Goal: Task Accomplishment & Management: Use online tool/utility

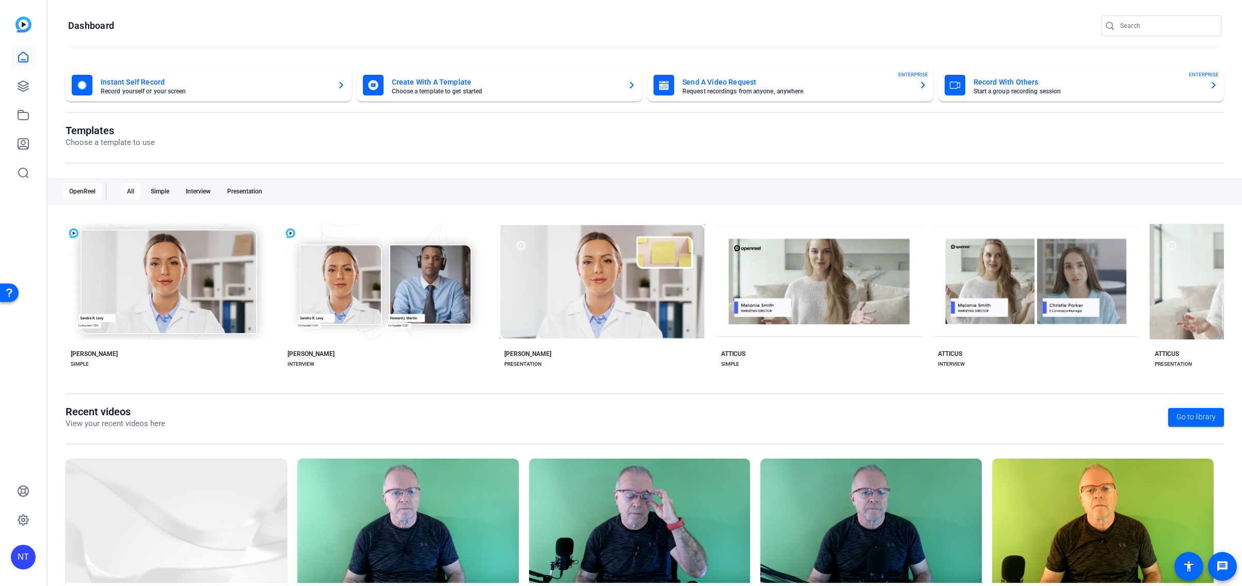
click at [29, 559] on div "NT" at bounding box center [23, 557] width 25 height 25
click at [122, 549] on mat-icon "logout" at bounding box center [121, 548] width 12 height 12
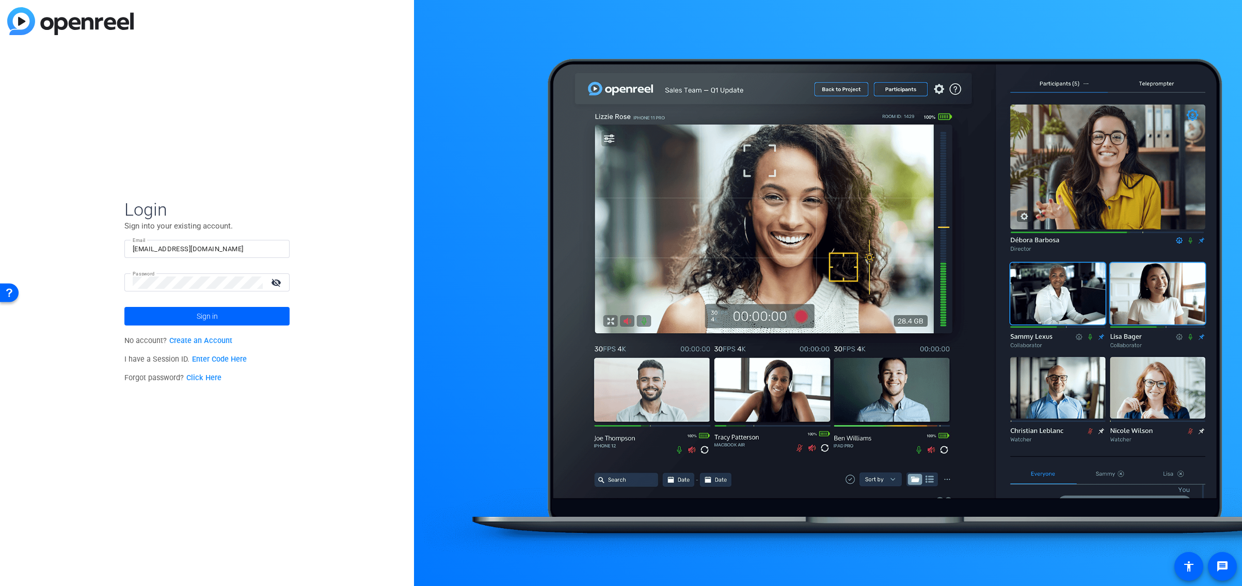
click at [252, 247] on input "neco@necoturk.com" at bounding box center [207, 249] width 149 height 12
click at [0, 586] on com-1password-button at bounding box center [0, 586] width 0 height 0
click at [343, 195] on div "Login Sign into your existing account. Email neco@necoturk.com Password visibil…" at bounding box center [207, 293] width 414 height 586
click at [217, 247] on input "neco@necoturk.com" at bounding box center [207, 249] width 149 height 12
drag, startPoint x: 222, startPoint y: 249, endPoint x: 106, endPoint y: 243, distance: 115.7
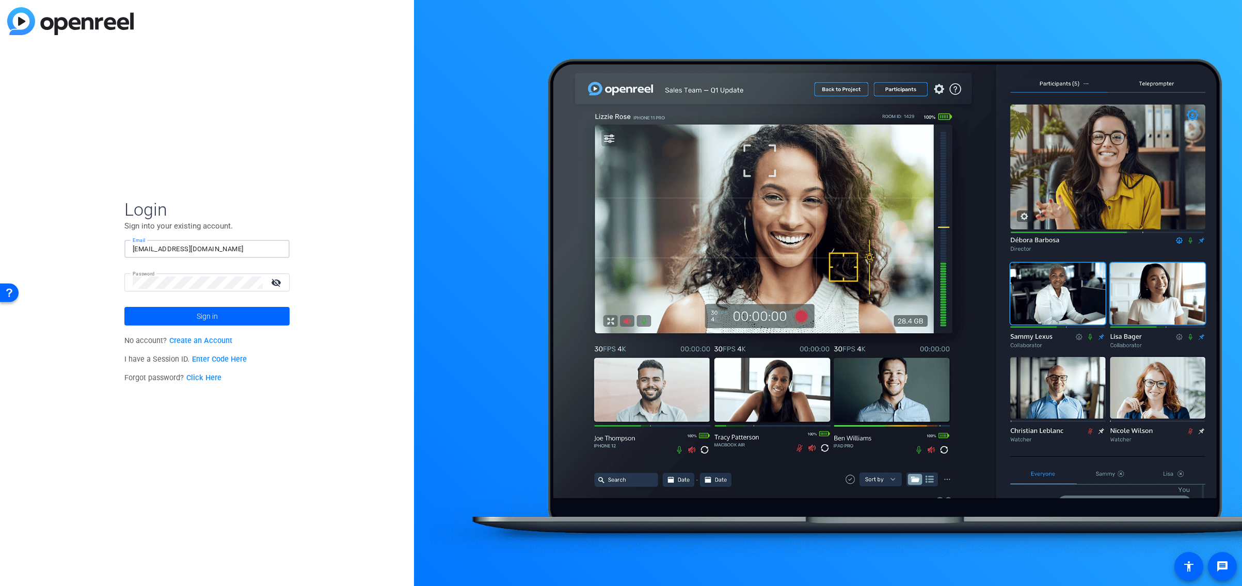
click at [106, 243] on div "Login Sign into your existing account. Email neco@necoturk.com Password visibil…" at bounding box center [207, 293] width 414 height 586
paste input "info@leibproductions"
type input "info@leibproductions.com"
click at [289, 206] on span "Login" at bounding box center [206, 210] width 165 height 22
click at [274, 283] on mat-icon "visibility_off" at bounding box center [277, 282] width 25 height 15
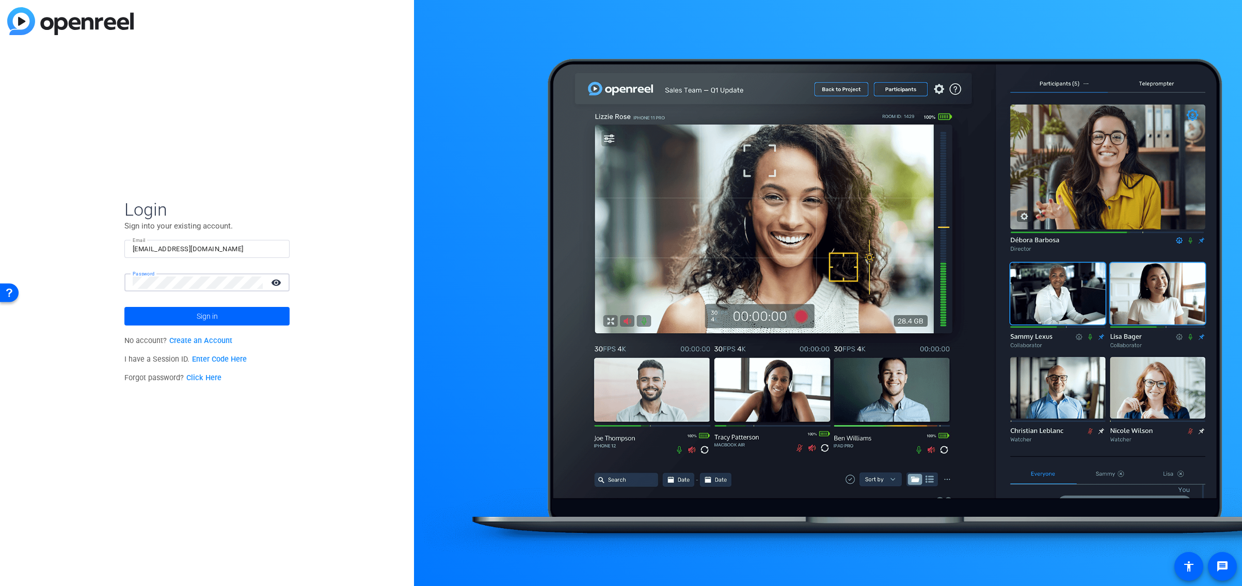
click at [127, 281] on div "Password visibility" at bounding box center [206, 283] width 165 height 18
click at [358, 263] on div "Login Sign into your existing account. Email info@leibproductions.com Password …" at bounding box center [207, 293] width 414 height 586
drag, startPoint x: 222, startPoint y: 248, endPoint x: 129, endPoint y: 247, distance: 93.4
click at [129, 248] on div "Email info@leibproductions.com" at bounding box center [206, 249] width 165 height 18
click at [380, 263] on div "Login Sign into your existing account. Email info@leibproductions.com Password …" at bounding box center [207, 293] width 414 height 586
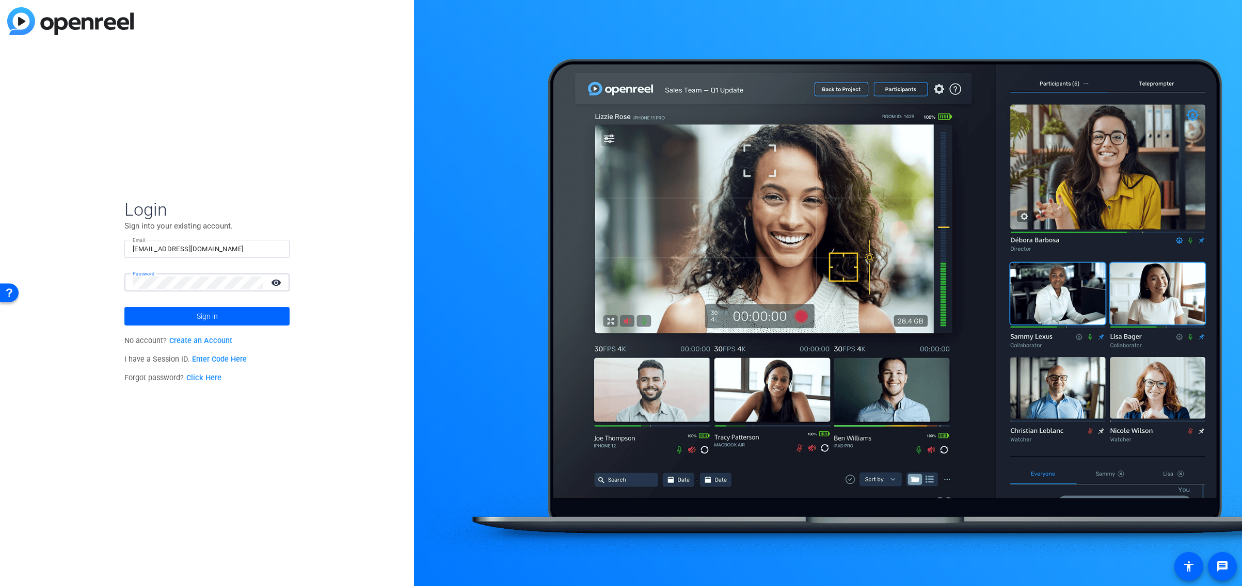
click at [130, 283] on div "Password visibility" at bounding box center [206, 283] width 165 height 18
click at [226, 446] on div "Login Sign into your existing account. Email info@leibproductions.com Password …" at bounding box center [207, 293] width 414 height 586
click at [210, 319] on span "Sign in" at bounding box center [207, 316] width 21 height 26
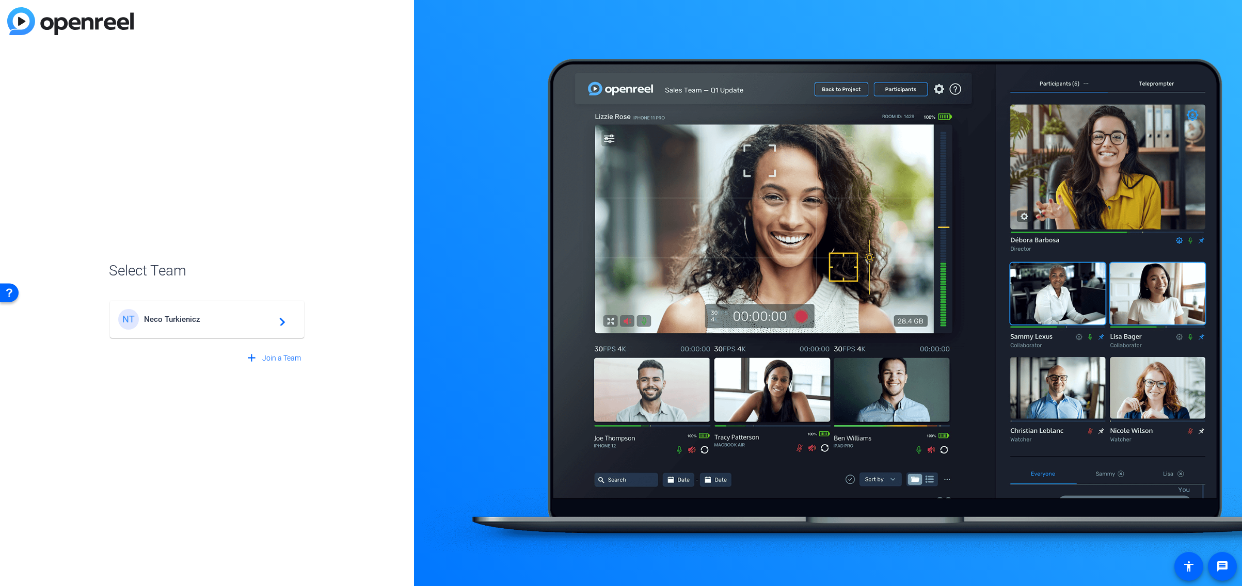
click at [213, 319] on span "Neco Turkienicz" at bounding box center [208, 319] width 129 height 9
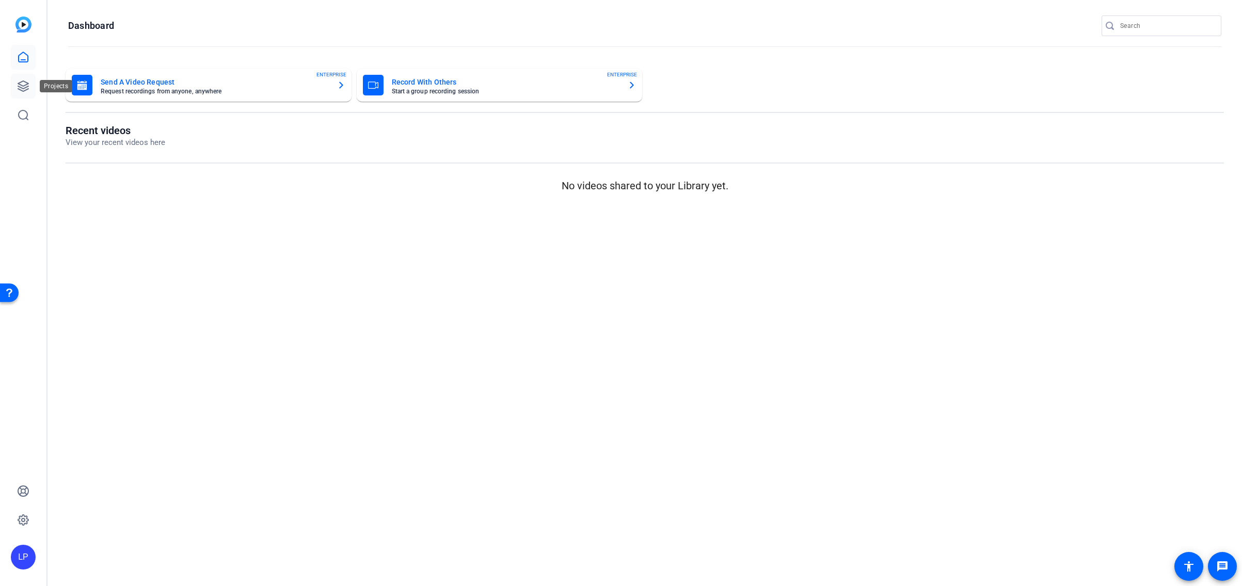
click at [22, 84] on icon at bounding box center [23, 86] width 12 height 12
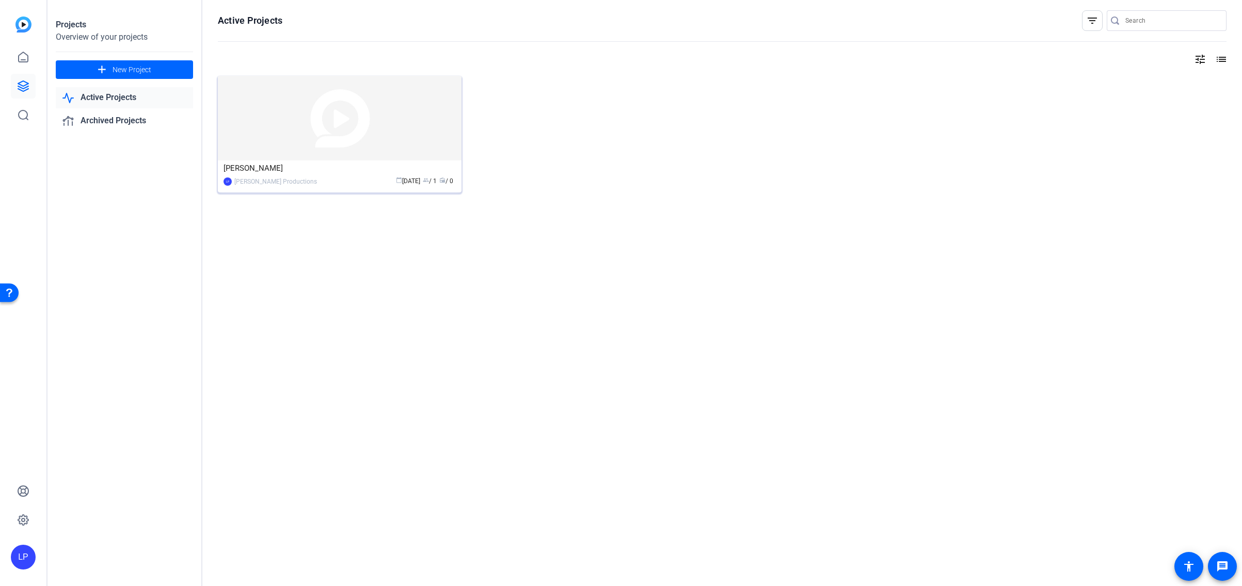
click at [302, 173] on div "Mark J Carter" at bounding box center [339, 168] width 232 height 15
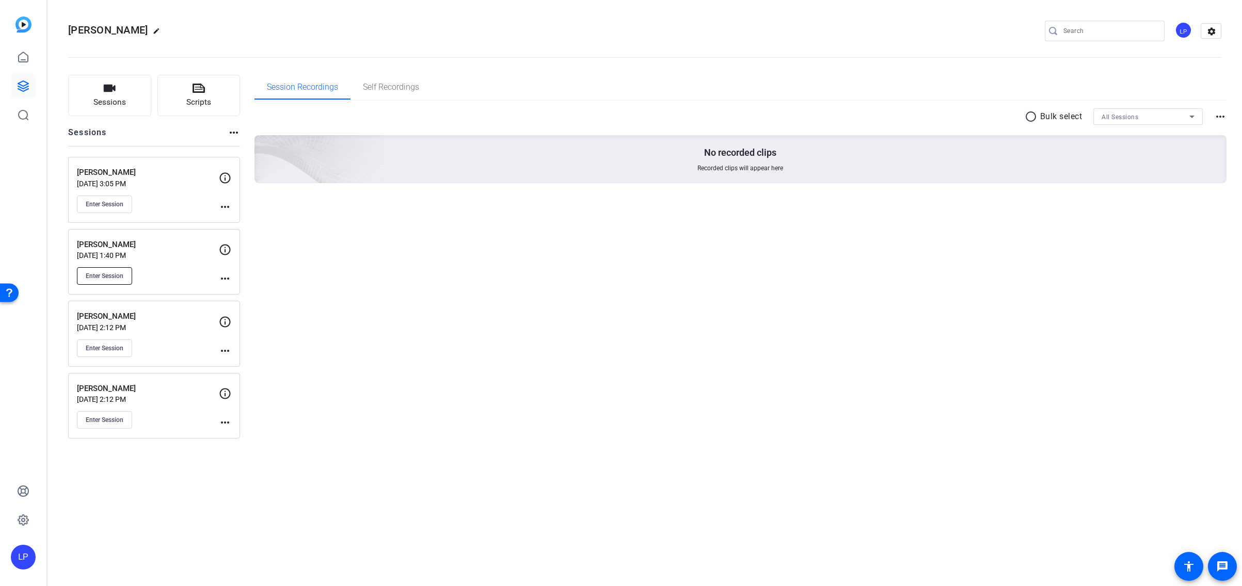
click at [109, 276] on span "Enter Session" at bounding box center [105, 276] width 38 height 8
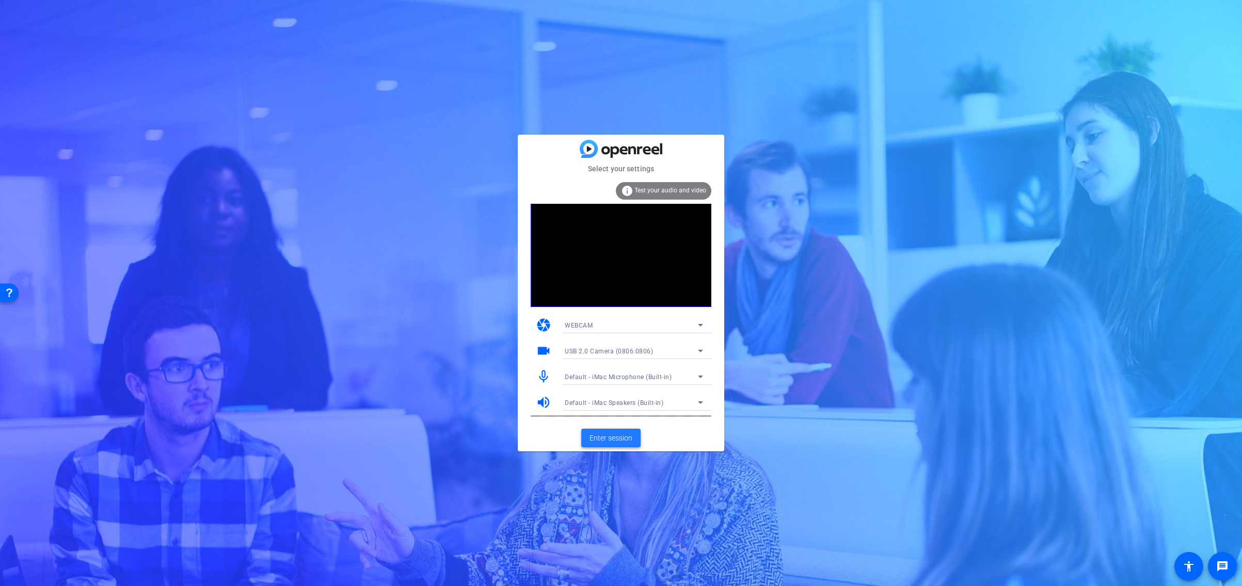
click at [612, 437] on span "Enter session" at bounding box center [610, 438] width 43 height 11
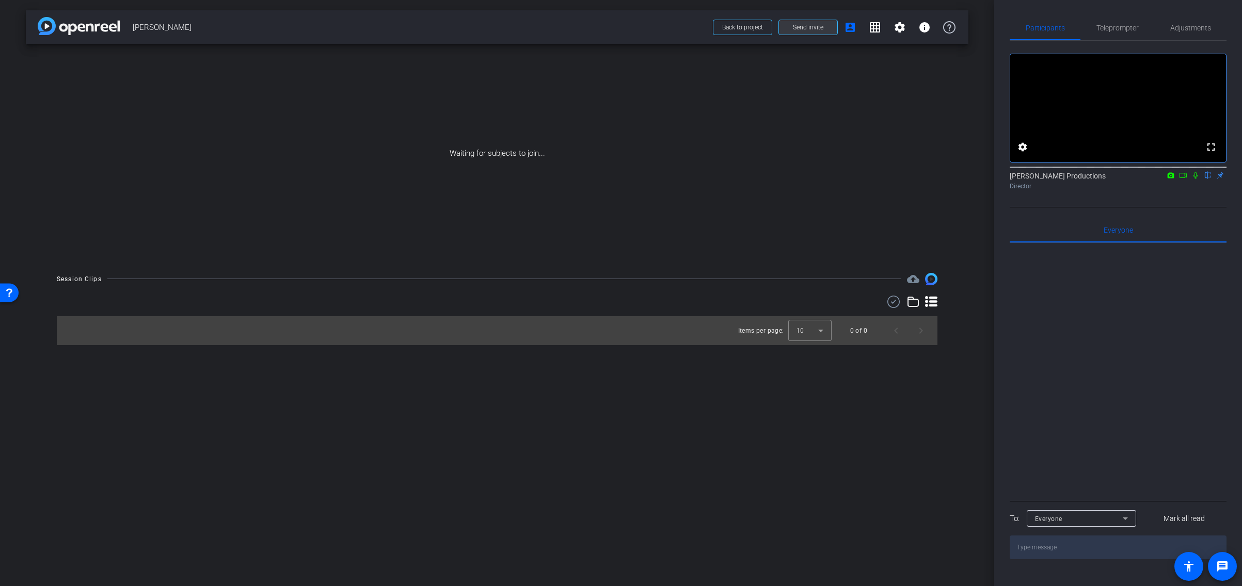
click at [813, 28] on span "Send invite" at bounding box center [808, 27] width 30 height 8
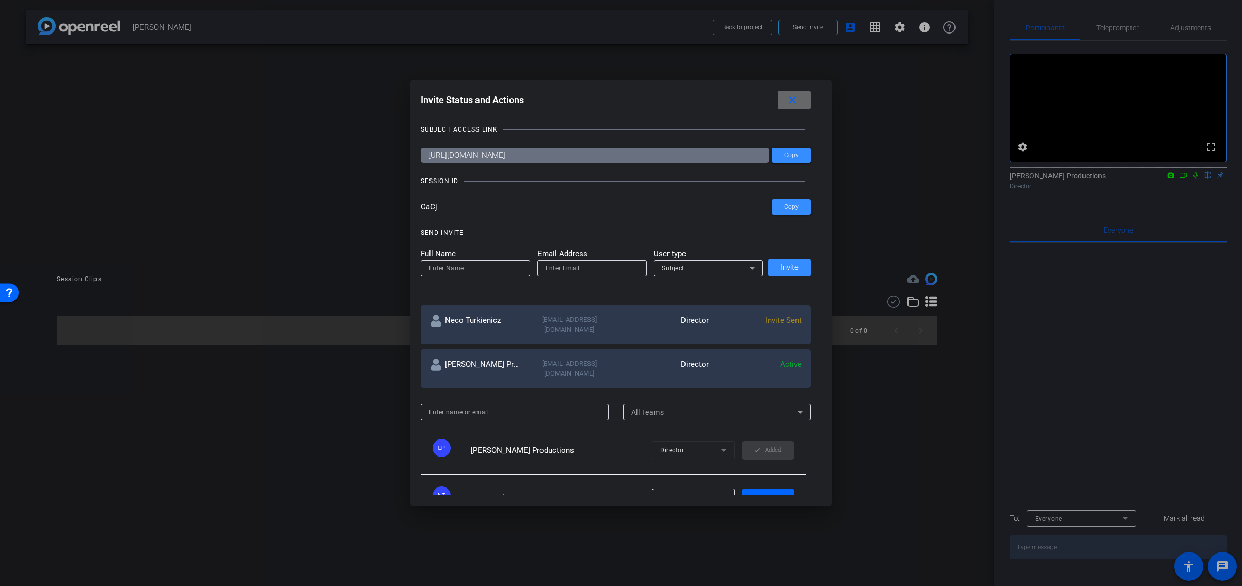
click at [0, 0] on mat-icon "close" at bounding box center [0, 0] width 0 height 0
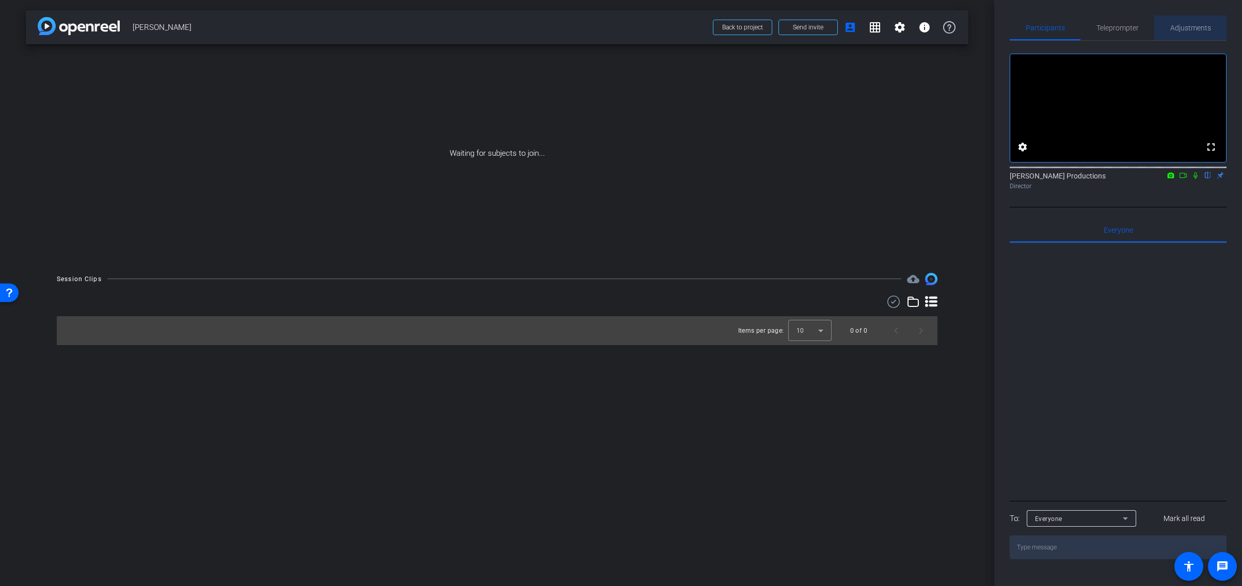
click at [1193, 27] on span "Adjustments" at bounding box center [1190, 27] width 41 height 7
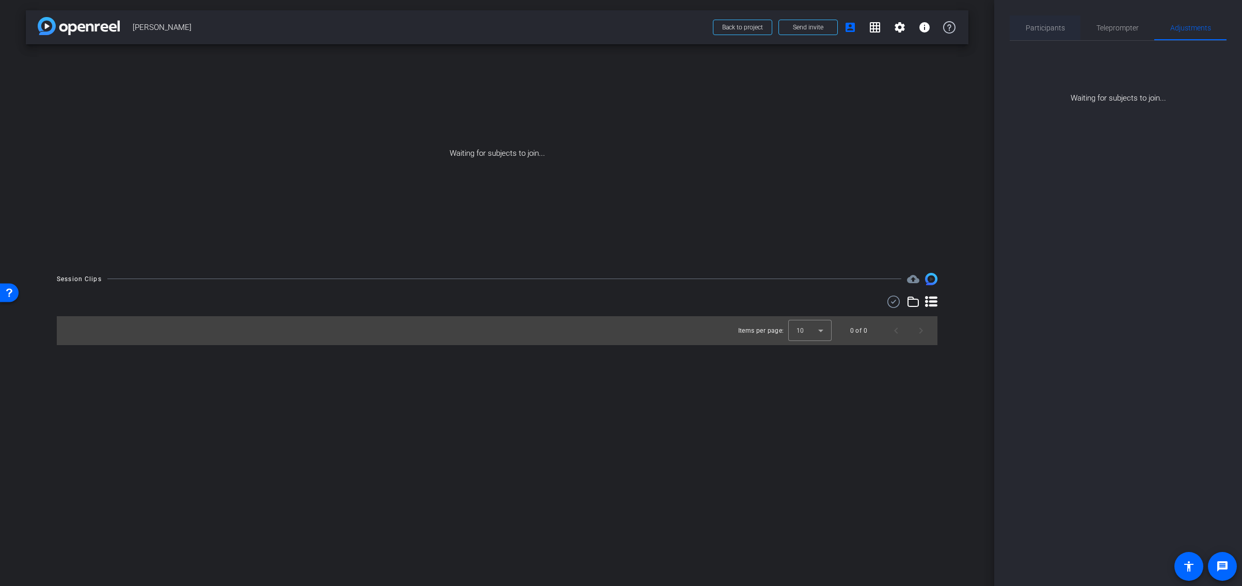
click at [1028, 28] on span "Participants" at bounding box center [1044, 27] width 39 height 7
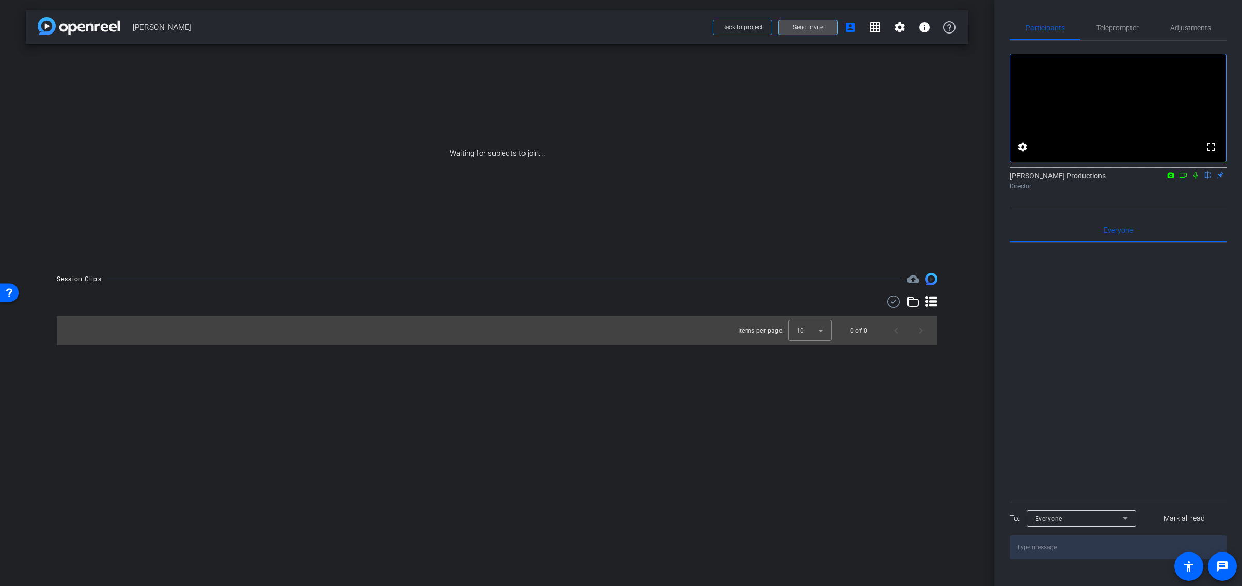
click at [800, 25] on span "Send invite" at bounding box center [808, 27] width 30 height 8
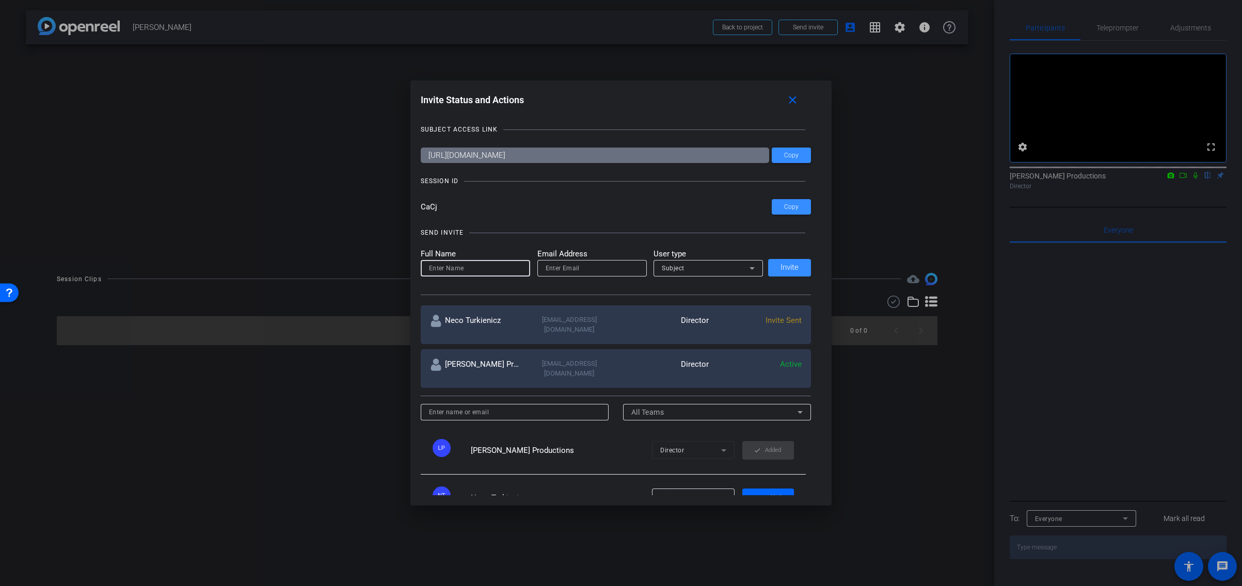
click at [460, 268] on input at bounding box center [475, 268] width 93 height 12
type input "Ariel Turkienicz"
click at [556, 267] on input "email" at bounding box center [592, 268] width 93 height 12
type input "necoturk@gmail.com"
click at [751, 246] on div "SEND INVITE Full Name Ariel Turkienicz Email Address necoturk@gmail.com User ty…" at bounding box center [616, 256] width 391 height 78
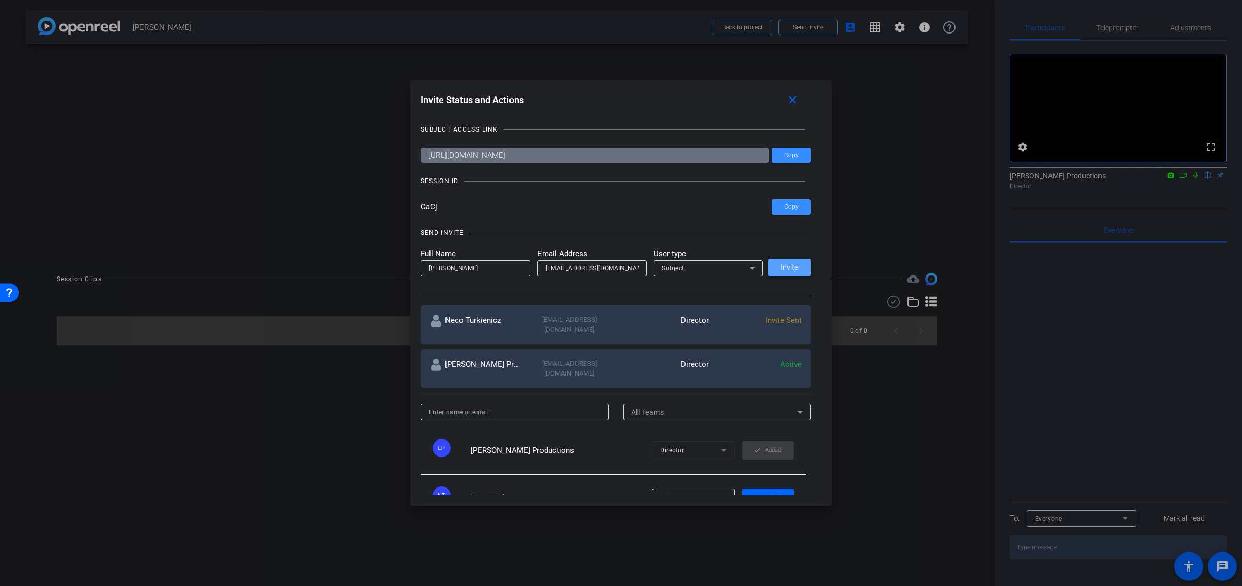
click at [794, 268] on span "Invite" at bounding box center [789, 268] width 18 height 8
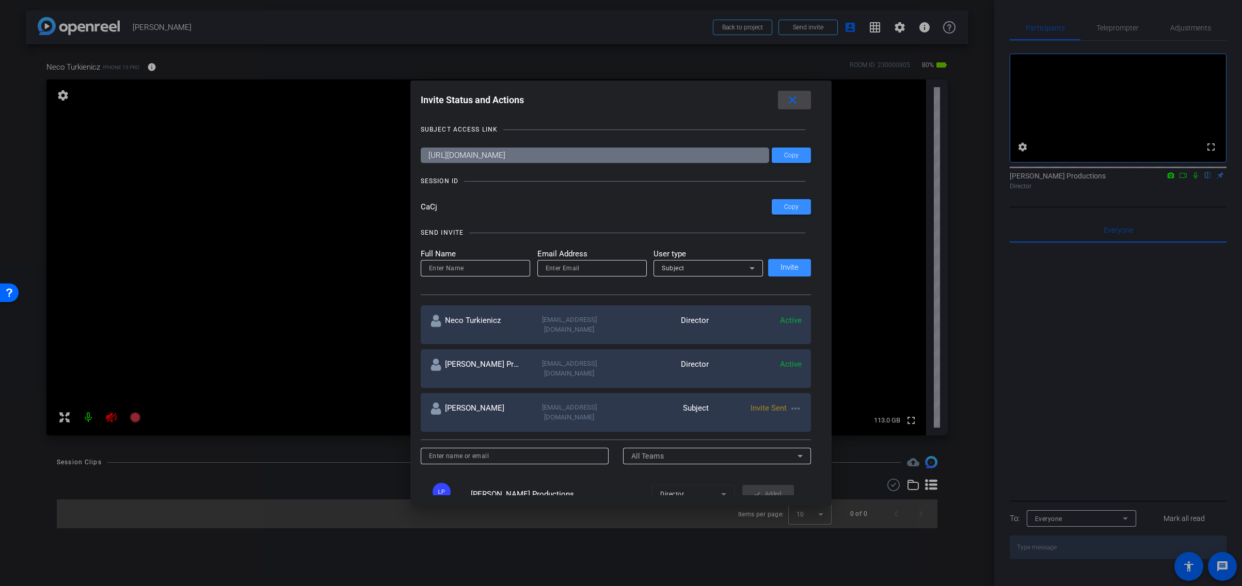
click at [793, 100] on mat-icon "close" at bounding box center [792, 100] width 13 height 13
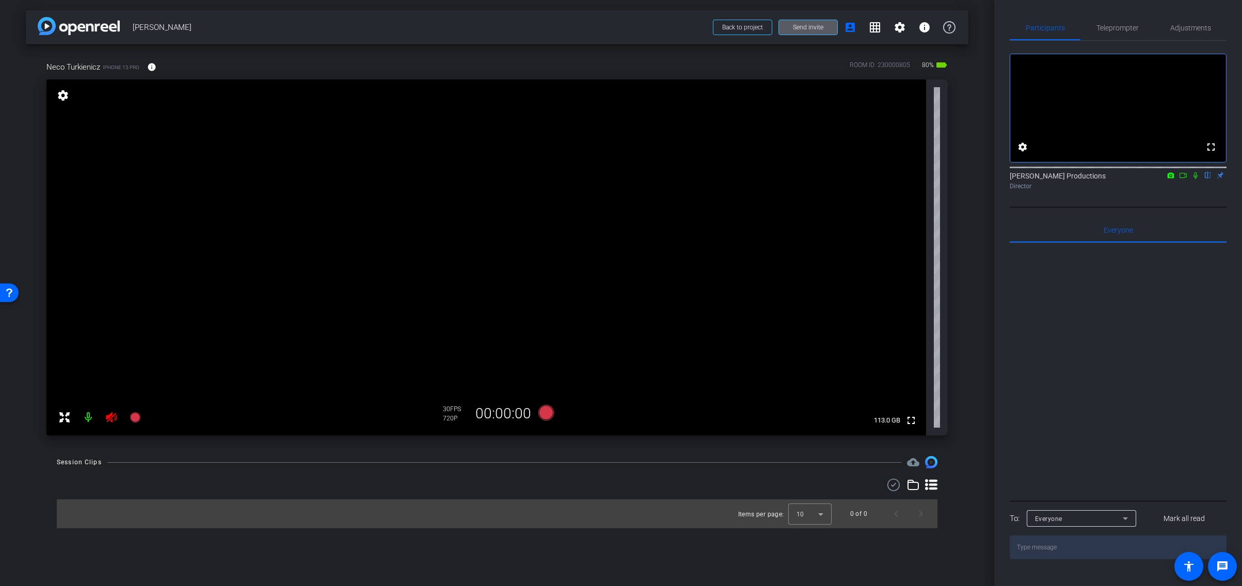
click at [130, 310] on video at bounding box center [485, 257] width 879 height 356
click at [86, 415] on mat-icon at bounding box center [88, 417] width 21 height 21
click at [1120, 27] on span "Teleprompter" at bounding box center [1117, 27] width 42 height 7
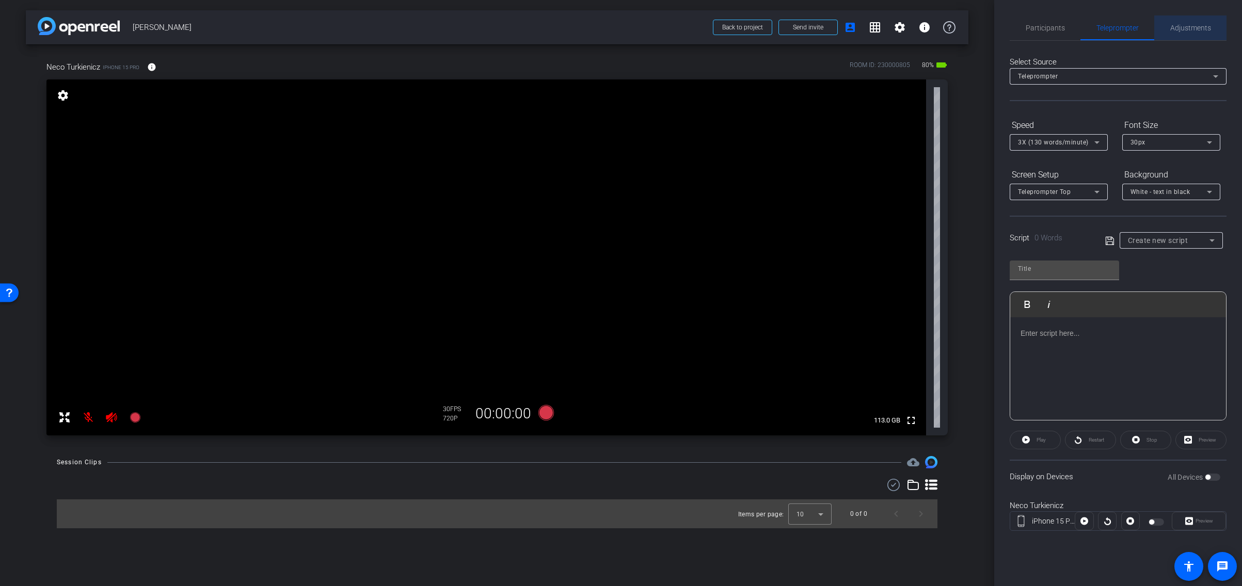
click at [1194, 28] on span "Adjustments" at bounding box center [1190, 27] width 41 height 7
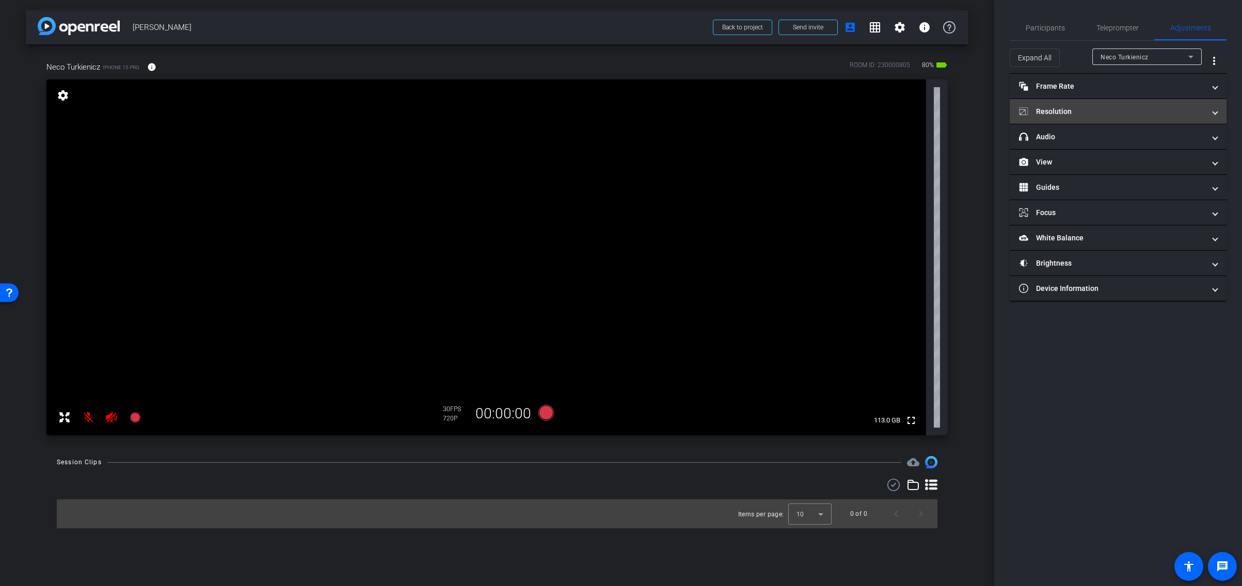
click at [1211, 114] on span "Resolution" at bounding box center [1116, 111] width 194 height 11
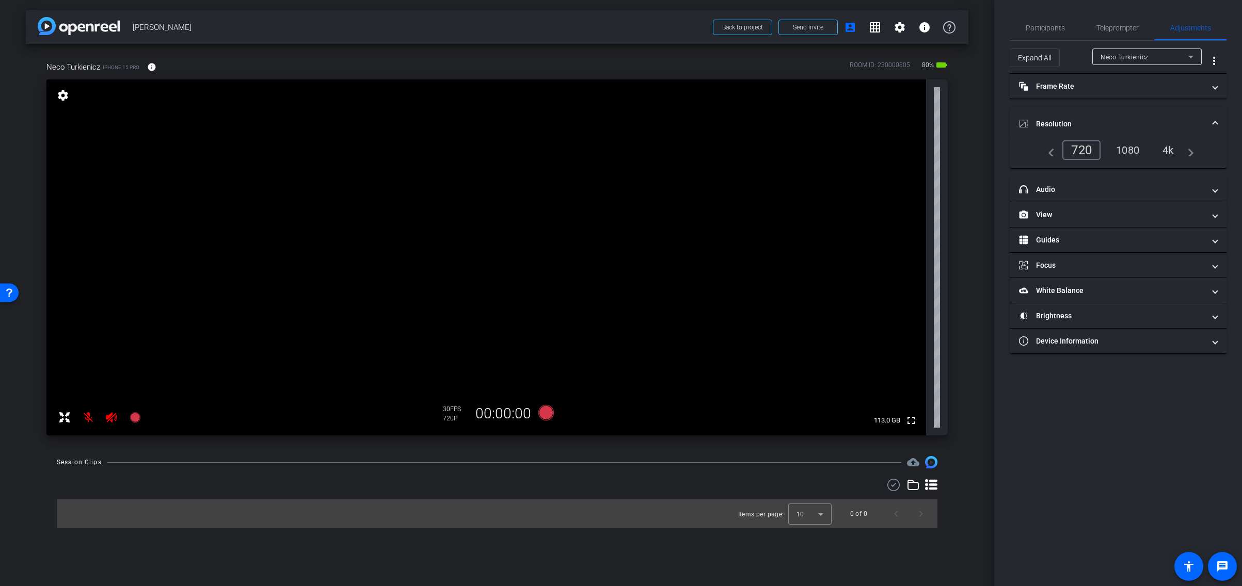
click at [1168, 150] on div "4k" at bounding box center [1168, 150] width 27 height 18
click at [1209, 189] on span "headphone icon Audio" at bounding box center [1116, 189] width 194 height 11
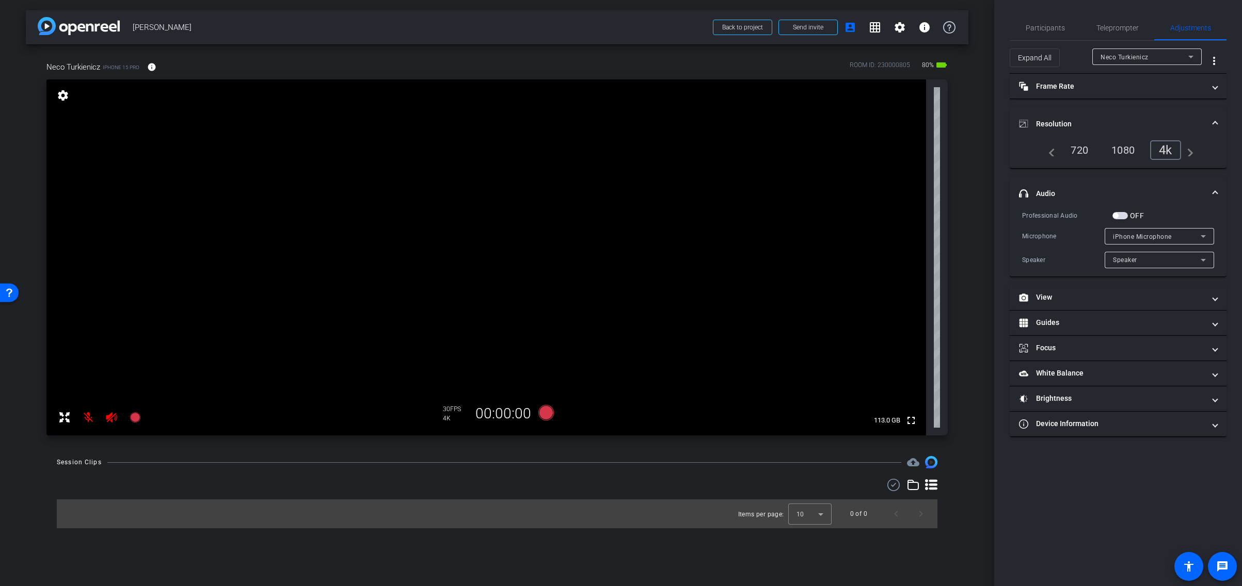
click at [1214, 192] on span at bounding box center [1215, 193] width 4 height 11
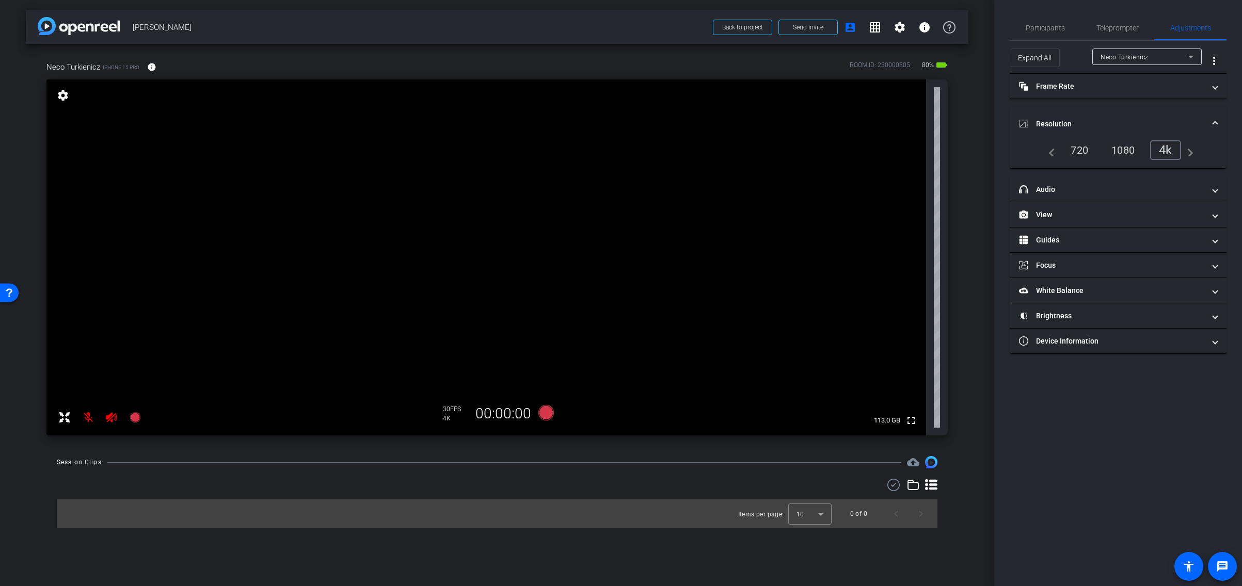
click at [1215, 120] on span at bounding box center [1215, 124] width 4 height 11
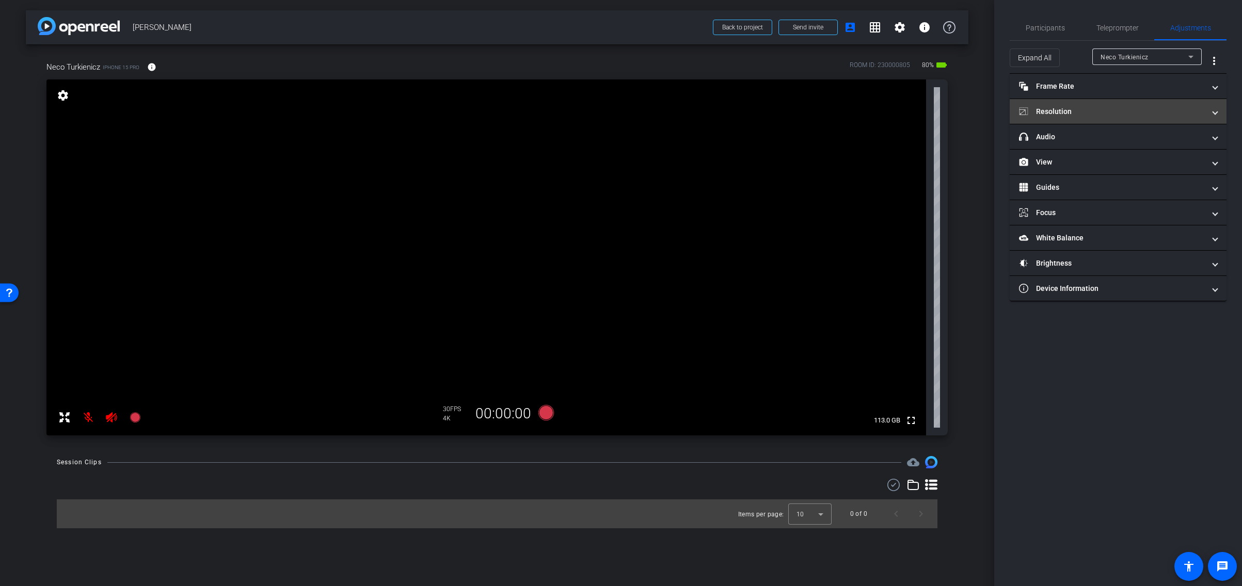
click at [1213, 113] on span at bounding box center [1215, 111] width 4 height 11
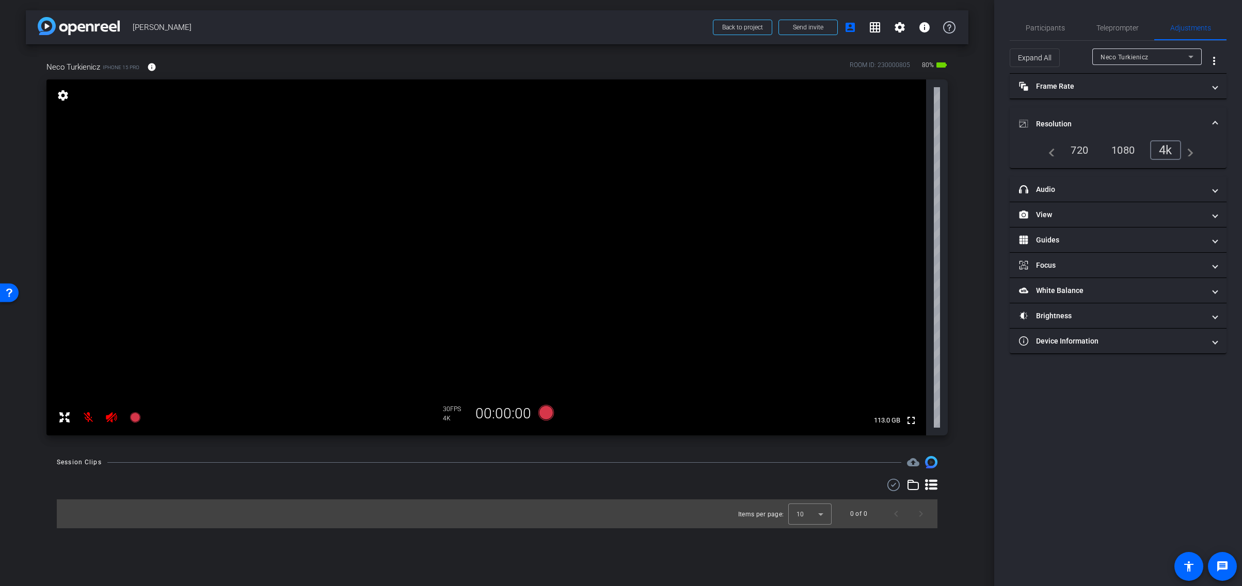
click at [1213, 120] on span at bounding box center [1215, 124] width 4 height 11
click at [548, 411] on icon at bounding box center [545, 412] width 15 height 15
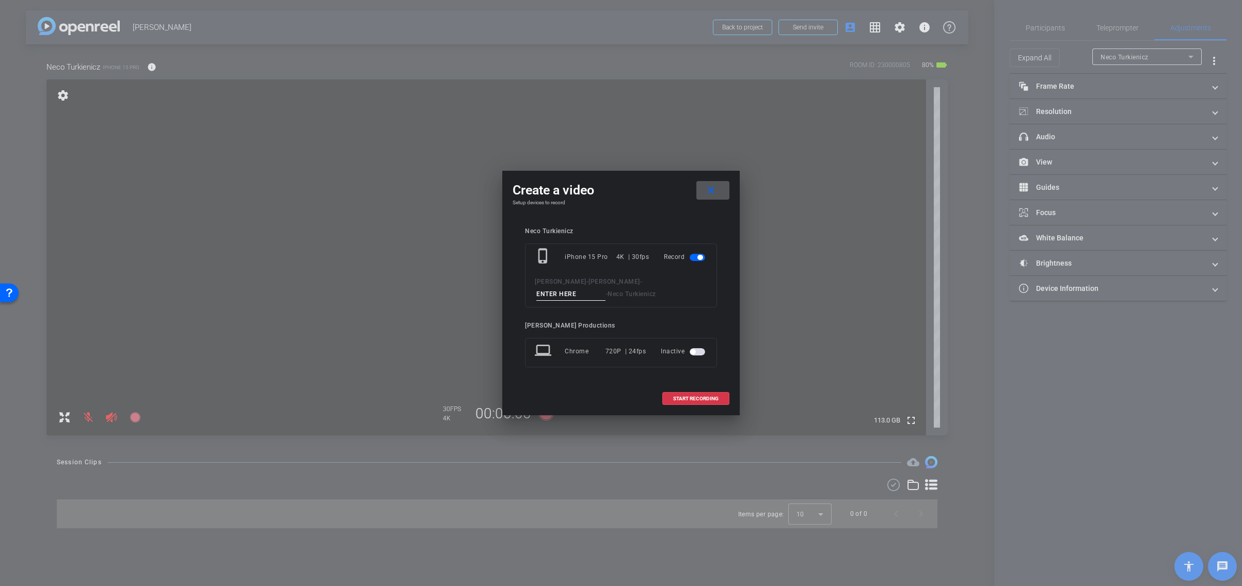
click at [605, 288] on input at bounding box center [570, 294] width 69 height 13
drag, startPoint x: 639, startPoint y: 279, endPoint x: 616, endPoint y: 279, distance: 22.7
click at [616, 279] on div "Mark J Carter - Juli Shulem - 001 - Neco Turkienicz" at bounding box center [621, 288] width 172 height 25
type input "origin story"
click at [698, 399] on span "START RECORDING" at bounding box center [695, 398] width 45 height 5
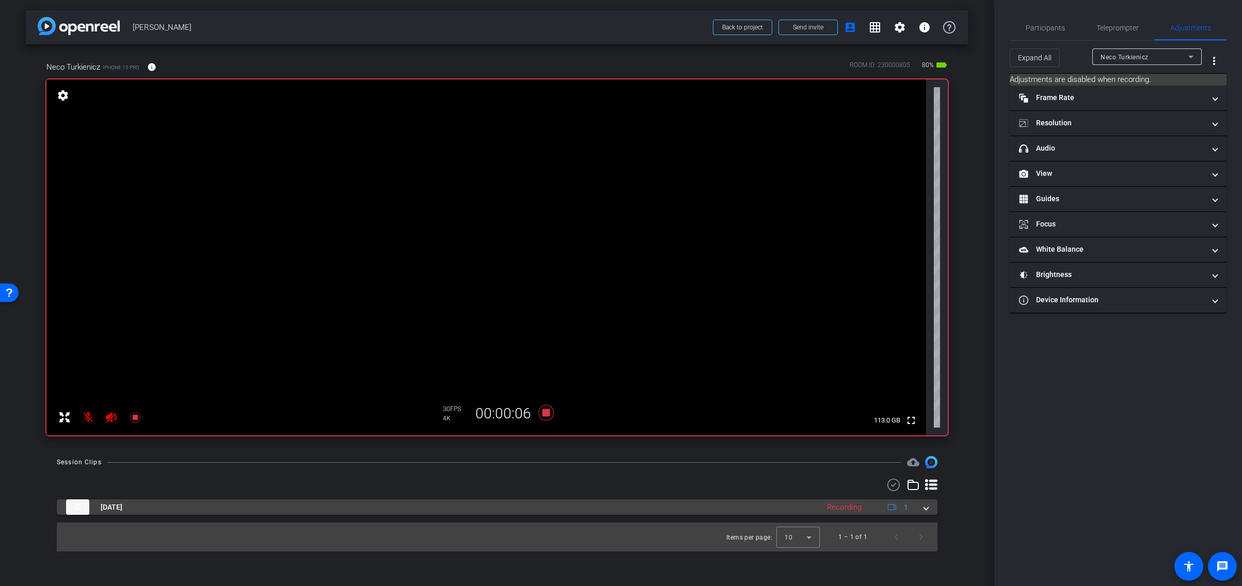
click at [926, 510] on span at bounding box center [926, 507] width 4 height 11
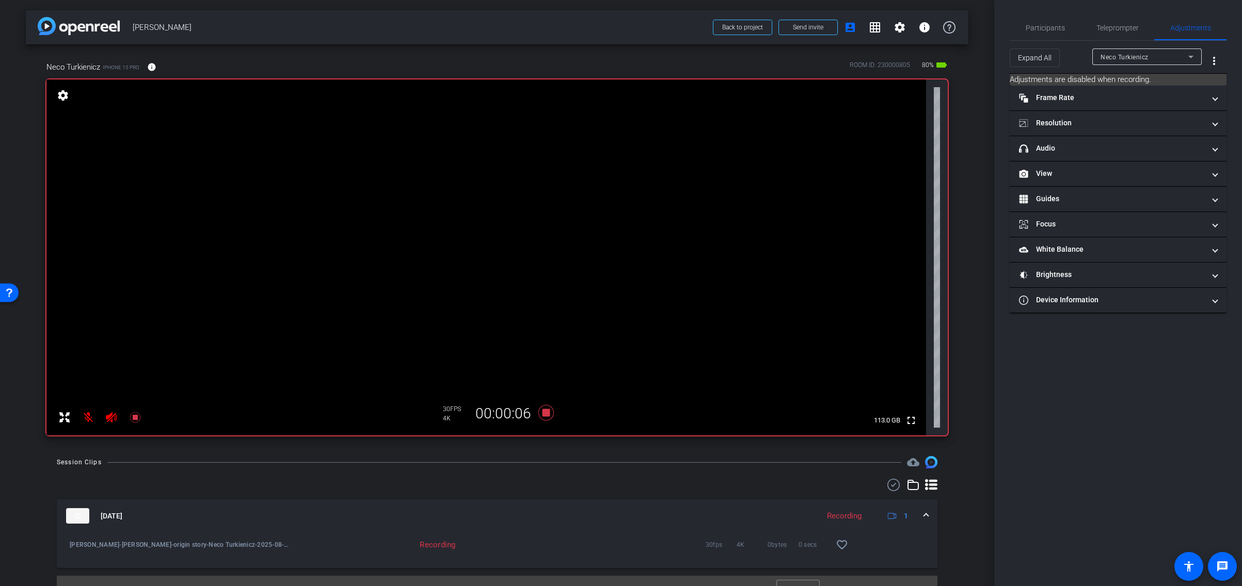
scroll to position [19, 0]
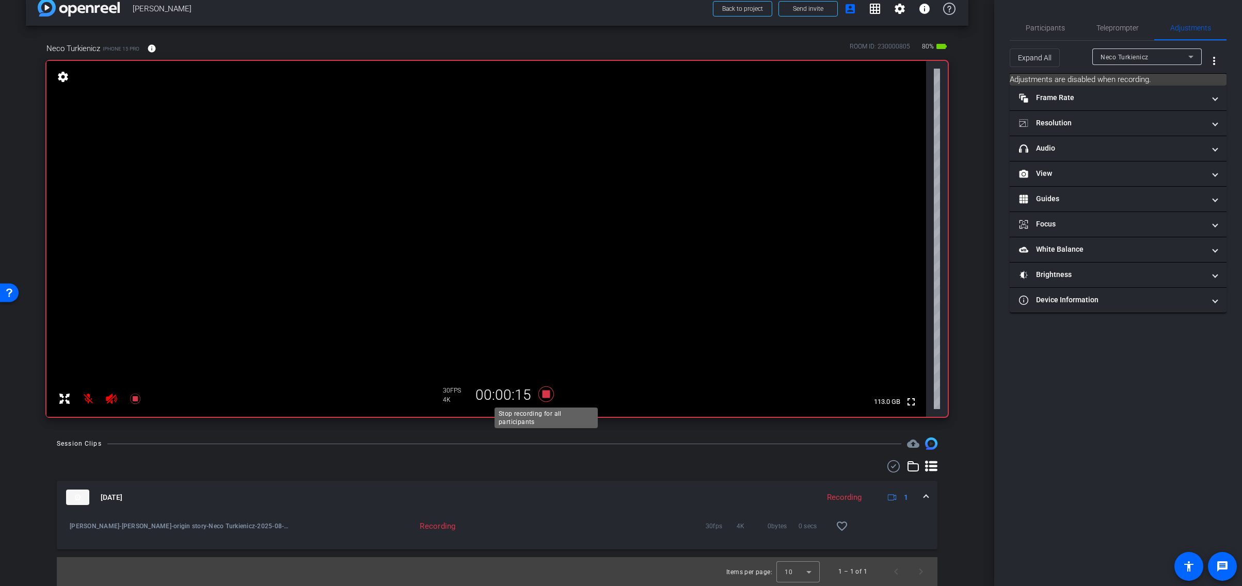
click at [546, 395] on icon at bounding box center [545, 394] width 15 height 15
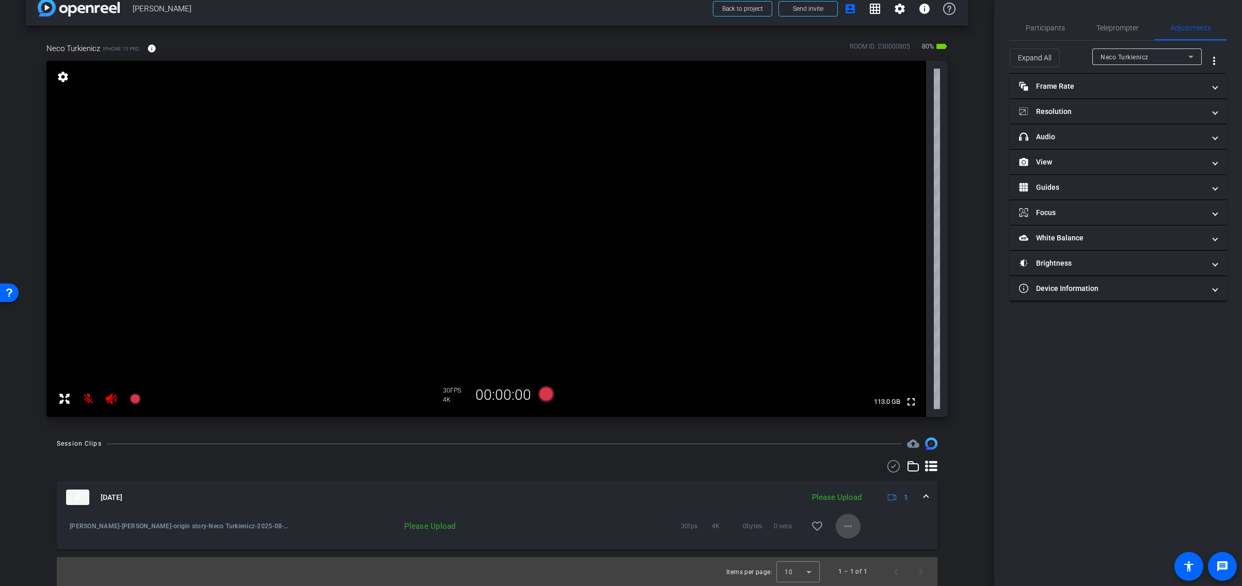
click at [847, 525] on mat-icon "more_horiz" at bounding box center [848, 526] width 12 height 12
click at [856, 547] on span "Upload" at bounding box center [864, 548] width 41 height 12
click at [544, 395] on icon at bounding box center [545, 394] width 15 height 15
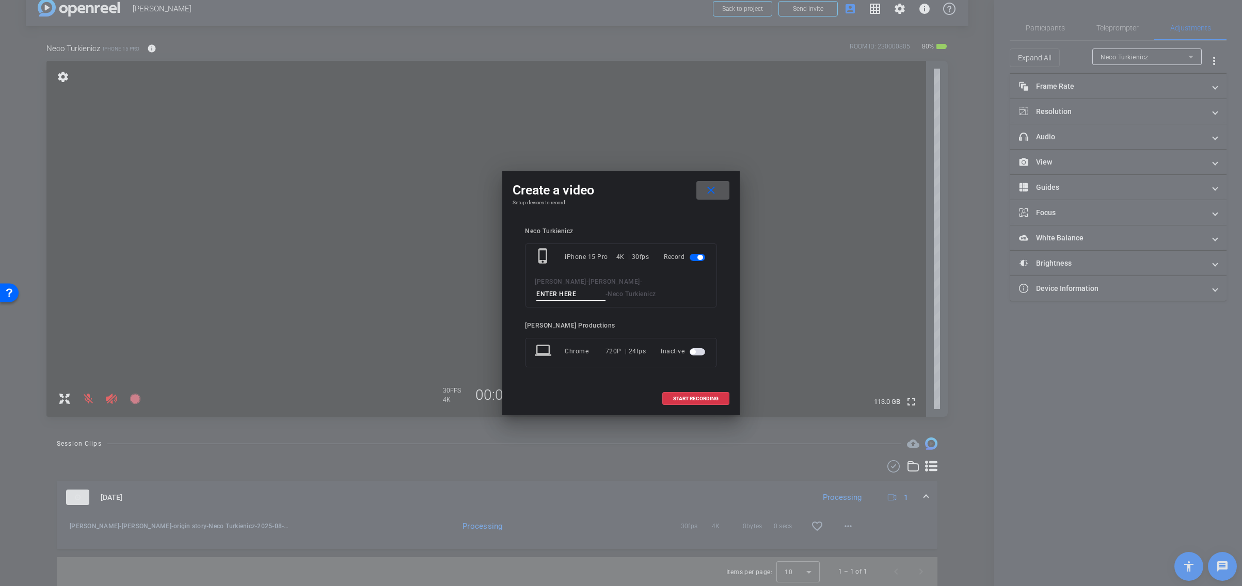
click at [605, 288] on input at bounding box center [570, 294] width 69 height 13
type input "002"
click at [692, 400] on span "START RECORDING" at bounding box center [695, 398] width 45 height 5
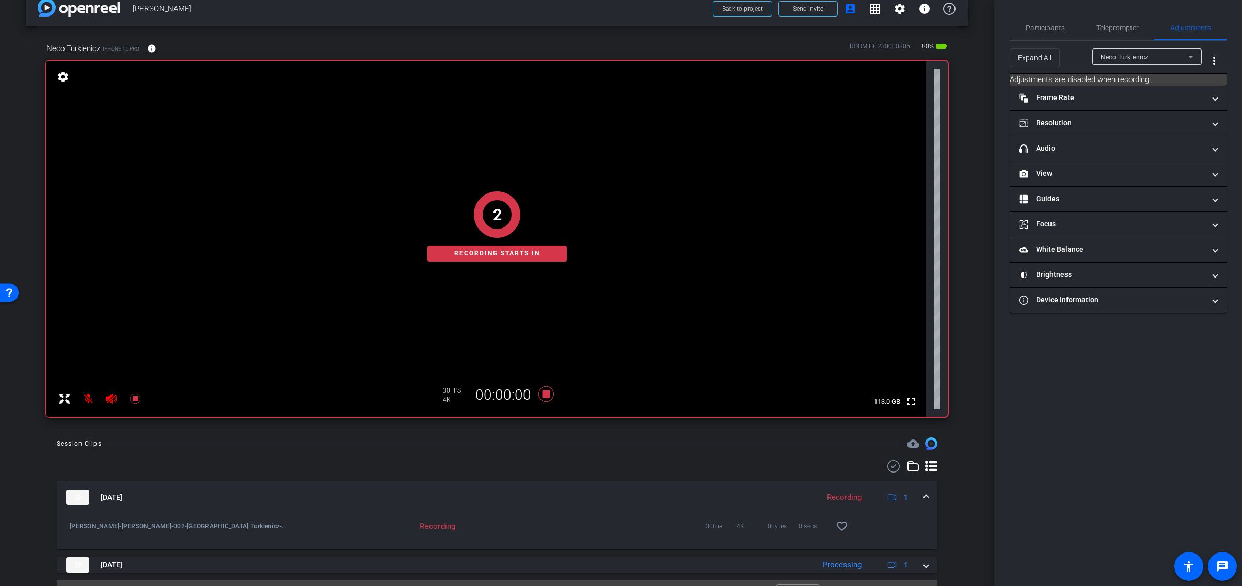
scroll to position [42, 0]
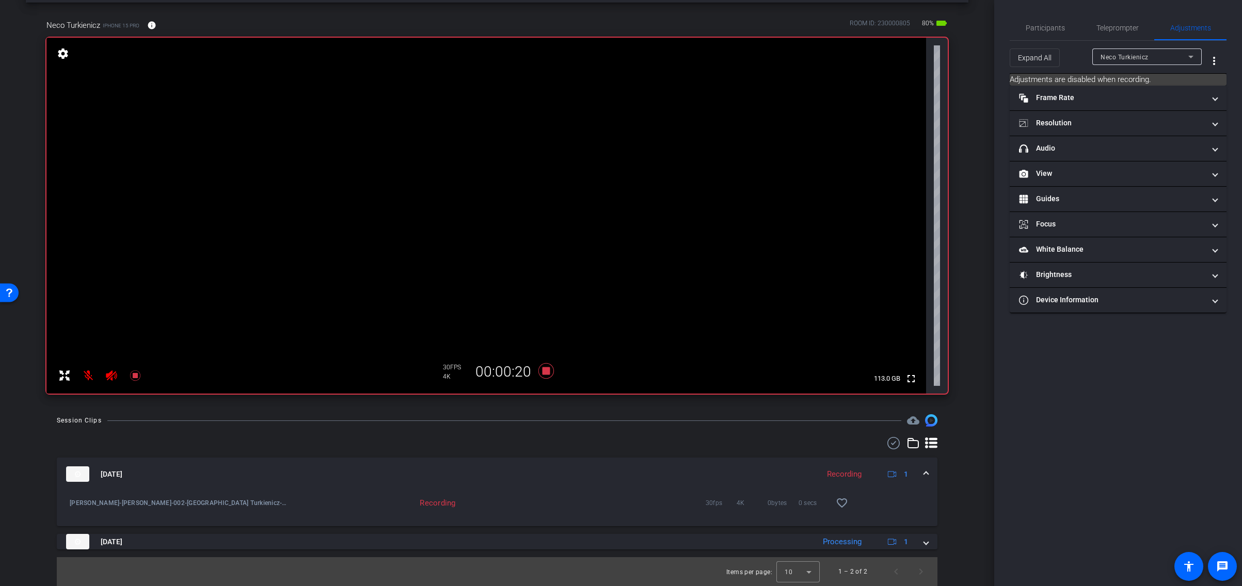
click at [87, 375] on mat-icon at bounding box center [88, 375] width 21 height 21
click at [86, 375] on mat-icon at bounding box center [88, 375] width 21 height 21
click at [86, 375] on mat-icon at bounding box center [88, 378] width 21 height 21
click at [111, 376] on icon at bounding box center [111, 376] width 11 height 10
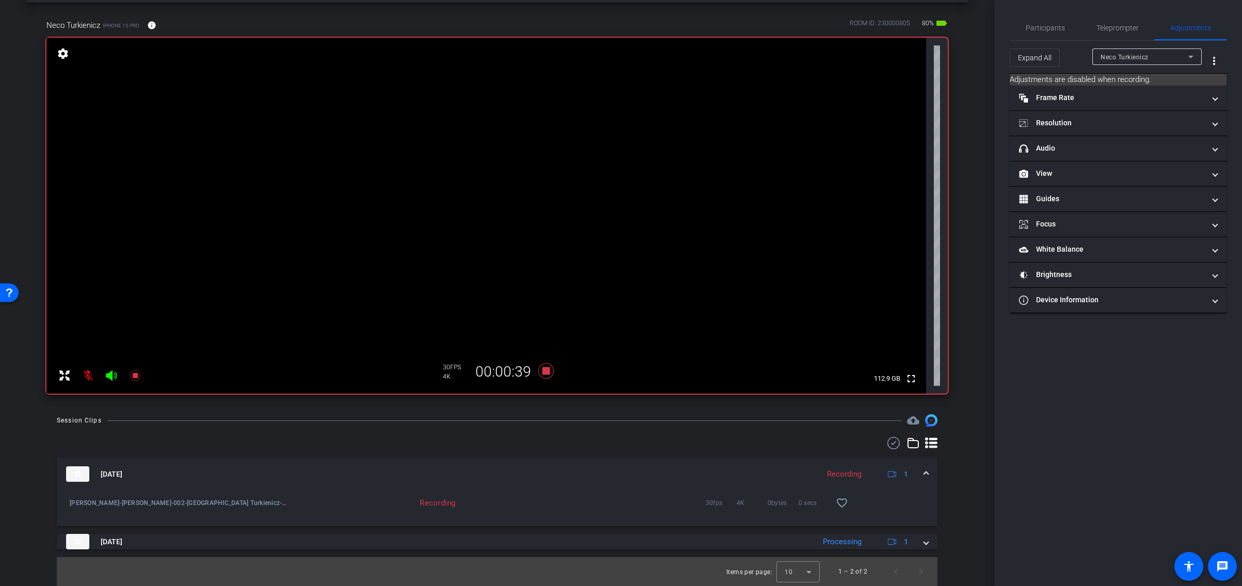
click at [109, 373] on icon at bounding box center [111, 376] width 11 height 10
click at [111, 375] on icon at bounding box center [111, 376] width 12 height 12
click at [111, 375] on icon at bounding box center [111, 376] width 11 height 10
click at [549, 369] on icon at bounding box center [545, 370] width 15 height 15
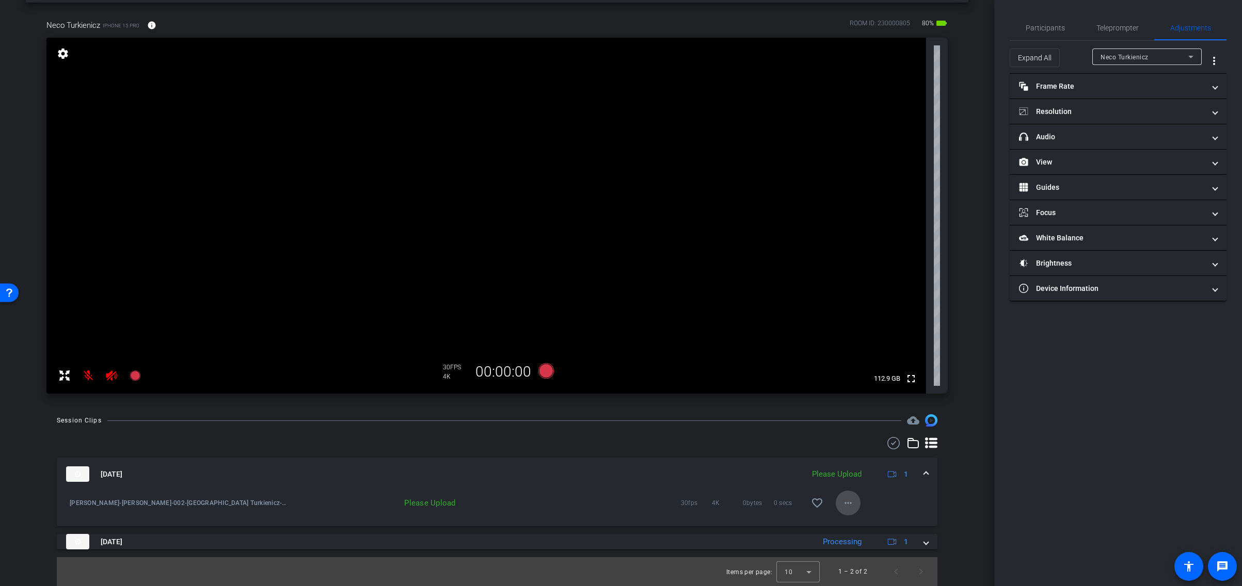
click at [848, 501] on mat-icon "more_horiz" at bounding box center [848, 503] width 12 height 12
click at [864, 524] on span "Upload" at bounding box center [864, 525] width 41 height 12
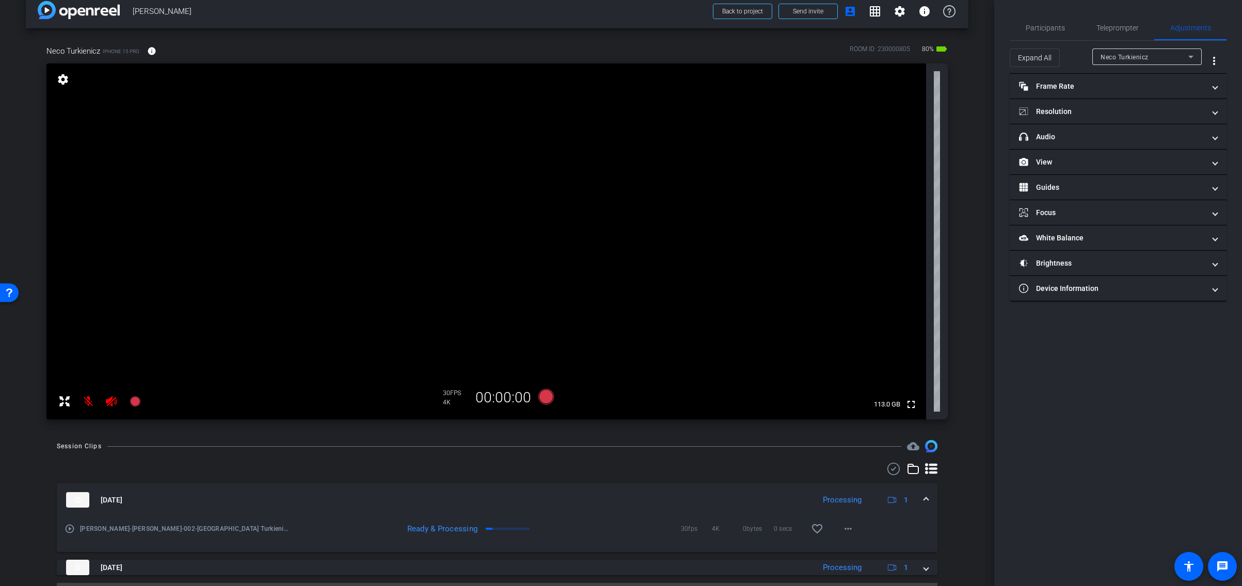
scroll to position [14, 0]
click at [151, 53] on mat-icon "info" at bounding box center [151, 52] width 9 height 9
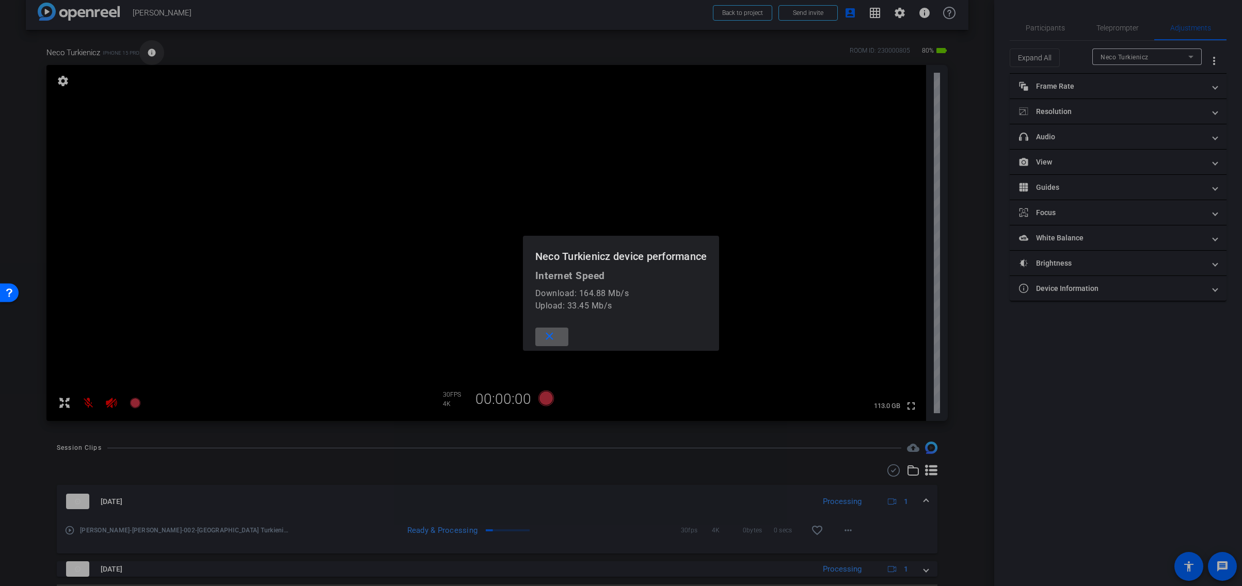
click at [151, 53] on div at bounding box center [621, 293] width 1242 height 586
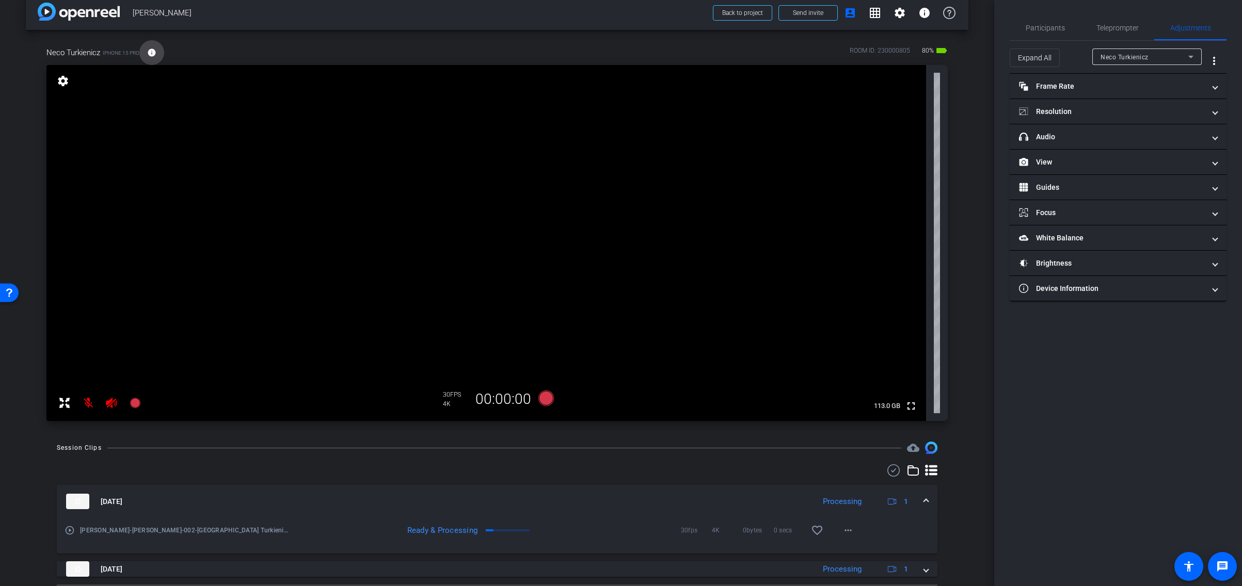
click at [151, 53] on mat-icon "info" at bounding box center [151, 52] width 9 height 9
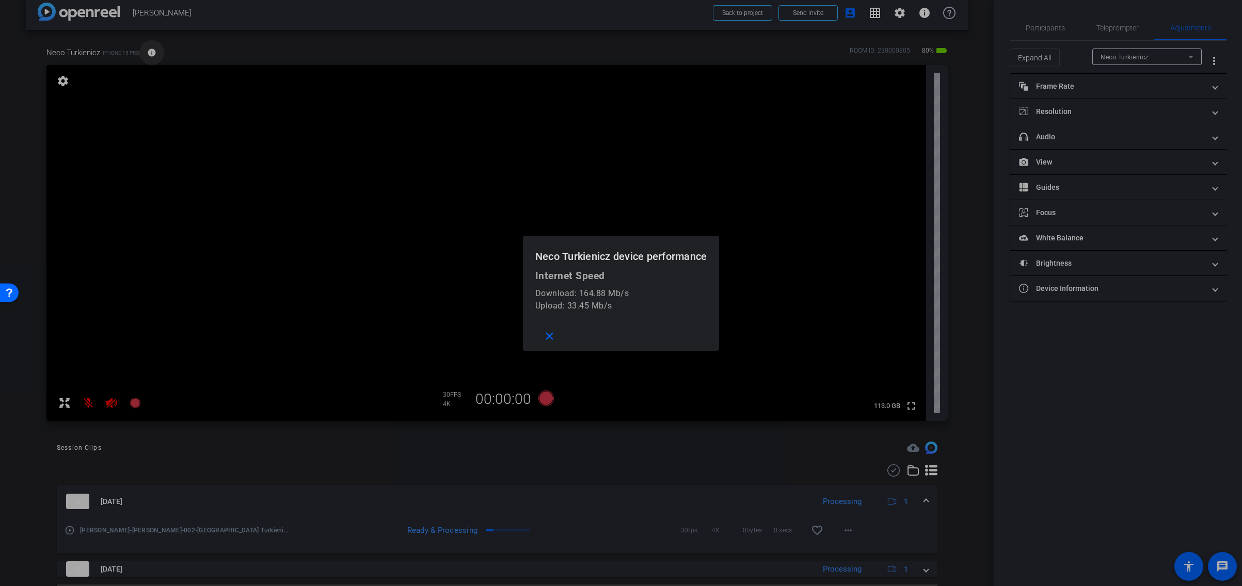
click at [151, 53] on div at bounding box center [621, 293] width 1242 height 586
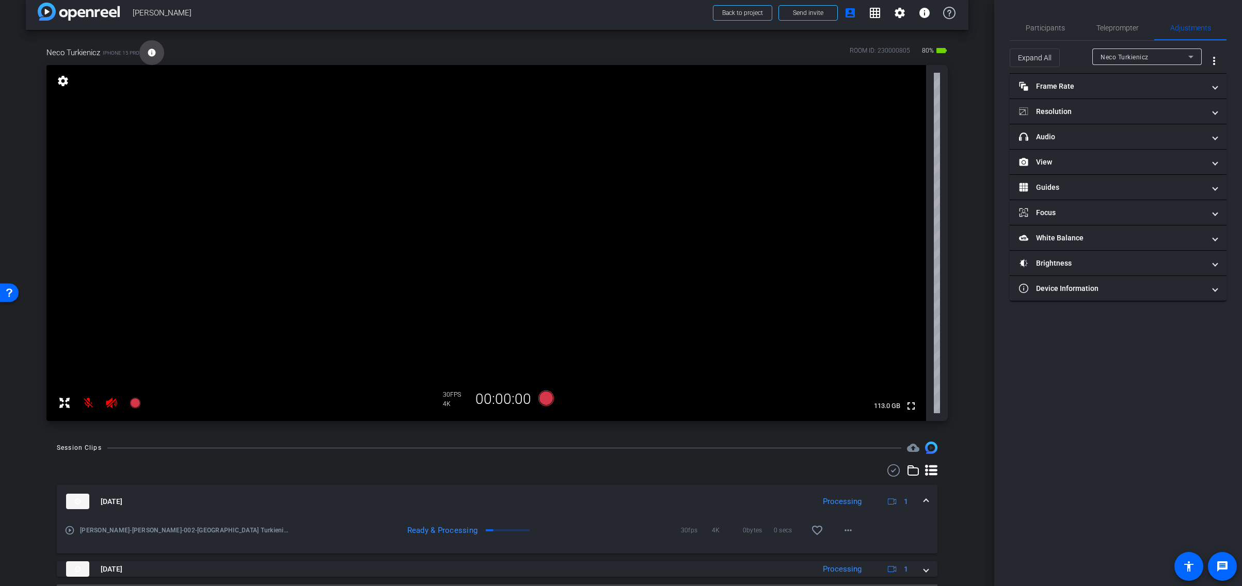
click at [151, 53] on mat-icon "info" at bounding box center [151, 52] width 9 height 9
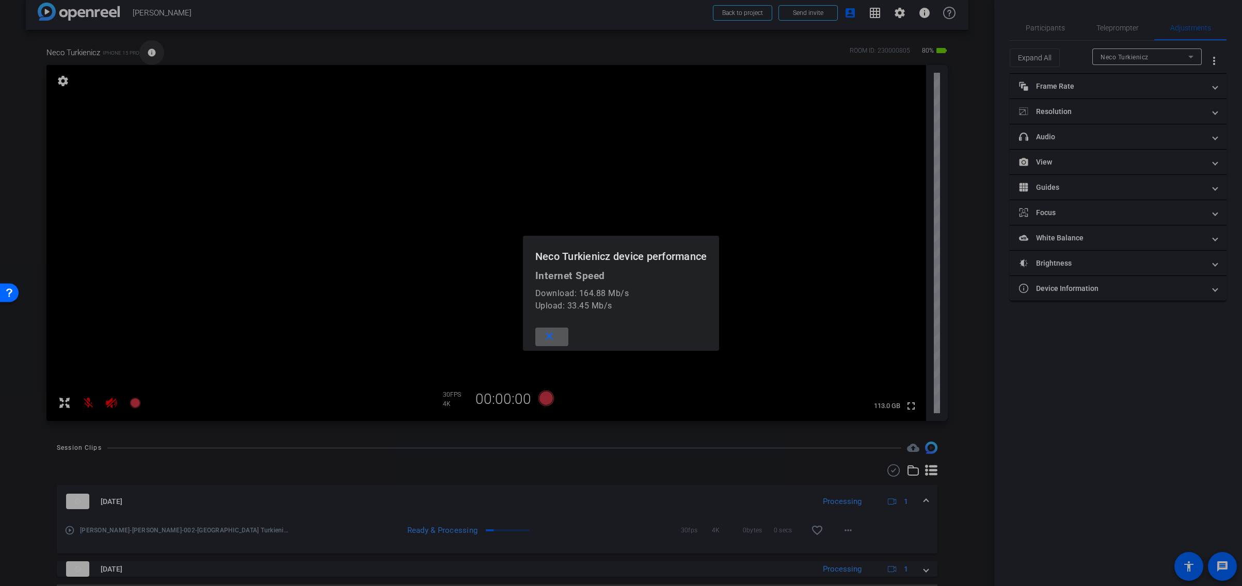
click at [151, 53] on div at bounding box center [621, 293] width 1242 height 586
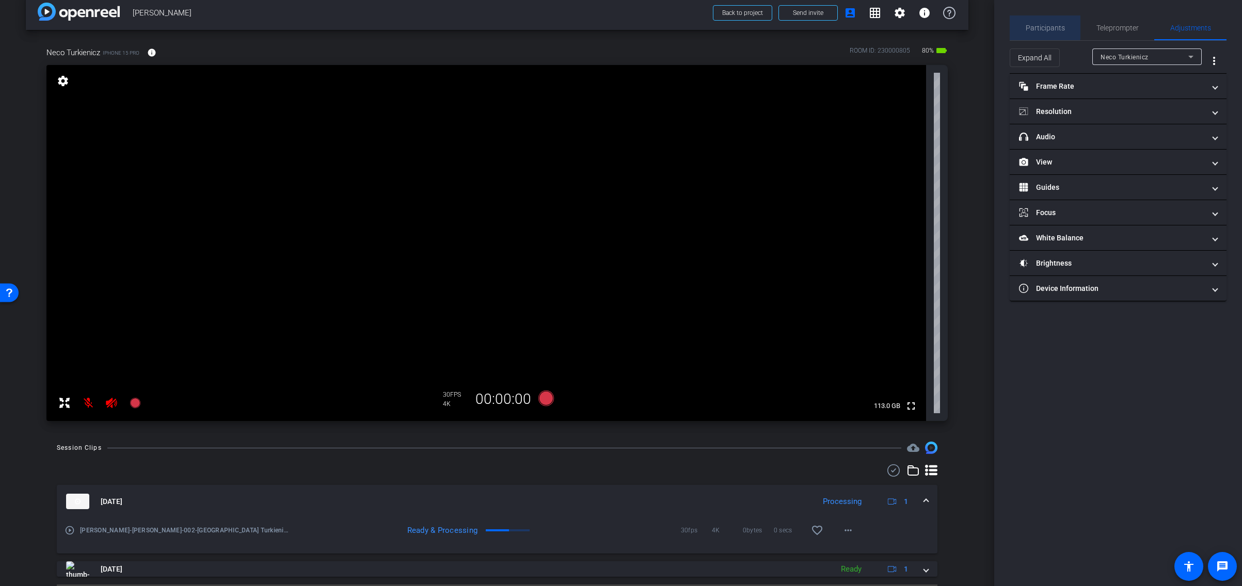
click at [1039, 27] on span "Participants" at bounding box center [1044, 27] width 39 height 7
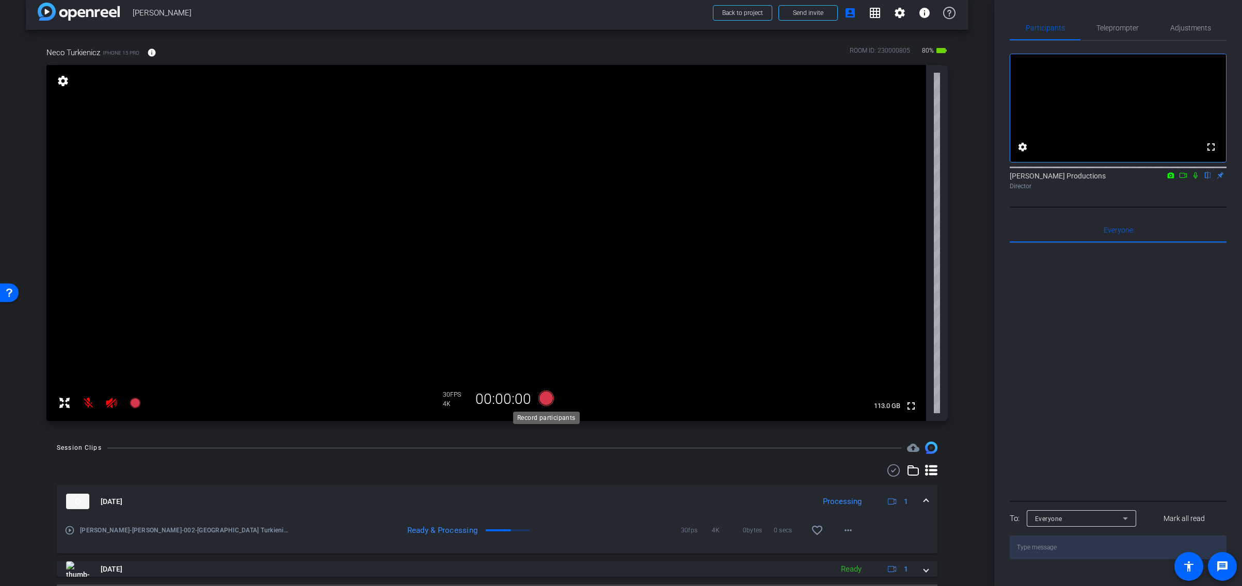
click at [547, 399] on icon at bounding box center [545, 398] width 15 height 15
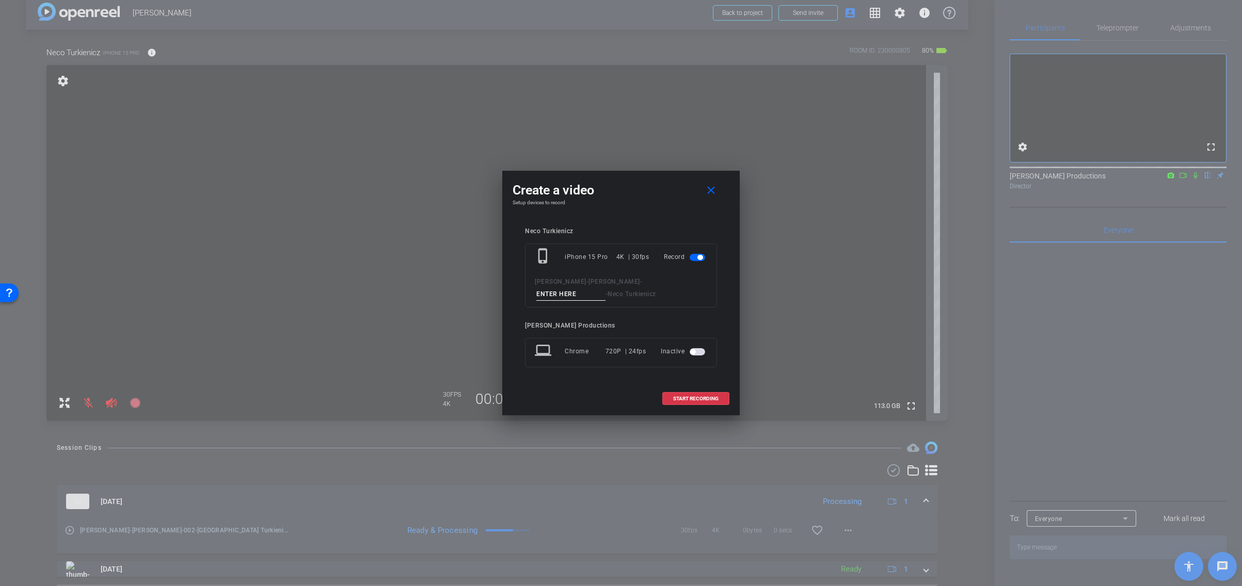
click at [699, 352] on span "button" at bounding box center [697, 351] width 15 height 7
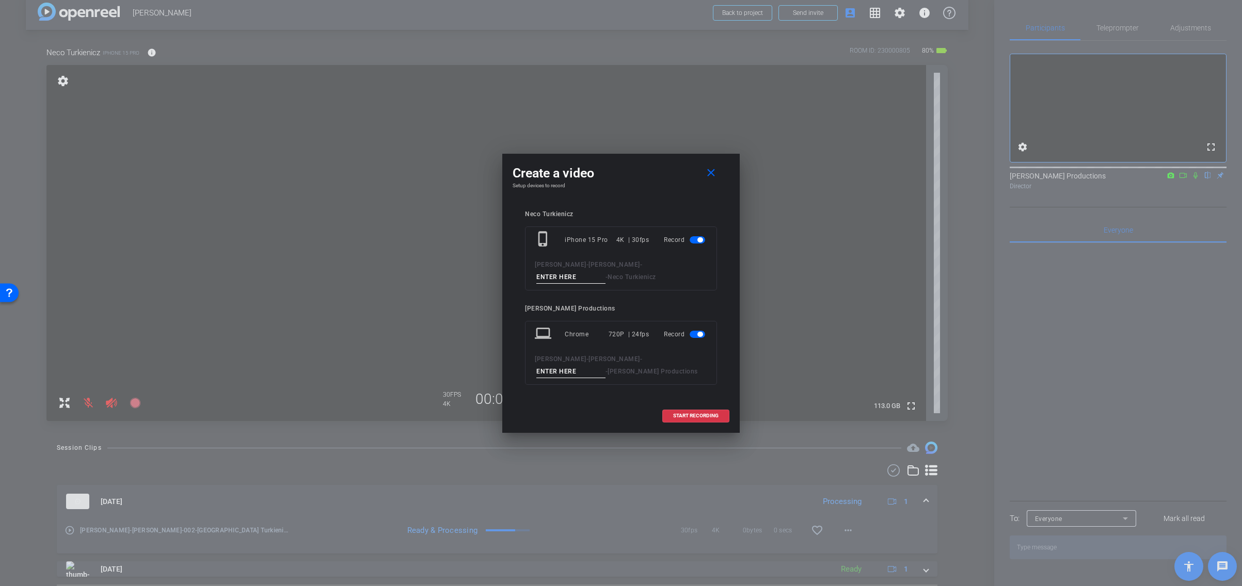
click at [605, 271] on input at bounding box center [570, 277] width 69 height 13
type input "003"
click at [605, 365] on input at bounding box center [570, 371] width 69 height 13
type input "003NT"
click at [687, 416] on span "START RECORDING" at bounding box center [695, 415] width 45 height 5
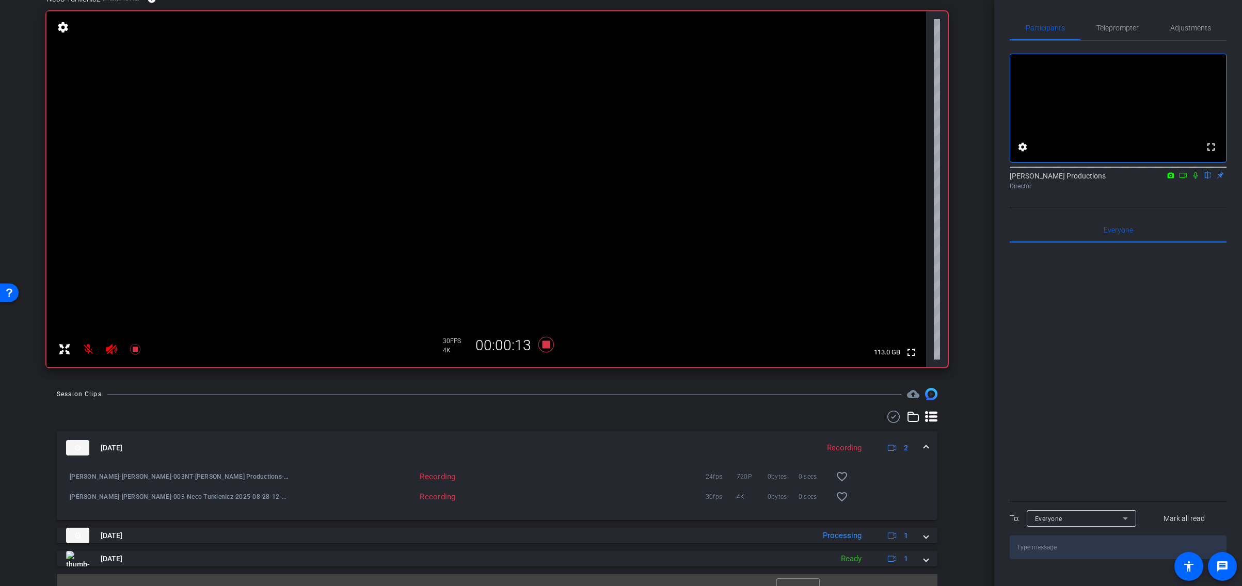
scroll to position [85, 0]
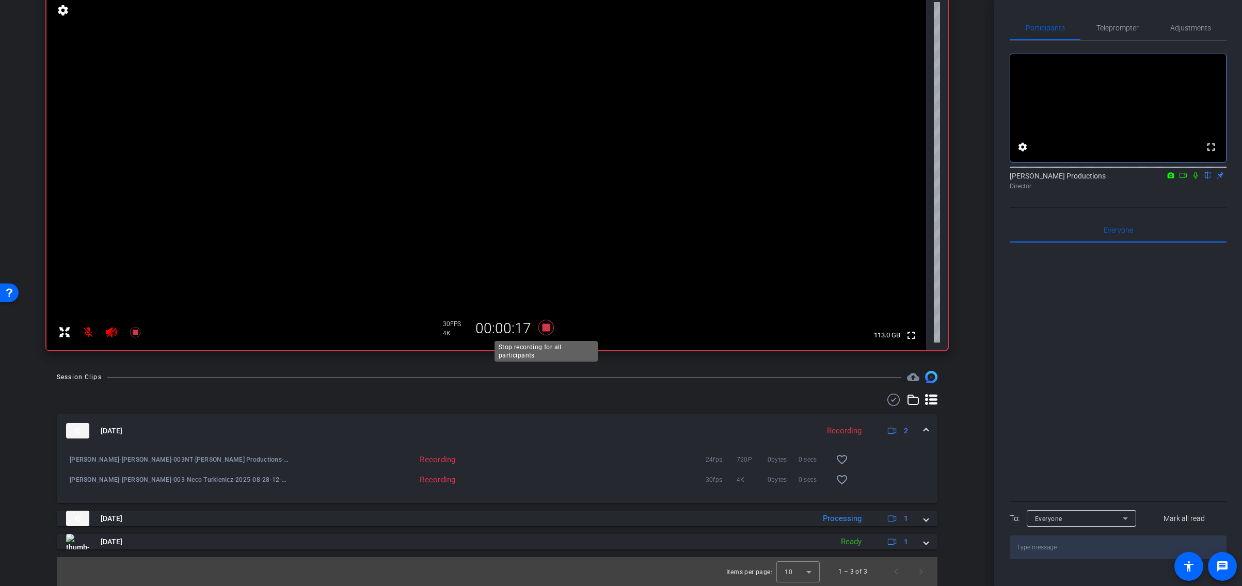
click at [548, 326] on icon at bounding box center [545, 327] width 15 height 15
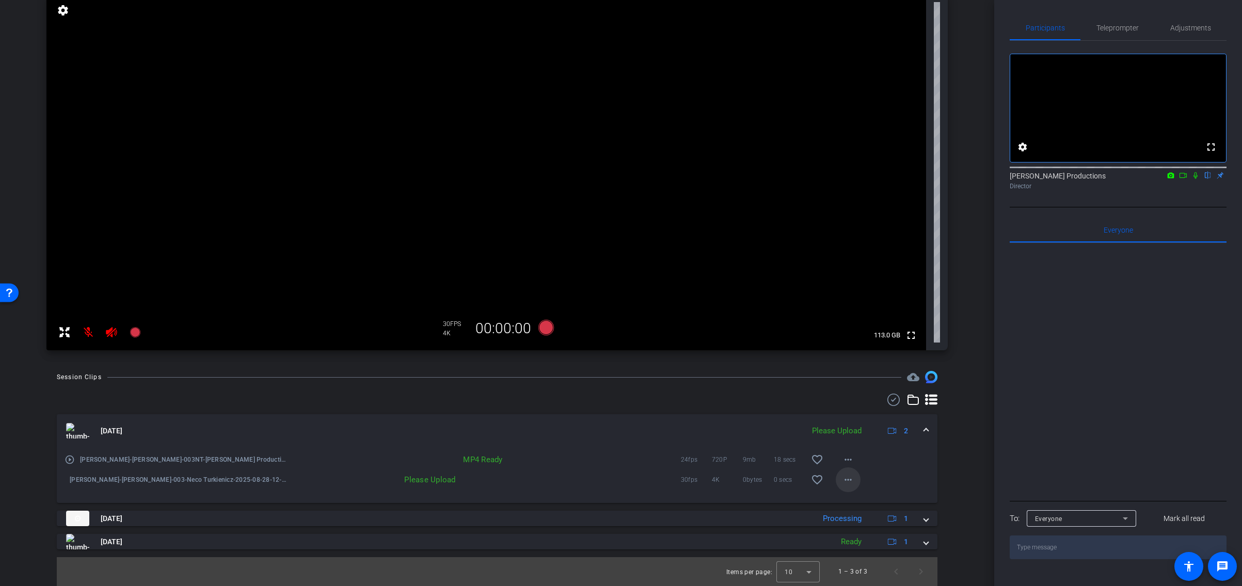
click at [849, 478] on mat-icon "more_horiz" at bounding box center [848, 480] width 12 height 12
click at [858, 499] on span "Upload" at bounding box center [864, 501] width 41 height 12
click at [1051, 26] on span "Participants" at bounding box center [1044, 27] width 39 height 7
click at [1045, 28] on span "Participants" at bounding box center [1044, 27] width 39 height 7
click at [1117, 29] on span "Teleprompter" at bounding box center [1117, 27] width 42 height 7
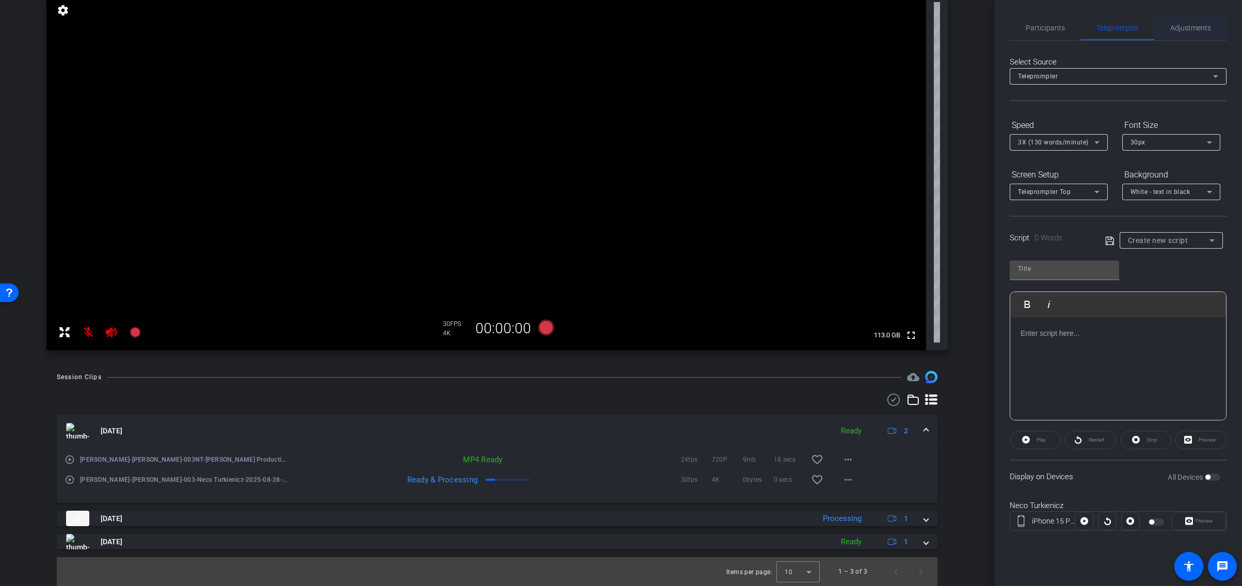
click at [1190, 28] on span "Adjustments" at bounding box center [1190, 27] width 41 height 7
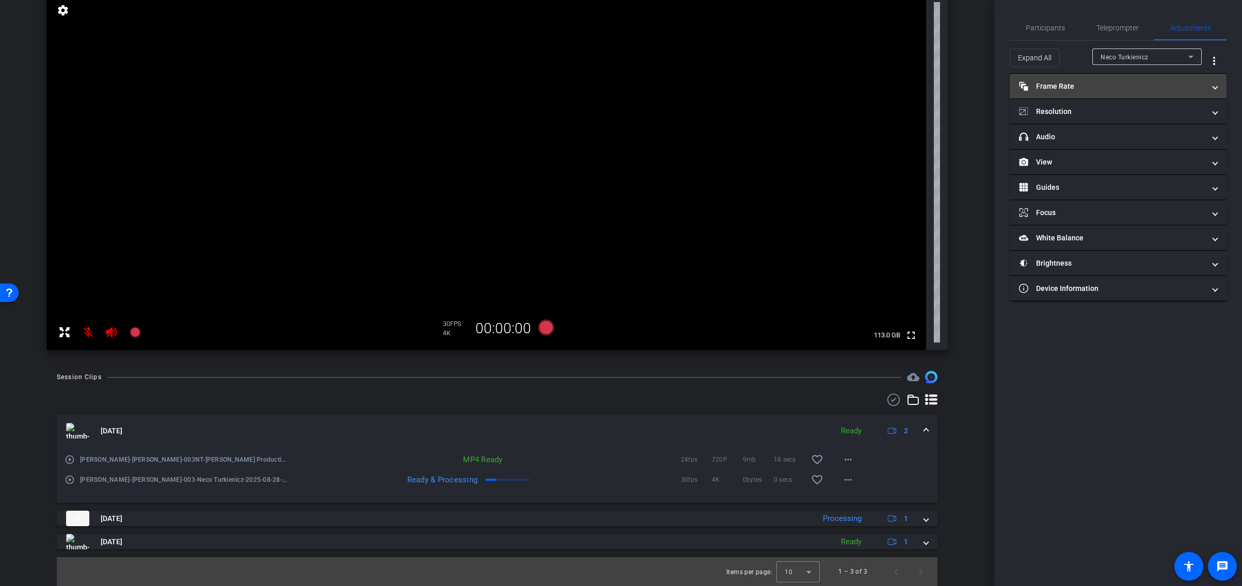
click at [1213, 86] on span at bounding box center [1215, 86] width 4 height 11
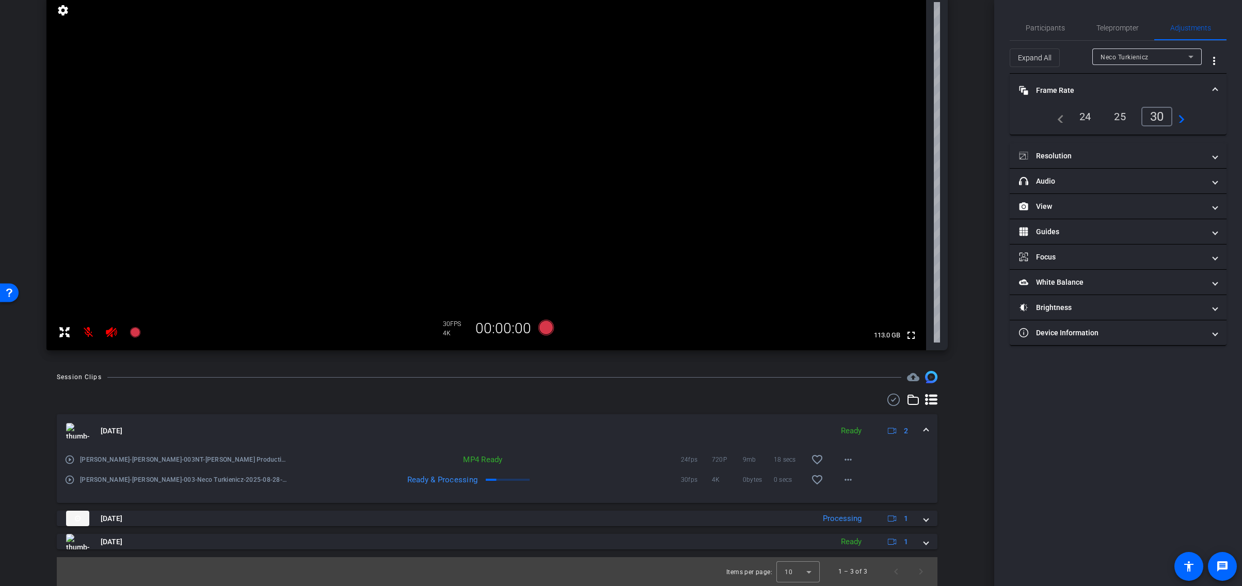
click at [1212, 86] on span "Frame Rate Frame Rate" at bounding box center [1116, 90] width 194 height 11
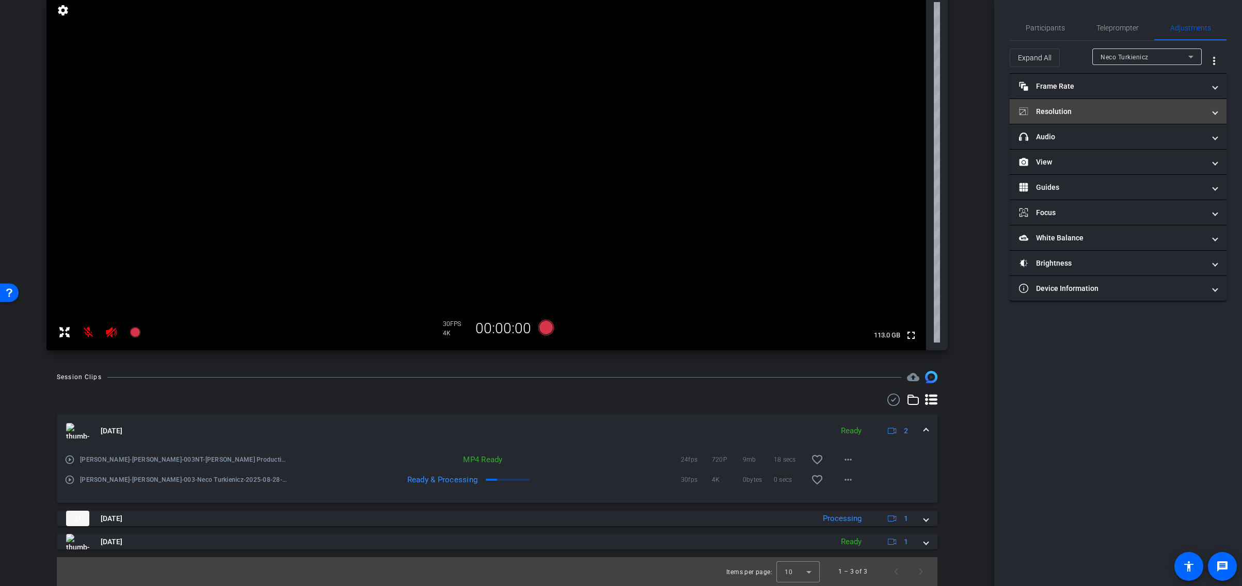
click at [1211, 114] on span "Resolution" at bounding box center [1116, 111] width 194 height 11
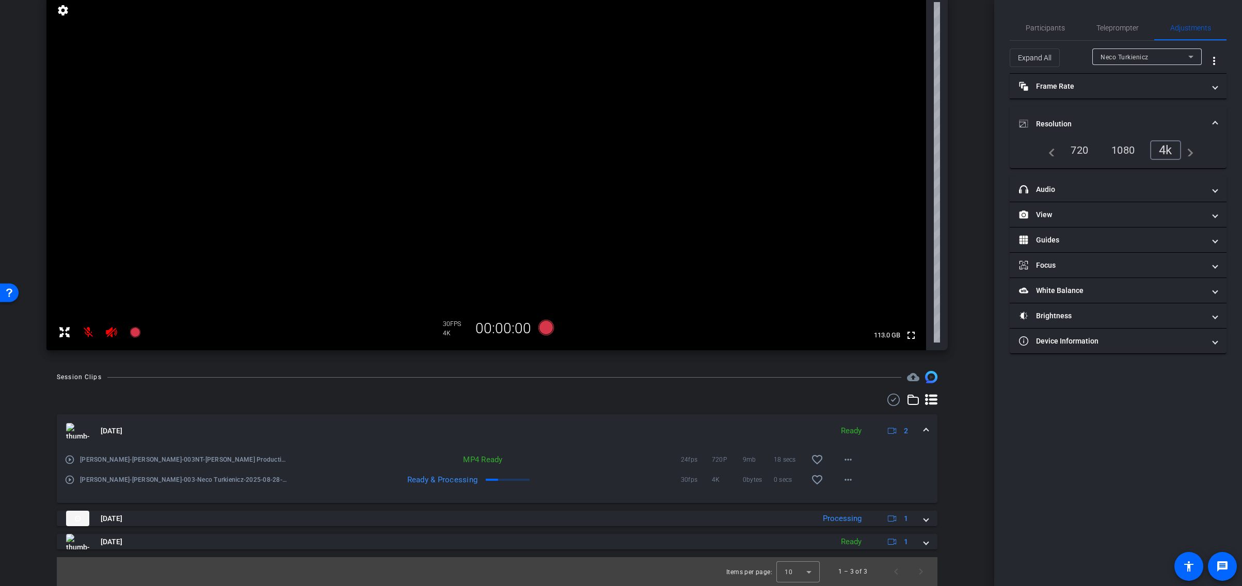
click at [1211, 114] on mat-expansion-panel-header "Resolution" at bounding box center [1118, 123] width 217 height 33
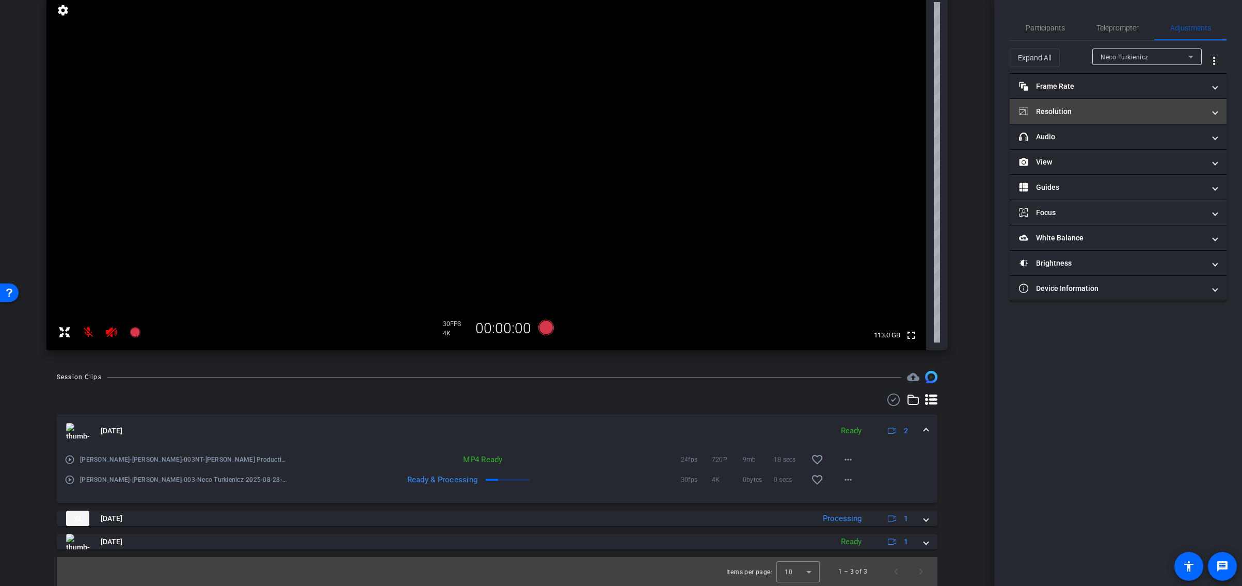
click at [1213, 113] on span at bounding box center [1215, 111] width 4 height 11
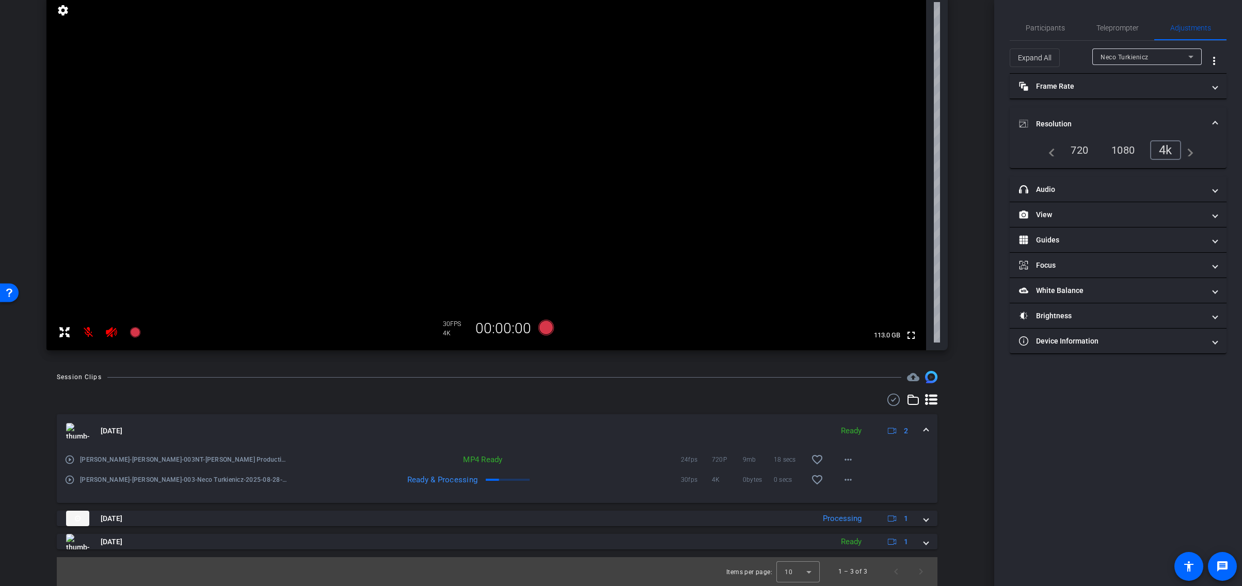
click at [1213, 113] on mat-expansion-panel-header "Resolution" at bounding box center [1118, 123] width 217 height 33
click at [1191, 55] on icon at bounding box center [1190, 57] width 12 height 12
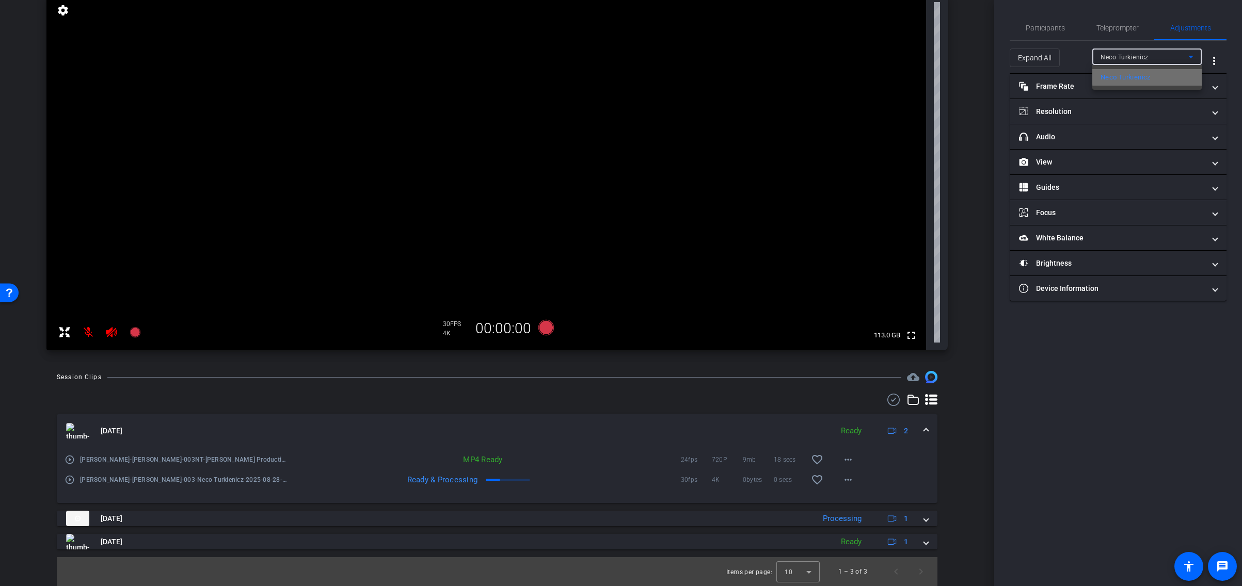
click at [1150, 76] on span "Neco Turkienicz" at bounding box center [1125, 77] width 50 height 12
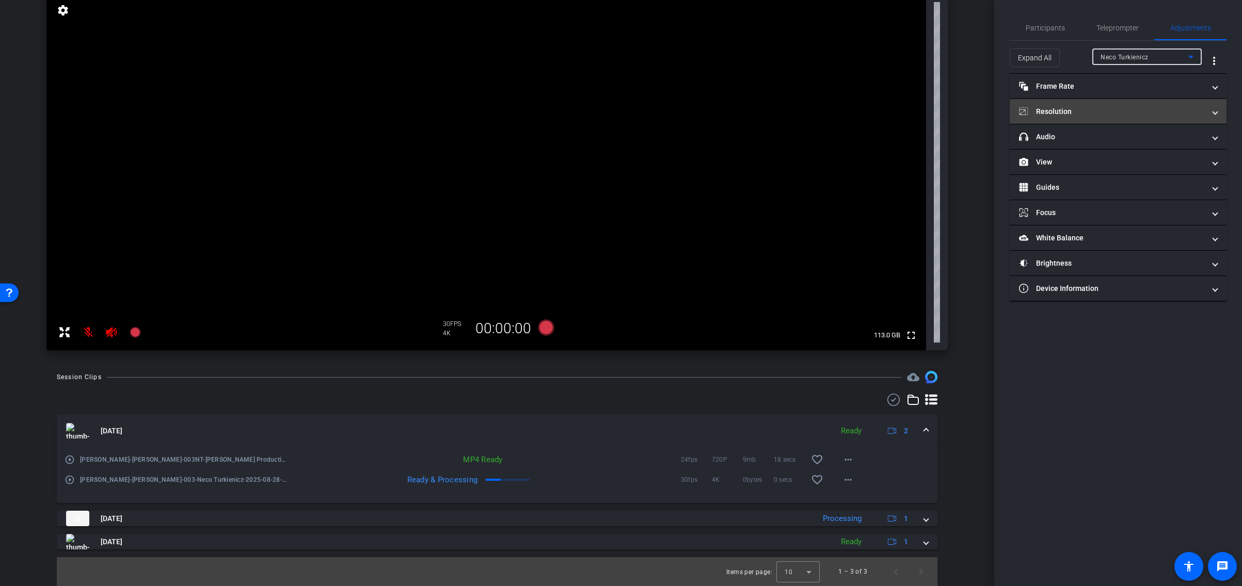
click at [1213, 113] on span at bounding box center [1215, 111] width 4 height 11
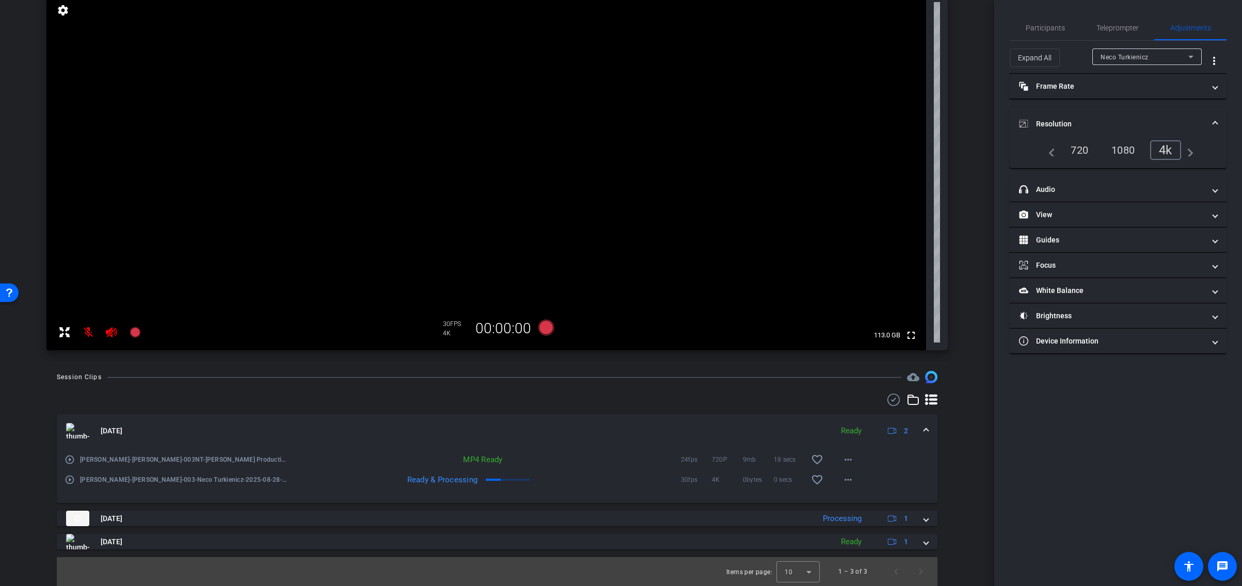
click at [1212, 111] on mat-expansion-panel-header "Resolution" at bounding box center [1118, 123] width 217 height 33
click at [1037, 28] on span "Participants" at bounding box center [1044, 27] width 39 height 7
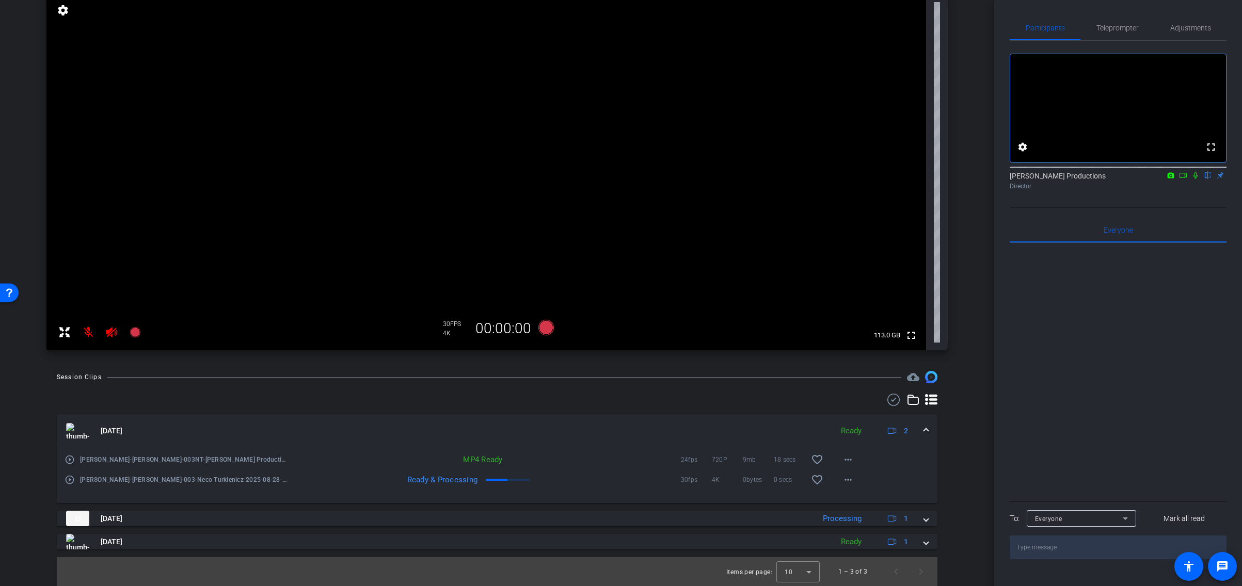
scroll to position [0, 0]
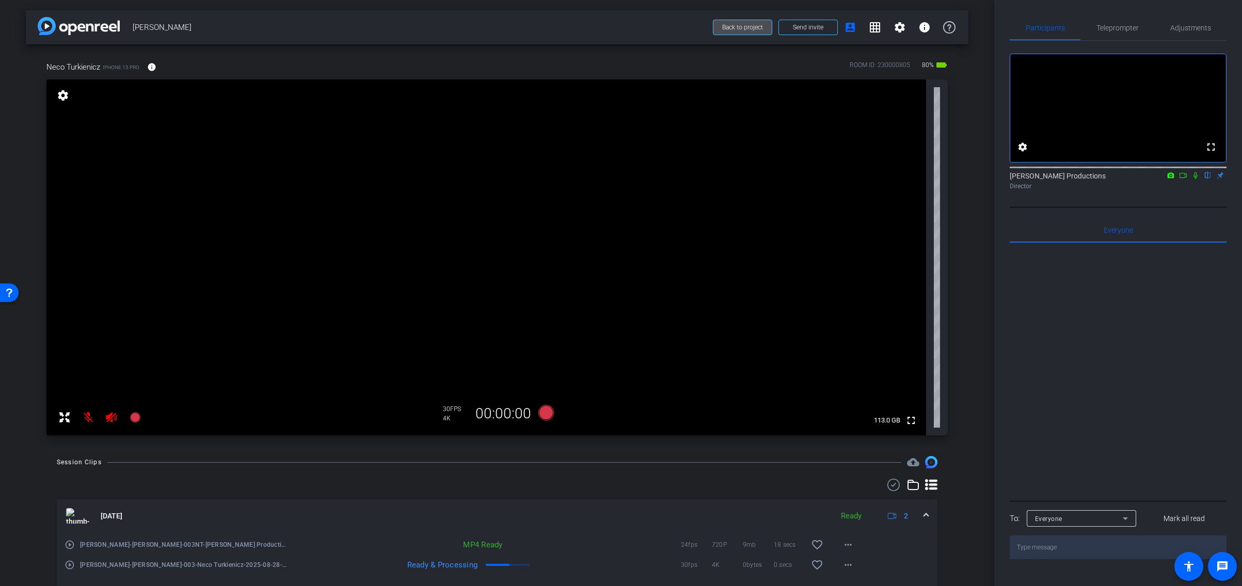
click at [744, 27] on span "Back to project" at bounding box center [742, 27] width 41 height 7
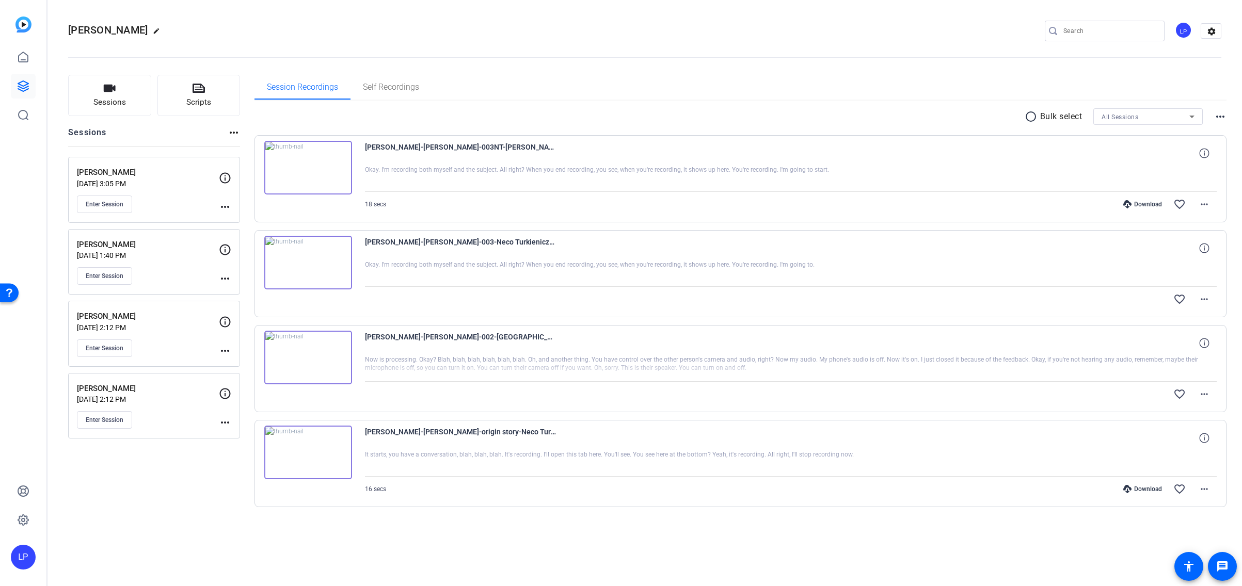
click at [31, 554] on div "LP" at bounding box center [23, 557] width 25 height 25
click at [131, 547] on mat-icon "logout" at bounding box center [137, 542] width 12 height 12
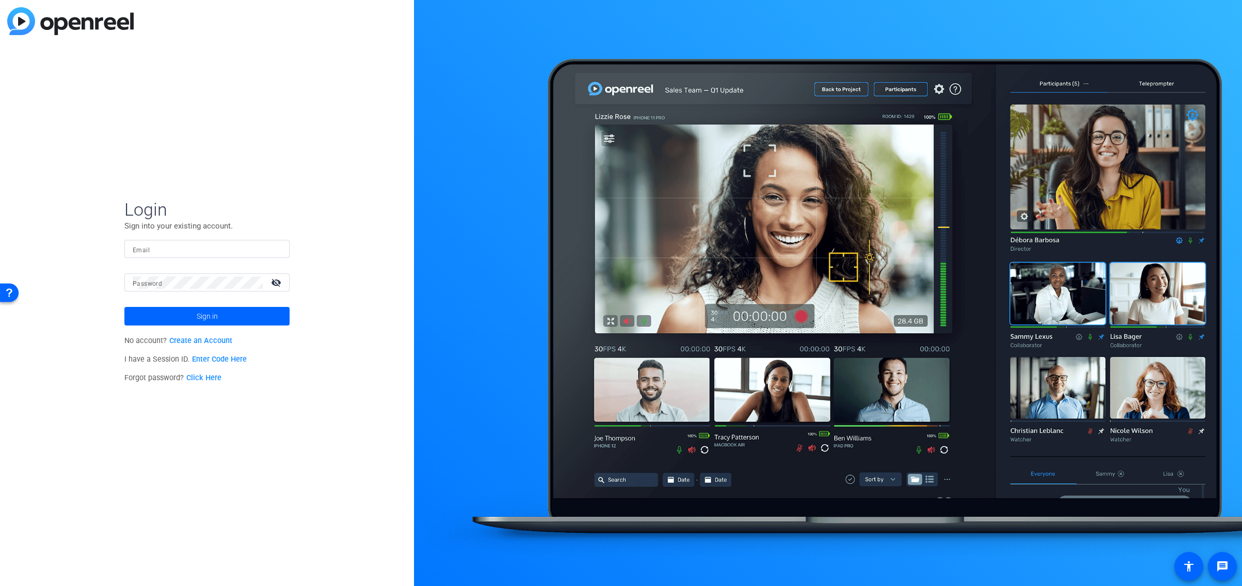
type input "neco@necoturk.com"
click at [296, 418] on div "Login Sign into your existing account. Email neco@necoturk.com Password visibil…" at bounding box center [207, 293] width 414 height 586
click at [202, 317] on span "Sign in" at bounding box center [207, 316] width 21 height 26
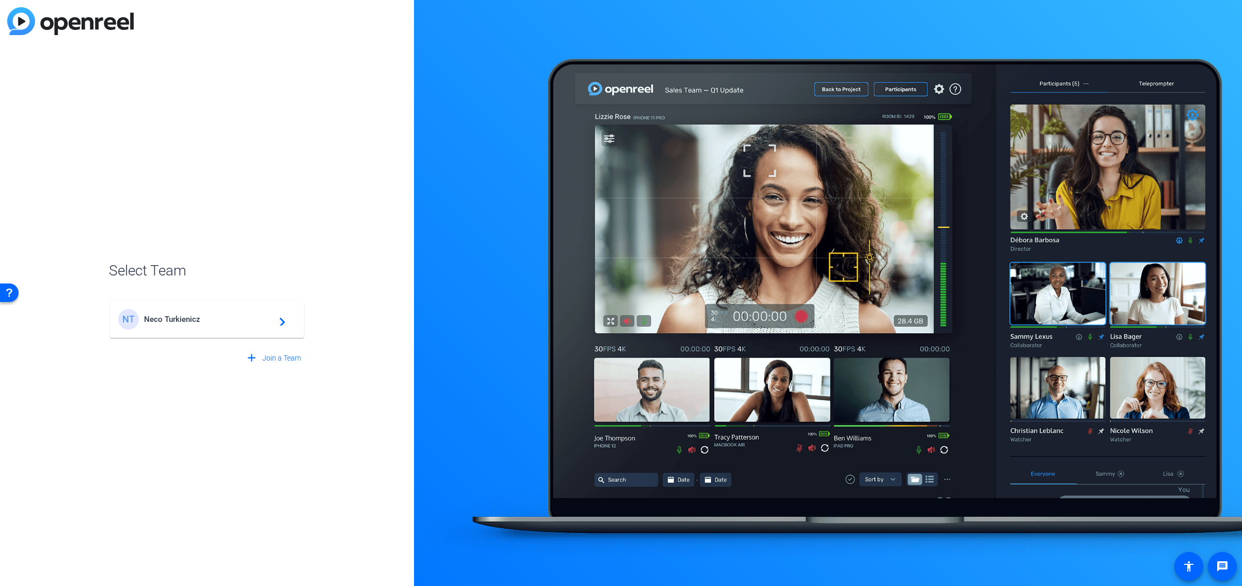
click at [261, 321] on span "Neco Turkienicz" at bounding box center [208, 319] width 129 height 9
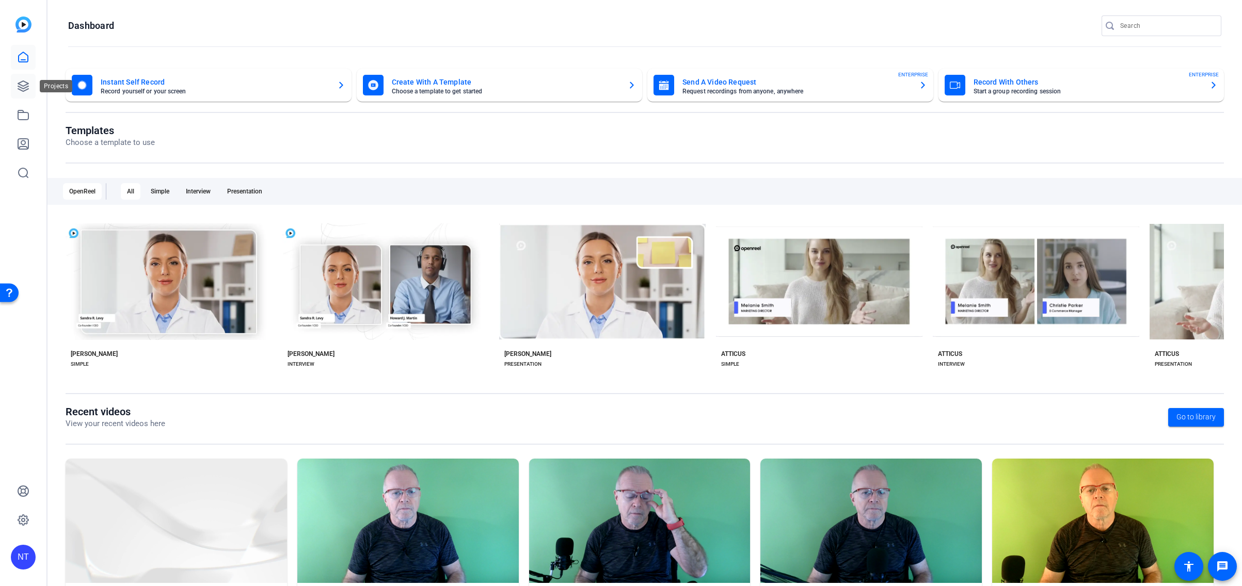
click at [22, 85] on icon at bounding box center [23, 86] width 12 height 12
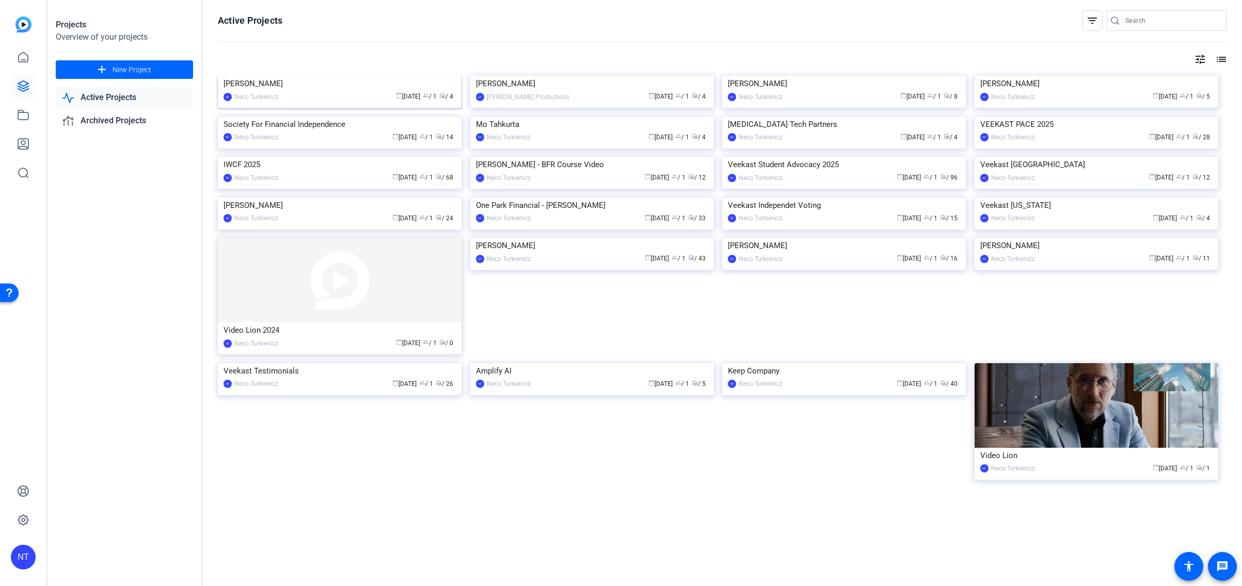
click at [320, 76] on img at bounding box center [340, 76] width 244 height 0
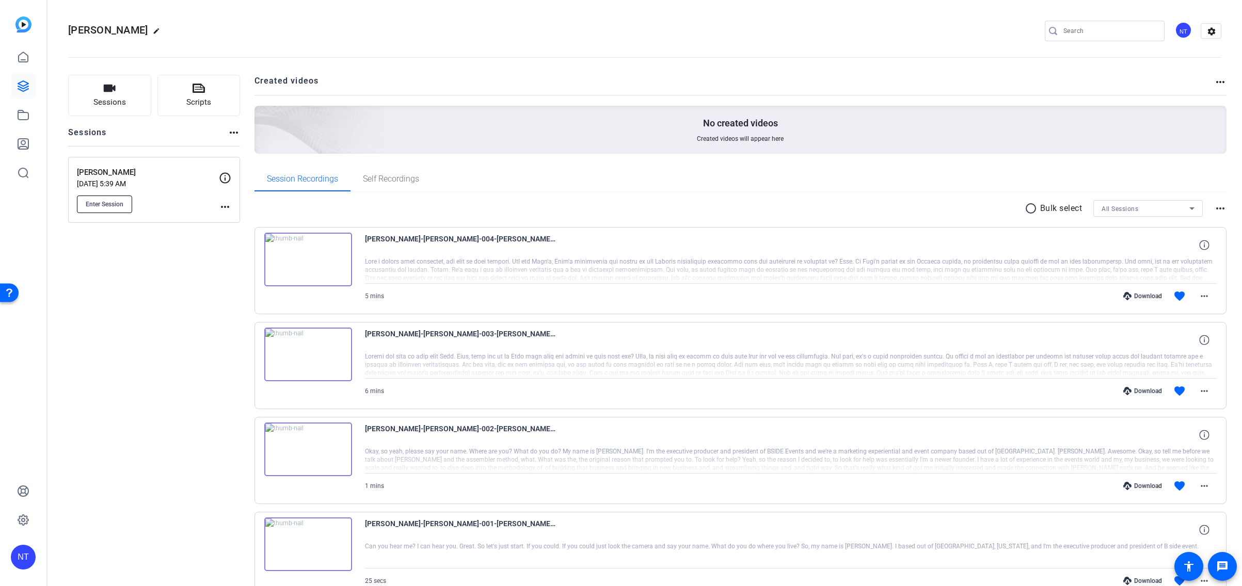
click at [102, 205] on span "Enter Session" at bounding box center [105, 204] width 38 height 8
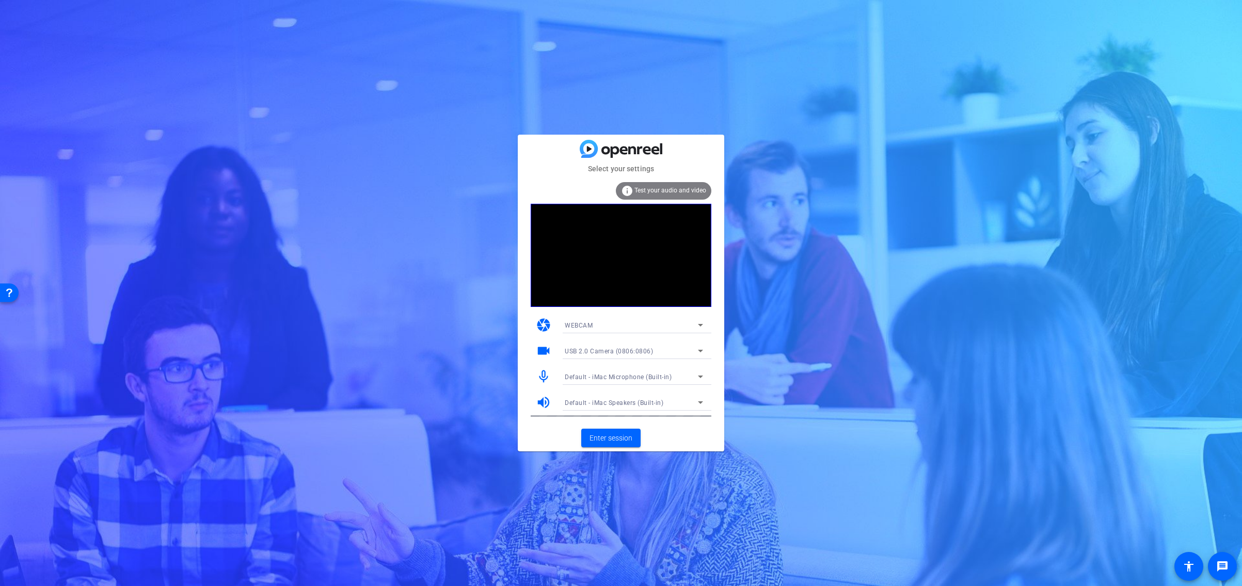
click at [701, 351] on icon at bounding box center [700, 351] width 5 height 3
click at [0, 0] on div at bounding box center [0, 0] width 0 height 0
click at [615, 434] on span "Enter session" at bounding box center [610, 438] width 43 height 11
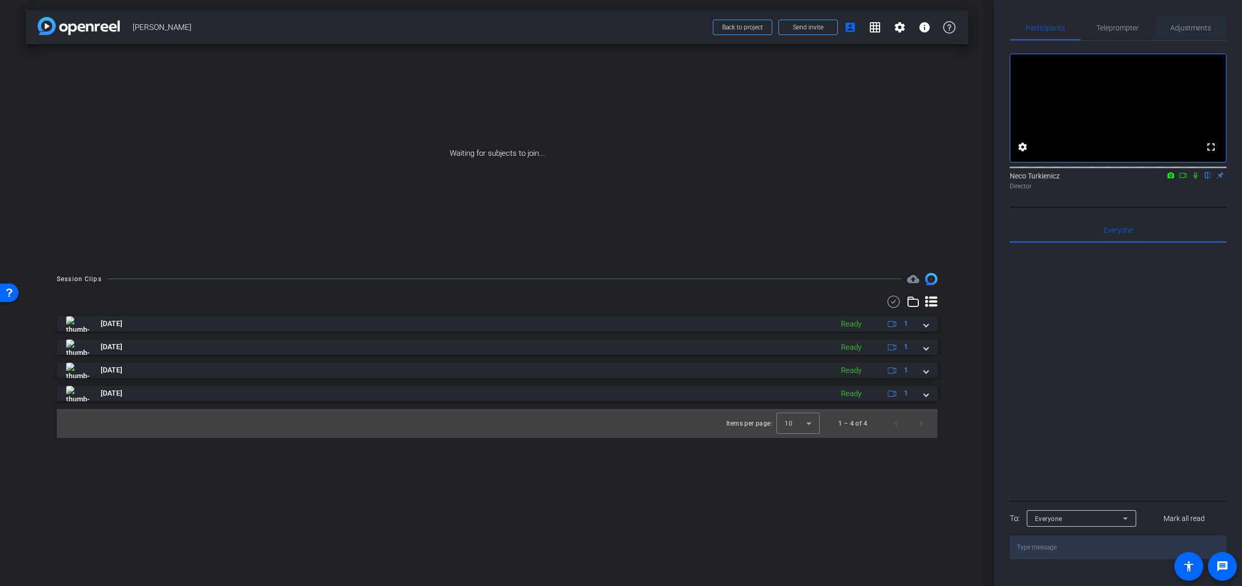
click at [1192, 27] on span "Adjustments" at bounding box center [1190, 27] width 41 height 7
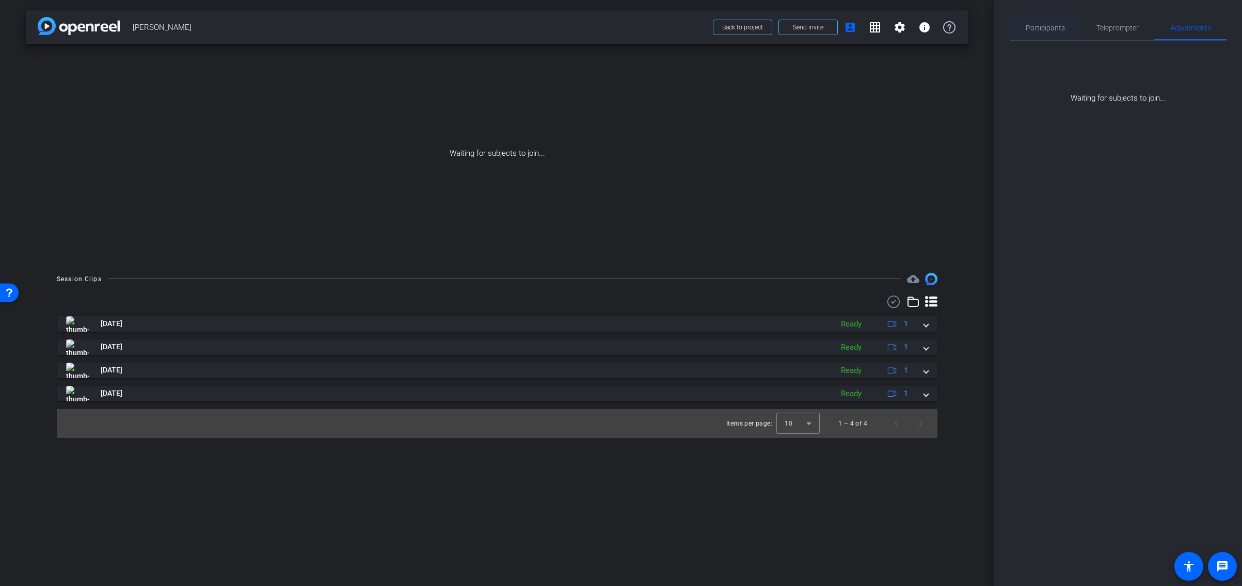
click at [1043, 28] on span "Participants" at bounding box center [1044, 27] width 39 height 7
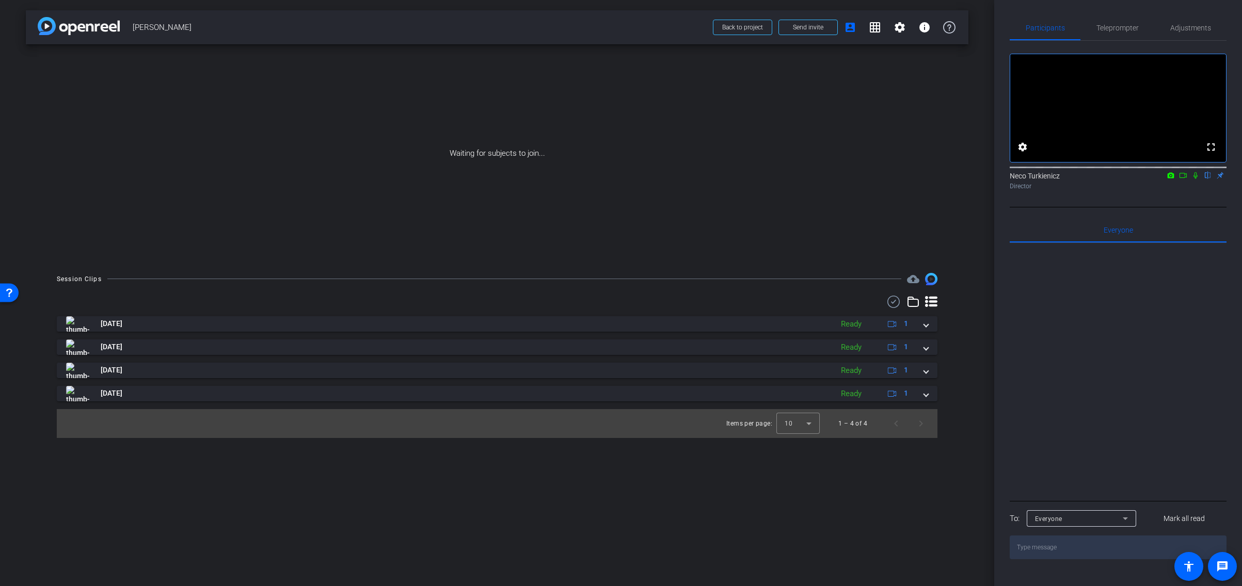
click at [1183, 179] on icon at bounding box center [1183, 175] width 8 height 7
click at [1192, 179] on icon at bounding box center [1195, 175] width 8 height 7
click at [1128, 525] on icon at bounding box center [1125, 518] width 12 height 12
click at [1128, 533] on div at bounding box center [621, 293] width 1242 height 586
click at [898, 26] on mat-icon "settings" at bounding box center [899, 27] width 12 height 12
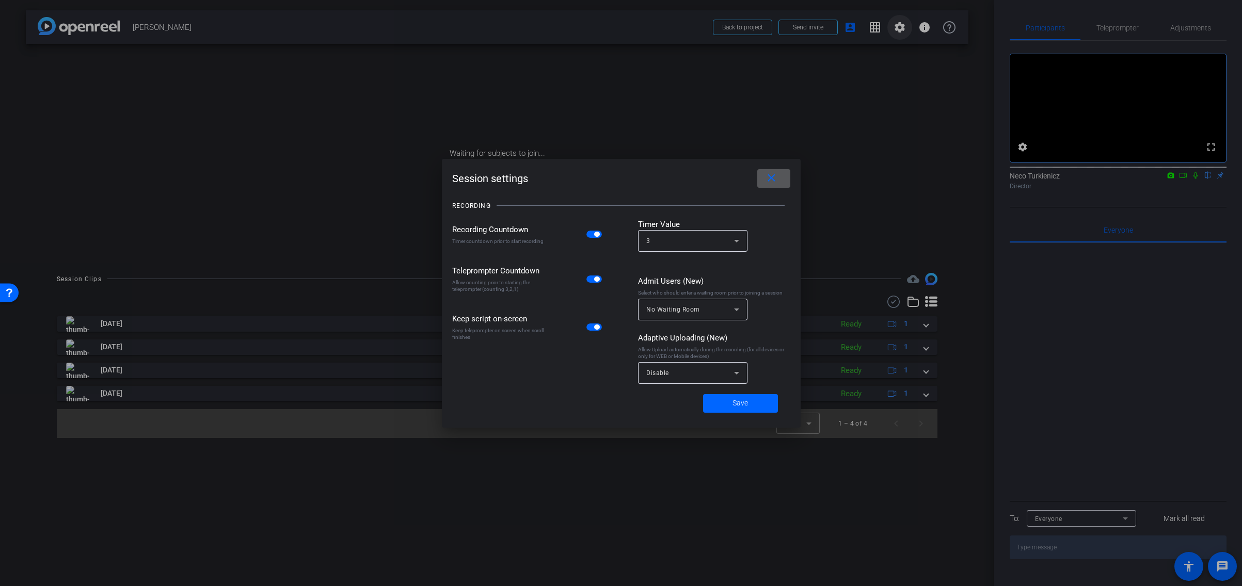
click at [898, 26] on div at bounding box center [621, 293] width 1242 height 586
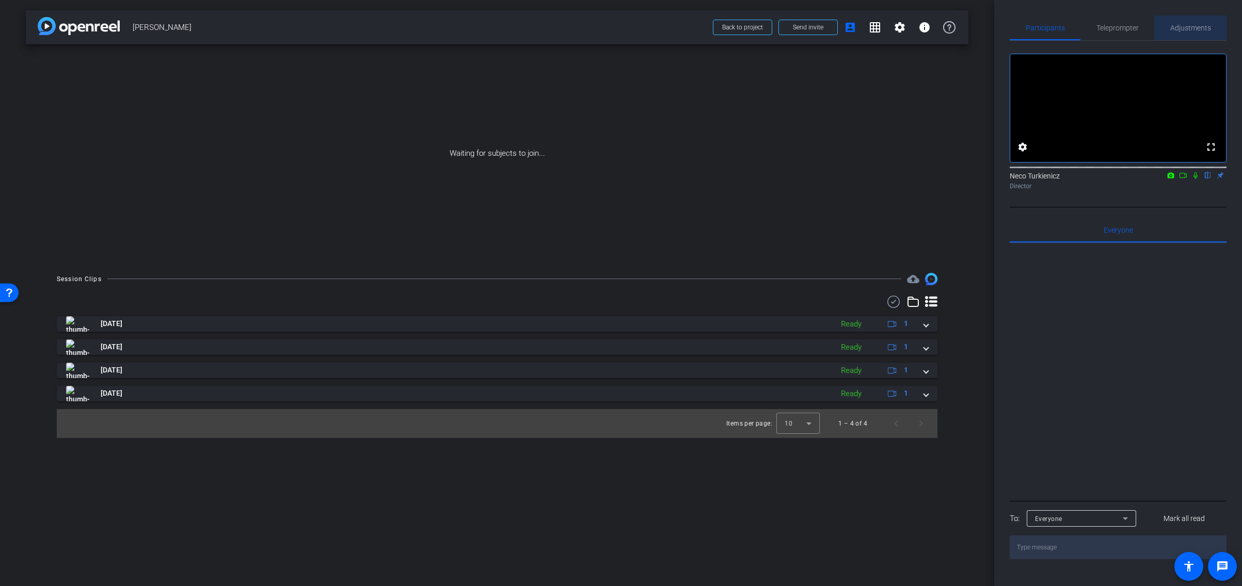
click at [1189, 28] on span "Adjustments" at bounding box center [1190, 27] width 41 height 7
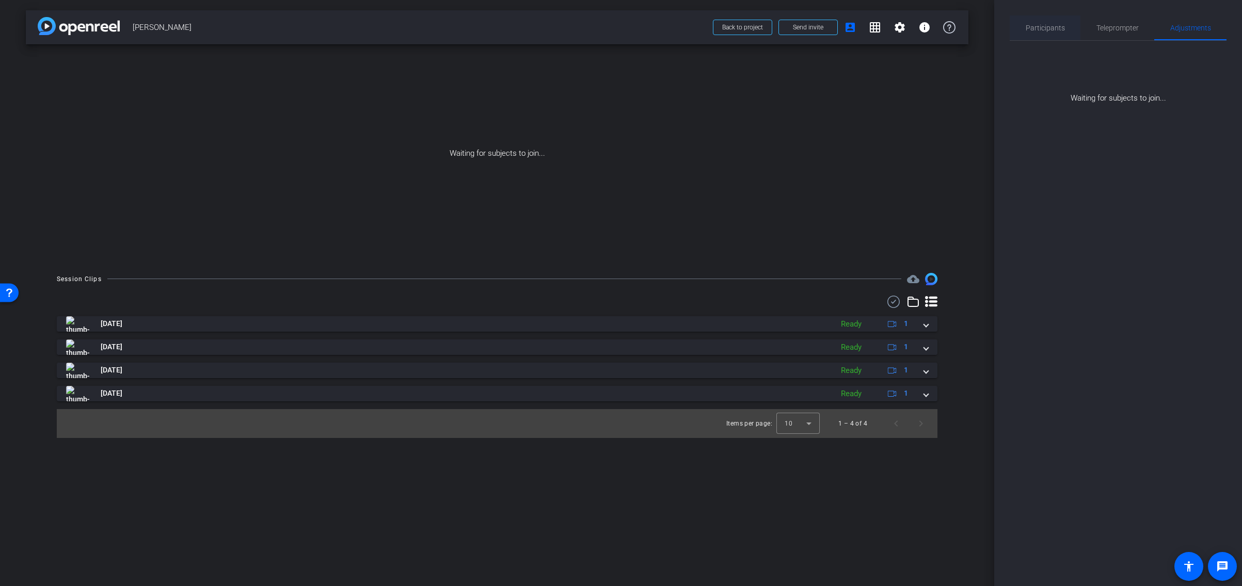
click at [1039, 24] on span "Participants" at bounding box center [1044, 27] width 39 height 7
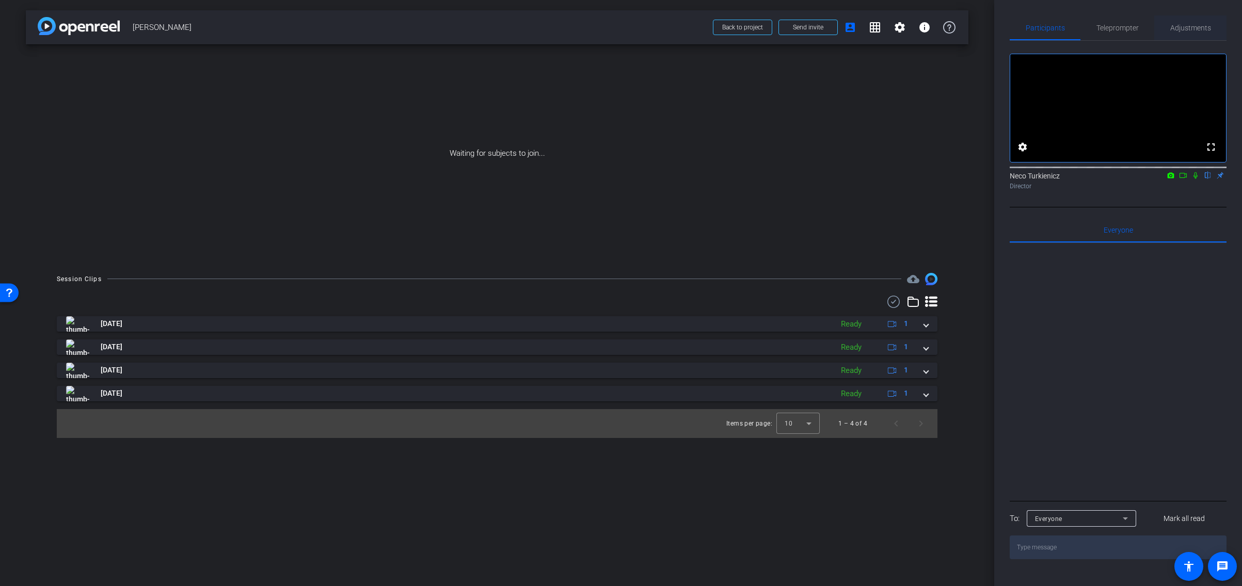
click at [1188, 26] on span "Adjustments" at bounding box center [1190, 27] width 41 height 7
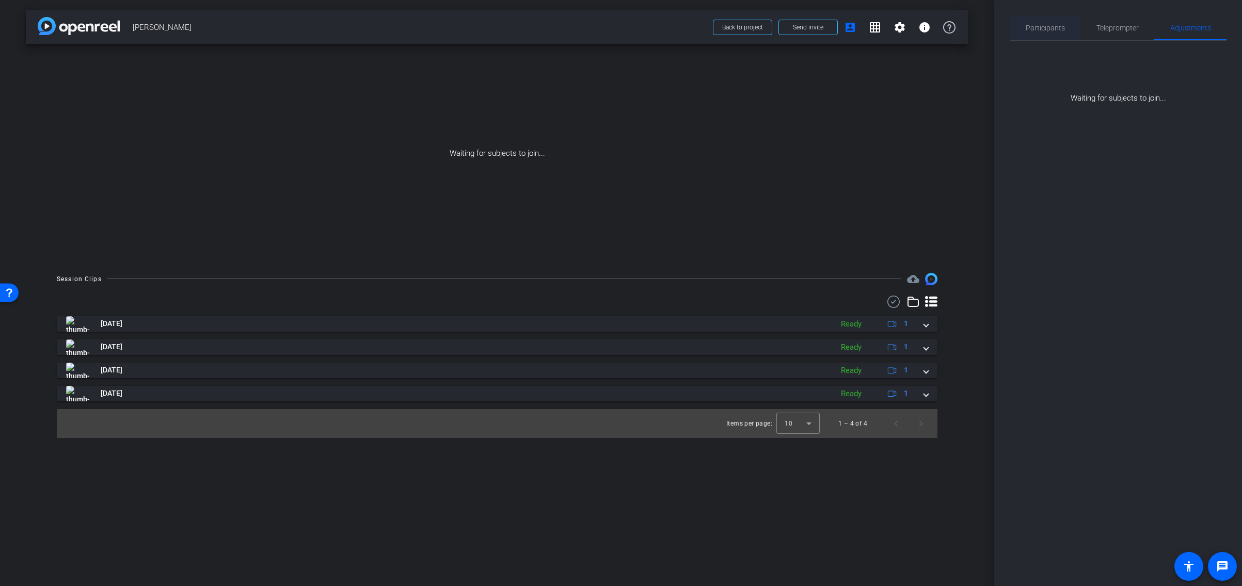
click at [1047, 26] on span "Participants" at bounding box center [1044, 27] width 39 height 7
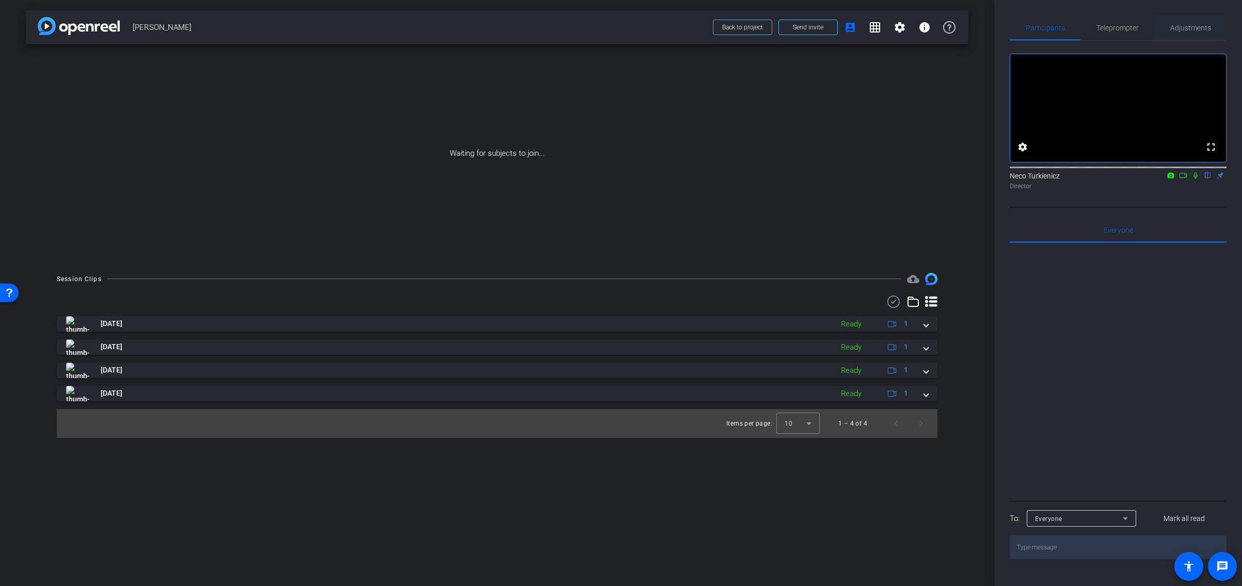
click at [1201, 26] on span "Adjustments" at bounding box center [1190, 27] width 41 height 7
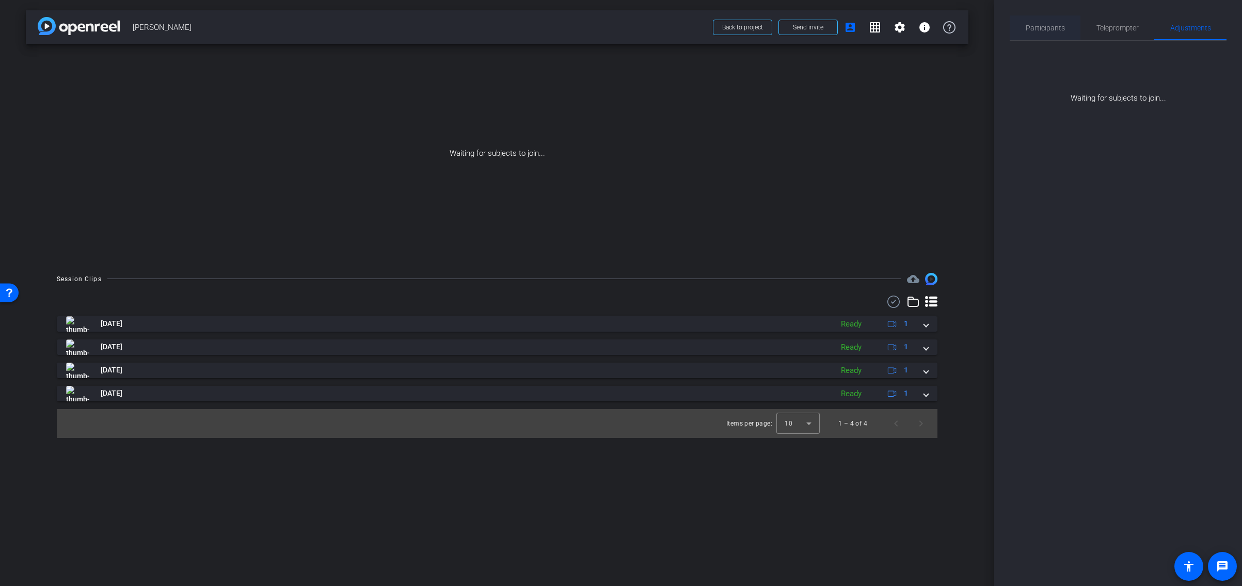
click at [1043, 25] on span "Participants" at bounding box center [1044, 27] width 39 height 7
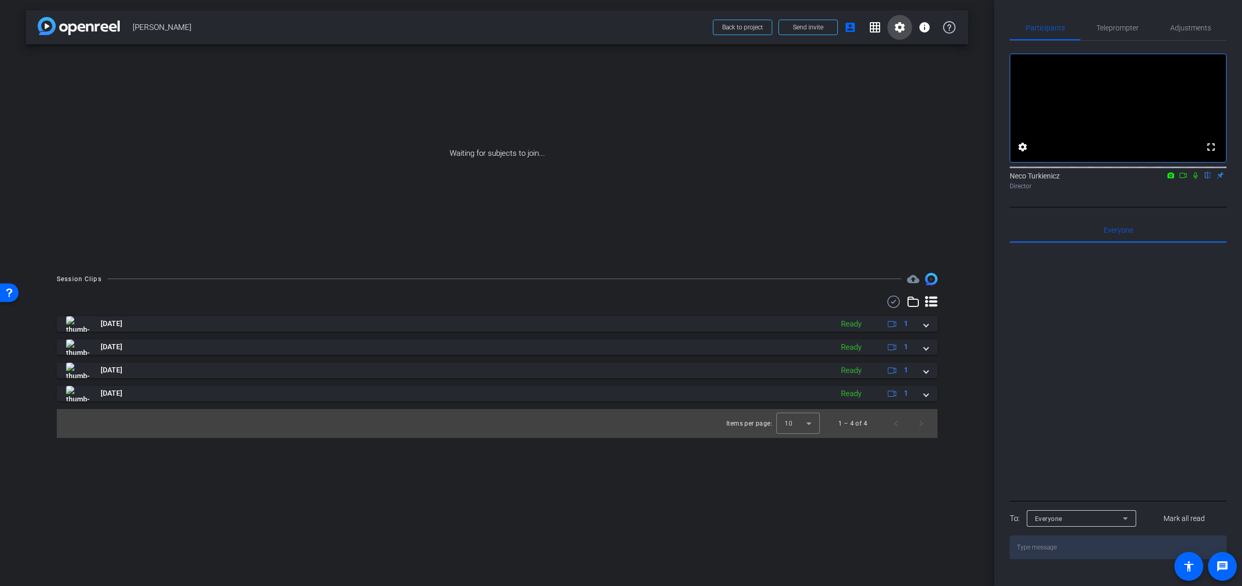
click at [899, 27] on mat-icon "settings" at bounding box center [899, 27] width 12 height 12
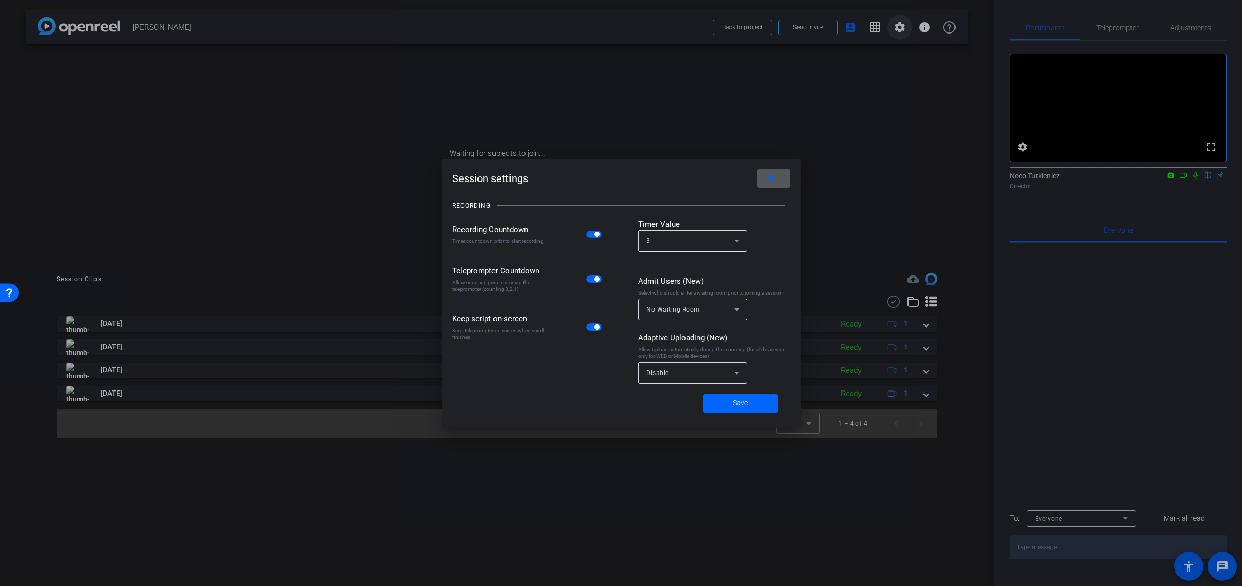
click at [899, 27] on div at bounding box center [621, 293] width 1242 height 586
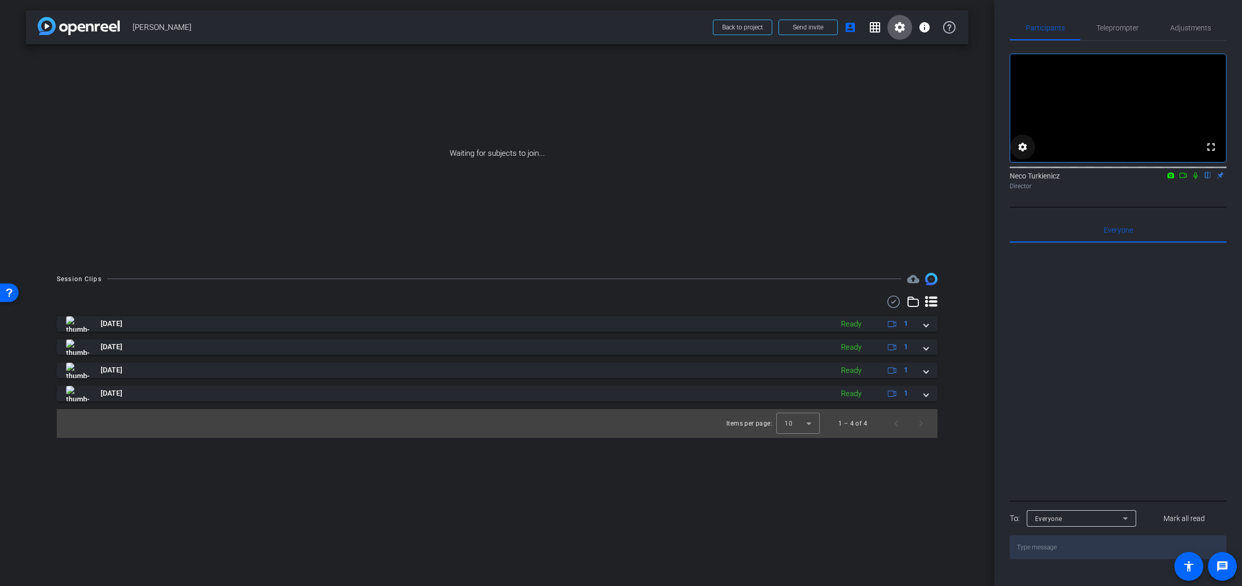
click at [1023, 153] on mat-icon "settings" at bounding box center [1022, 147] width 12 height 12
click at [1090, 213] on icon at bounding box center [1091, 213] width 12 height 12
click at [1081, 250] on span "1080p" at bounding box center [1077, 251] width 19 height 12
click at [1092, 213] on icon at bounding box center [1090, 214] width 5 height 3
click at [1141, 213] on div at bounding box center [621, 293] width 1242 height 586
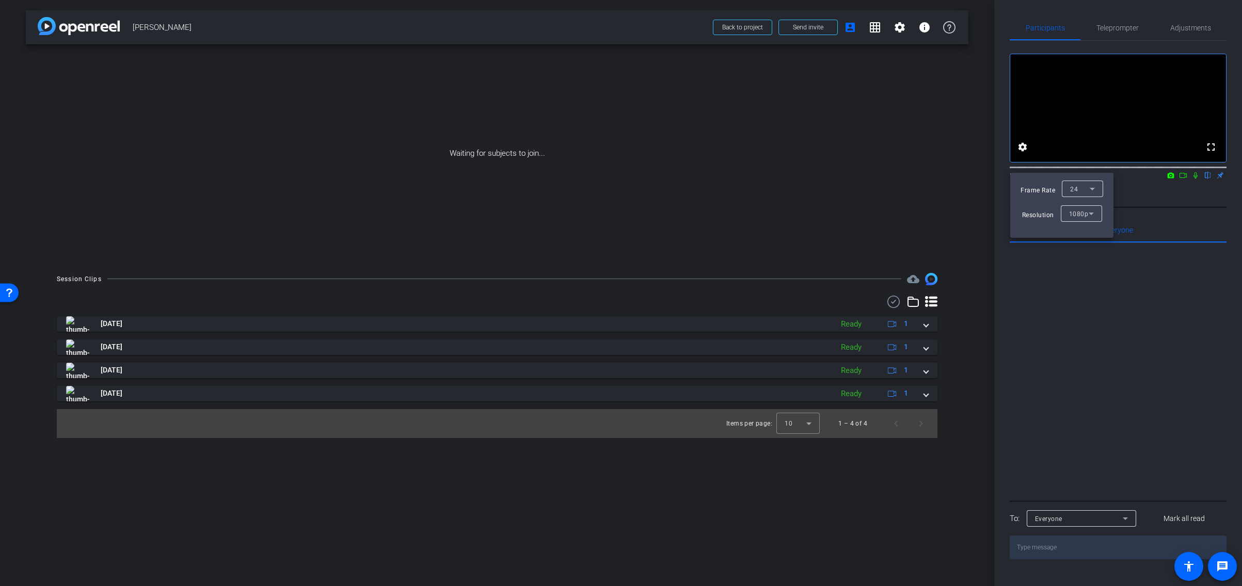
click at [1158, 219] on div at bounding box center [621, 293] width 1242 height 586
click at [743, 29] on span "Back to project" at bounding box center [742, 27] width 41 height 7
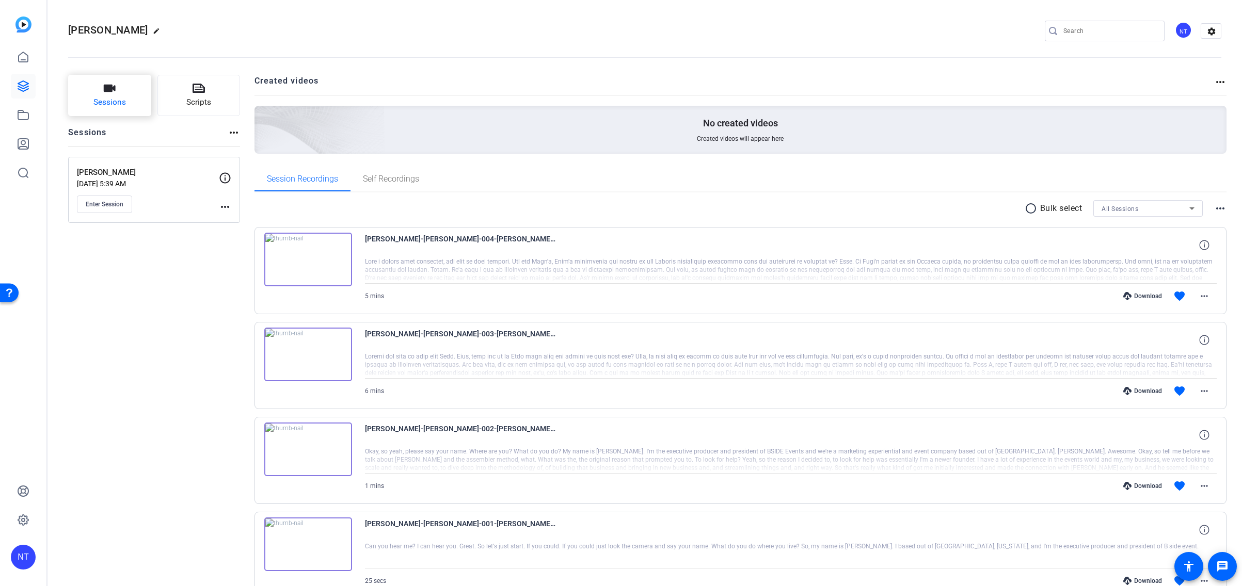
click at [110, 93] on icon "button" at bounding box center [109, 88] width 12 height 12
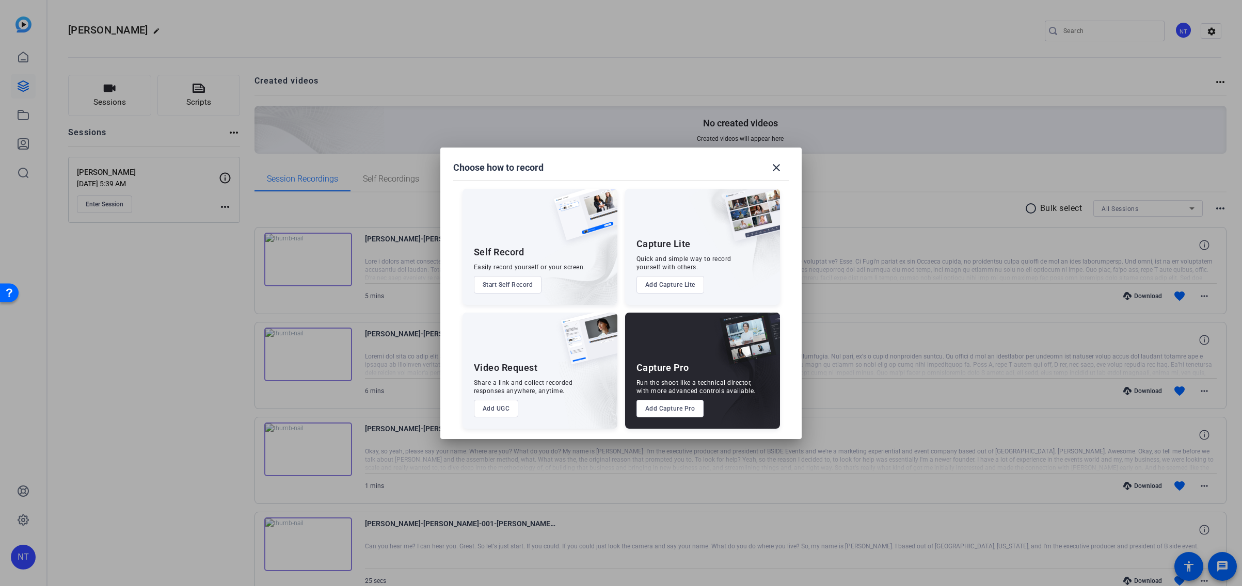
click at [675, 285] on button "Add Capture Lite" at bounding box center [670, 285] width 68 height 18
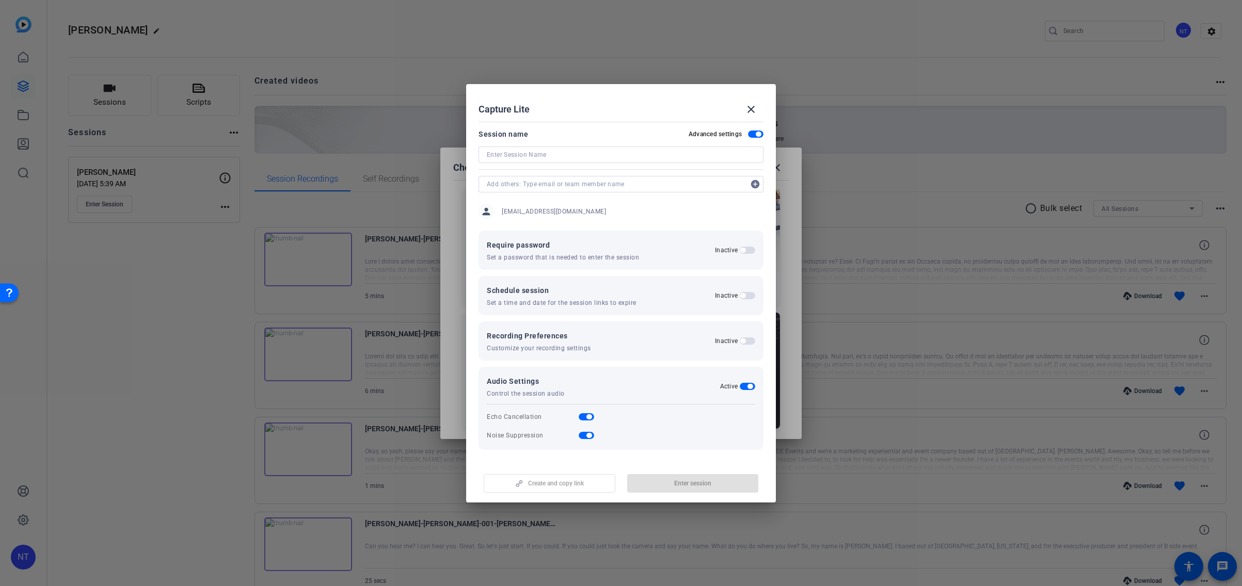
click at [752, 297] on span "button" at bounding box center [747, 295] width 15 height 7
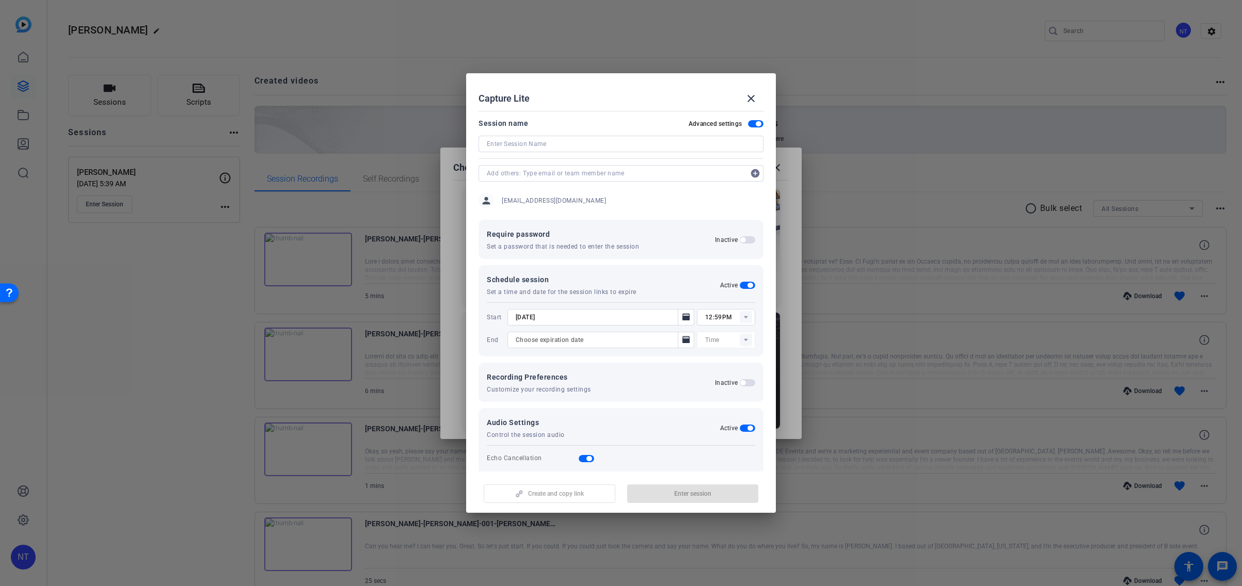
type input "12:00AM"
click at [741, 287] on span "button" at bounding box center [747, 285] width 15 height 7
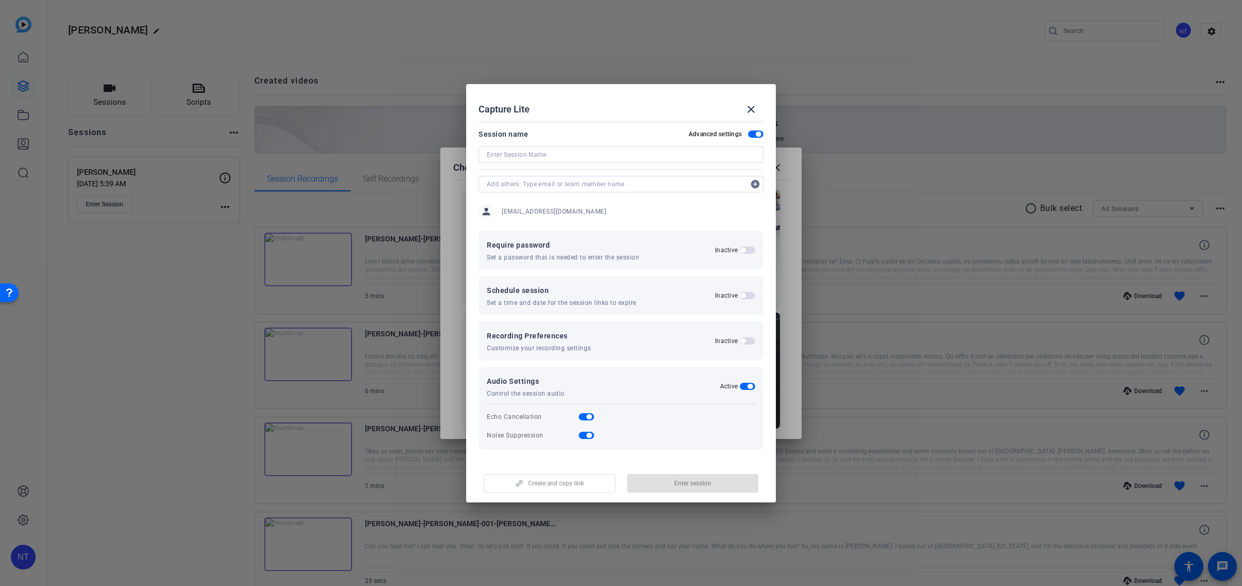
click at [522, 154] on input at bounding box center [621, 155] width 268 height 12
type input "Test"
click at [749, 339] on span "button" at bounding box center [747, 341] width 15 height 7
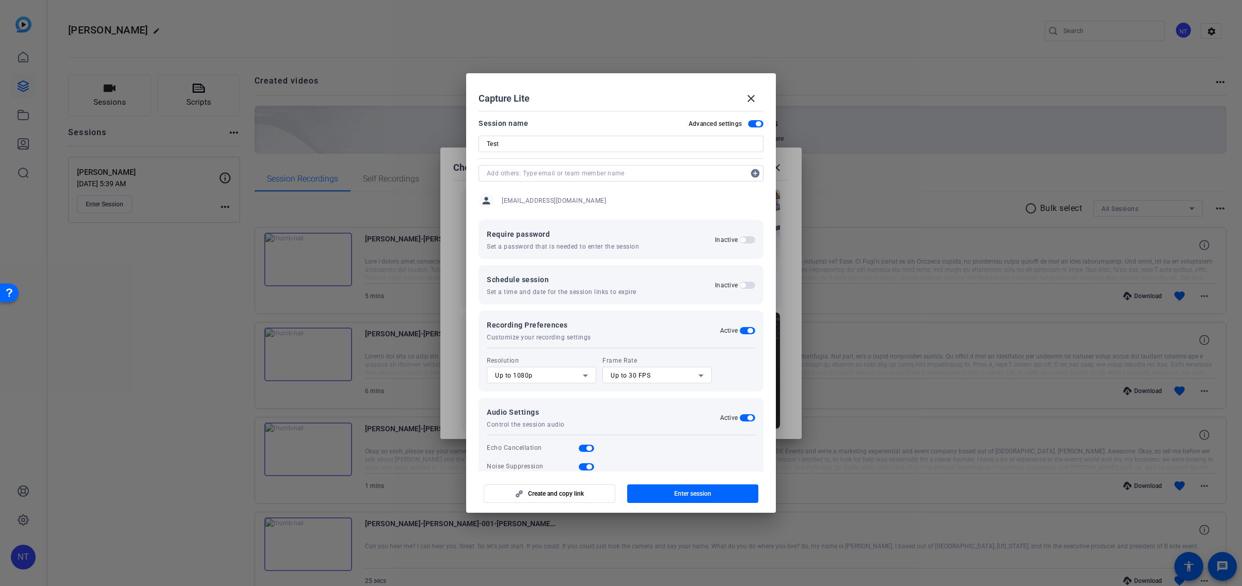
click at [585, 375] on icon at bounding box center [585, 376] width 5 height 3
click at [523, 428] on mat-option "Up to 4K" at bounding box center [541, 429] width 109 height 17
click at [683, 491] on span "Enter session" at bounding box center [692, 494] width 37 height 8
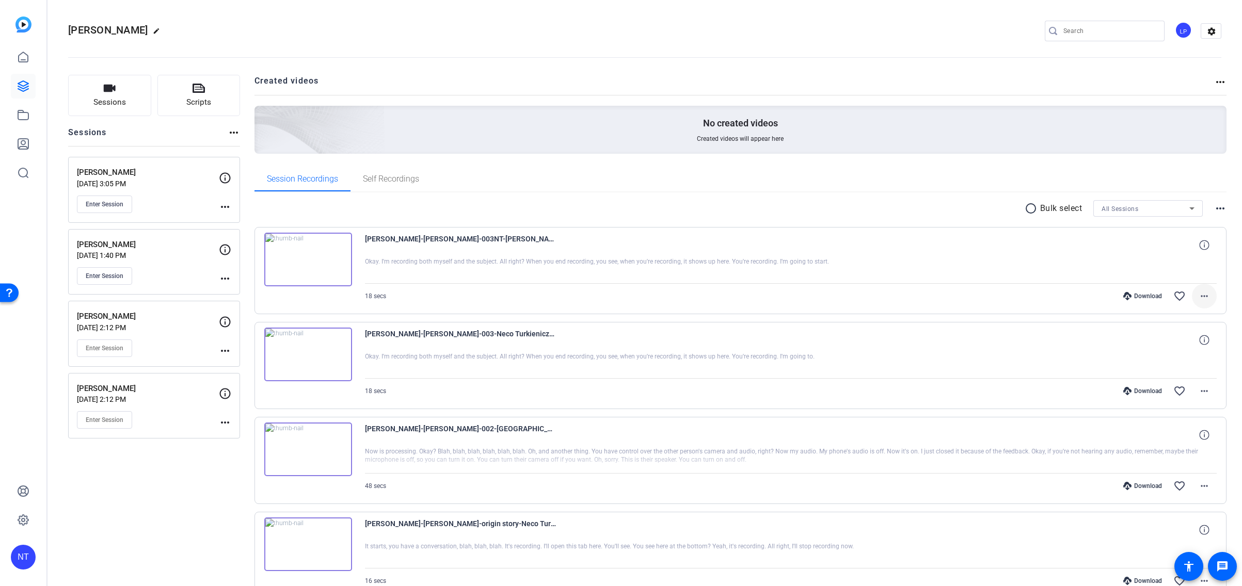
click at [1199, 295] on mat-icon "more_horiz" at bounding box center [1204, 296] width 12 height 12
click at [1171, 343] on span "Download MP4" at bounding box center [1177, 344] width 62 height 12
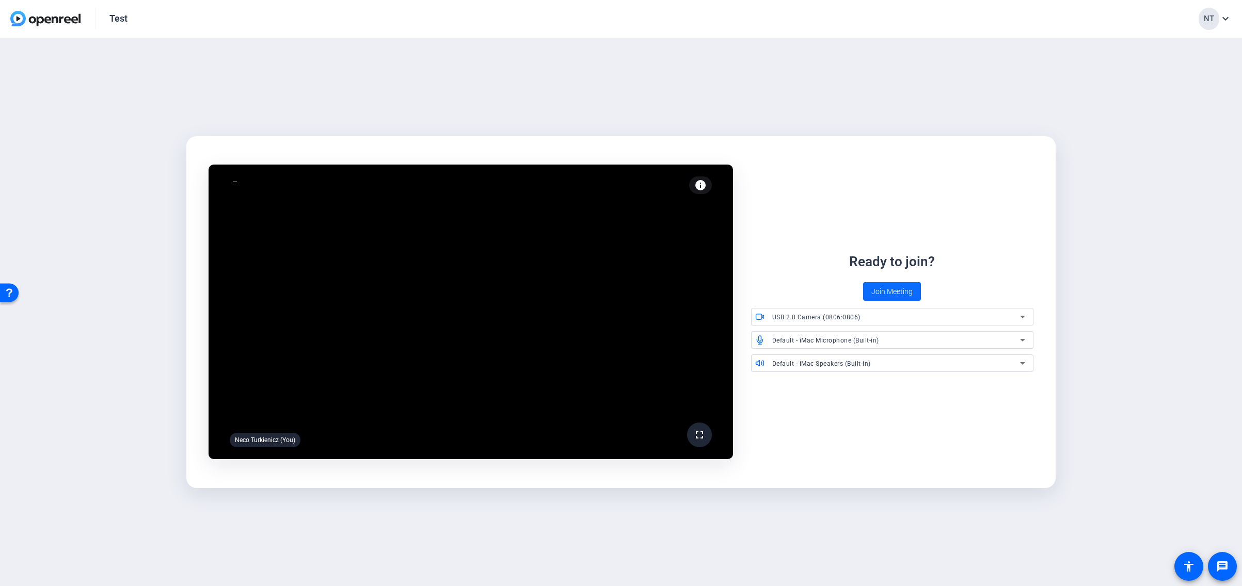
click at [890, 292] on span "Join Meeting" at bounding box center [891, 291] width 41 height 11
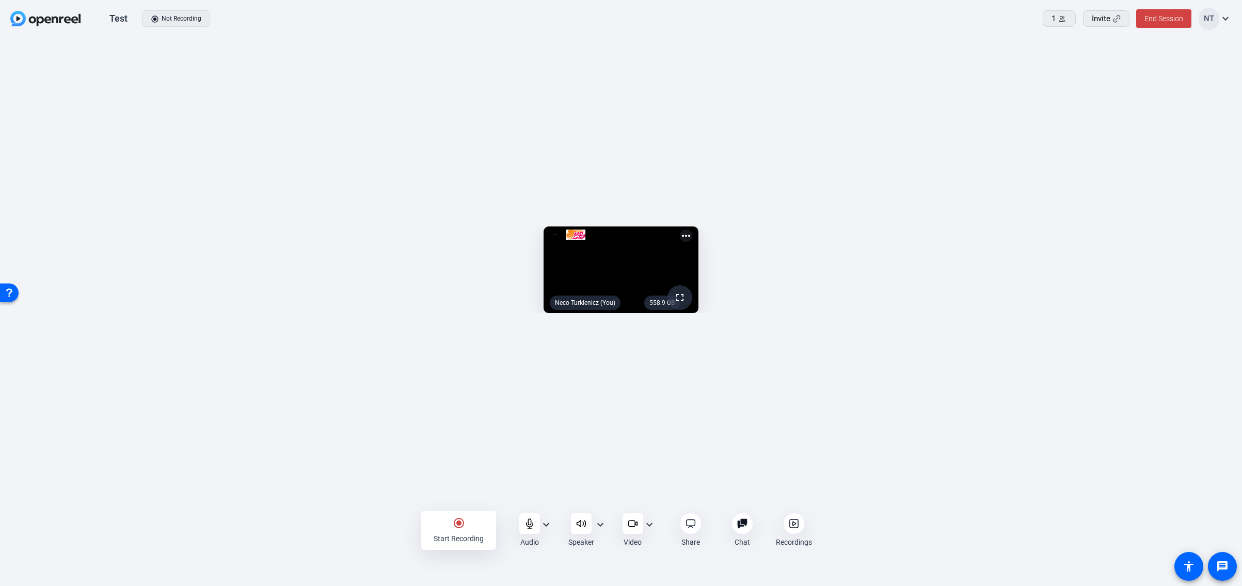
click at [460, 527] on mat-icon "radio_button_checked" at bounding box center [459, 523] width 12 height 12
click at [460, 527] on mat-icon "stop_circle" at bounding box center [459, 523] width 12 height 12
click at [648, 525] on mat-icon "expand_more" at bounding box center [649, 525] width 12 height 12
click at [648, 525] on div at bounding box center [621, 293] width 1242 height 586
click at [458, 524] on mat-icon "radio_button_checked" at bounding box center [459, 523] width 12 height 12
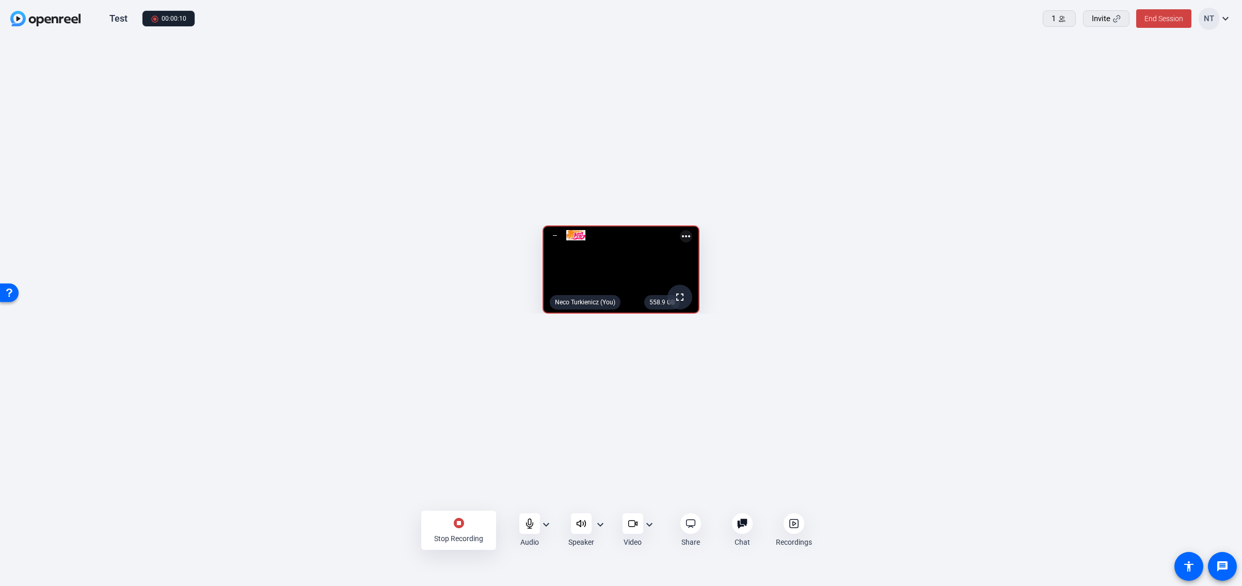
click at [458, 523] on mat-icon "stop_circle" at bounding box center [459, 523] width 12 height 12
click at [1163, 19] on span "End Session" at bounding box center [1163, 18] width 39 height 8
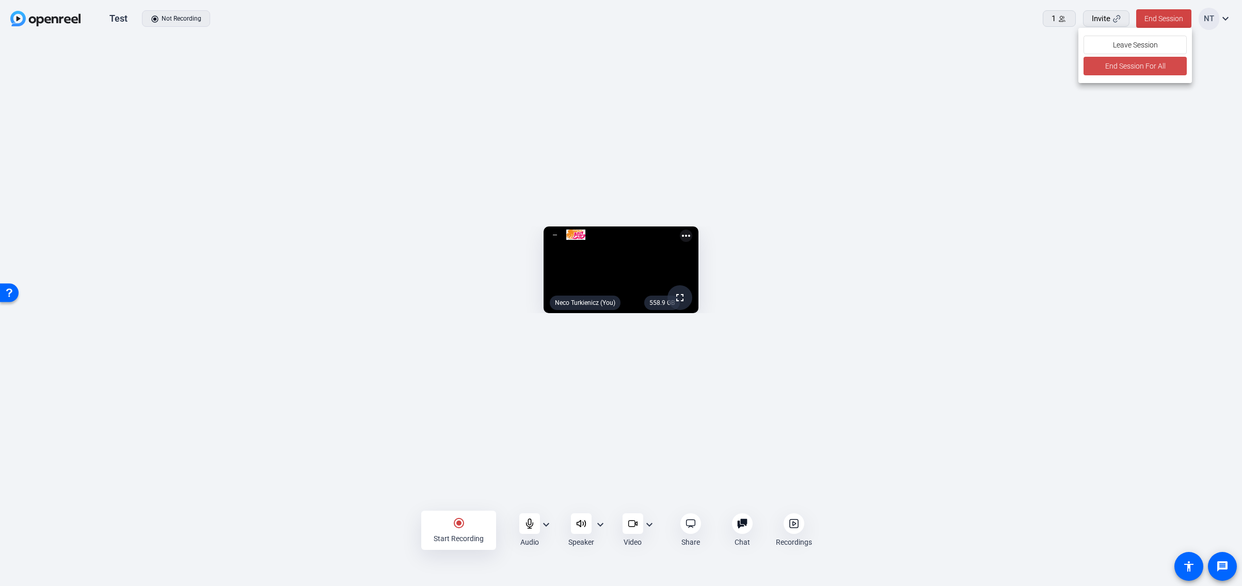
click at [0, 0] on span "End Session For All" at bounding box center [0, 0] width 0 height 0
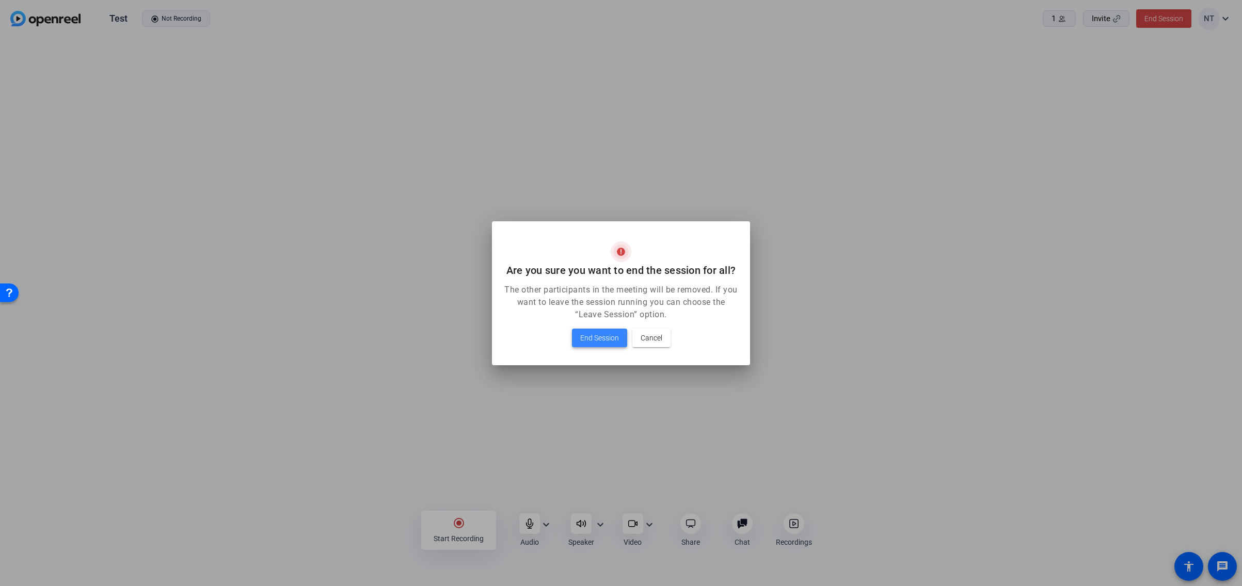
click at [598, 338] on span "End Session" at bounding box center [599, 338] width 39 height 12
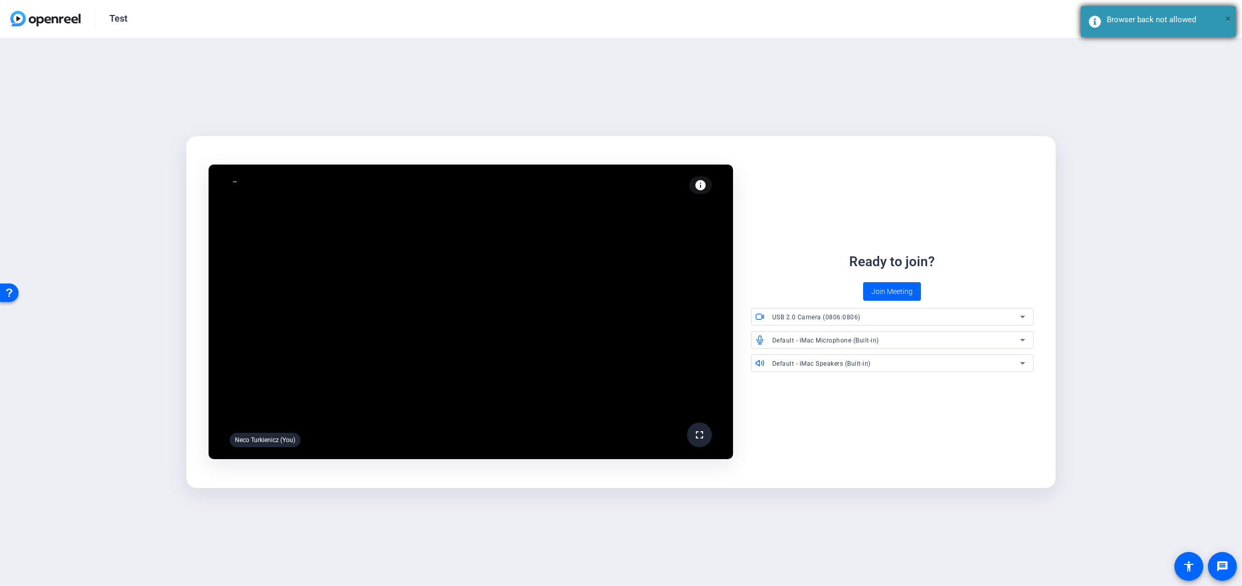
click at [1228, 18] on span "×" at bounding box center [1228, 18] width 6 height 12
click at [21, 19] on img at bounding box center [45, 18] width 70 height 15
click at [1227, 15] on span "×" at bounding box center [1228, 18] width 6 height 12
click at [55, 19] on img at bounding box center [45, 18] width 70 height 15
click at [30, 18] on img at bounding box center [45, 18] width 70 height 15
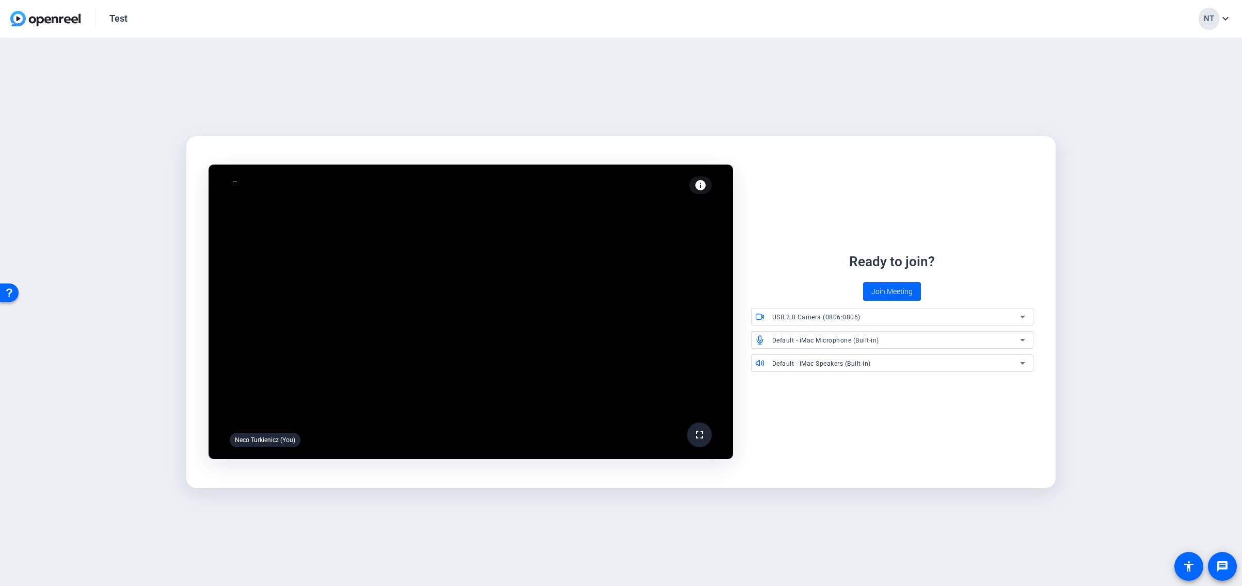
click at [6, 20] on div "Test NT expand_more" at bounding box center [621, 19] width 1242 height 38
click at [1226, 18] on span "×" at bounding box center [1228, 18] width 6 height 12
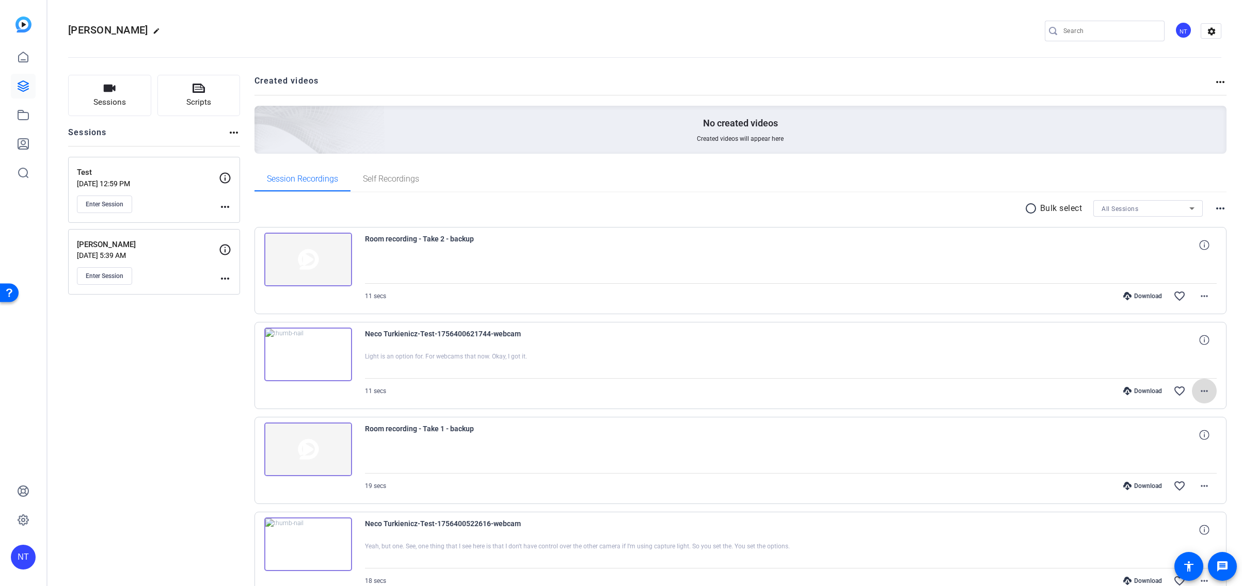
click at [1206, 391] on mat-icon "more_horiz" at bounding box center [1204, 391] width 12 height 12
click at [1169, 435] on span "Download MP4" at bounding box center [1177, 438] width 62 height 12
click at [1204, 296] on mat-icon "more_horiz" at bounding box center [1204, 296] width 12 height 12
click at [1191, 316] on span "Download Original" at bounding box center [1180, 318] width 55 height 12
